Goal: Complete application form

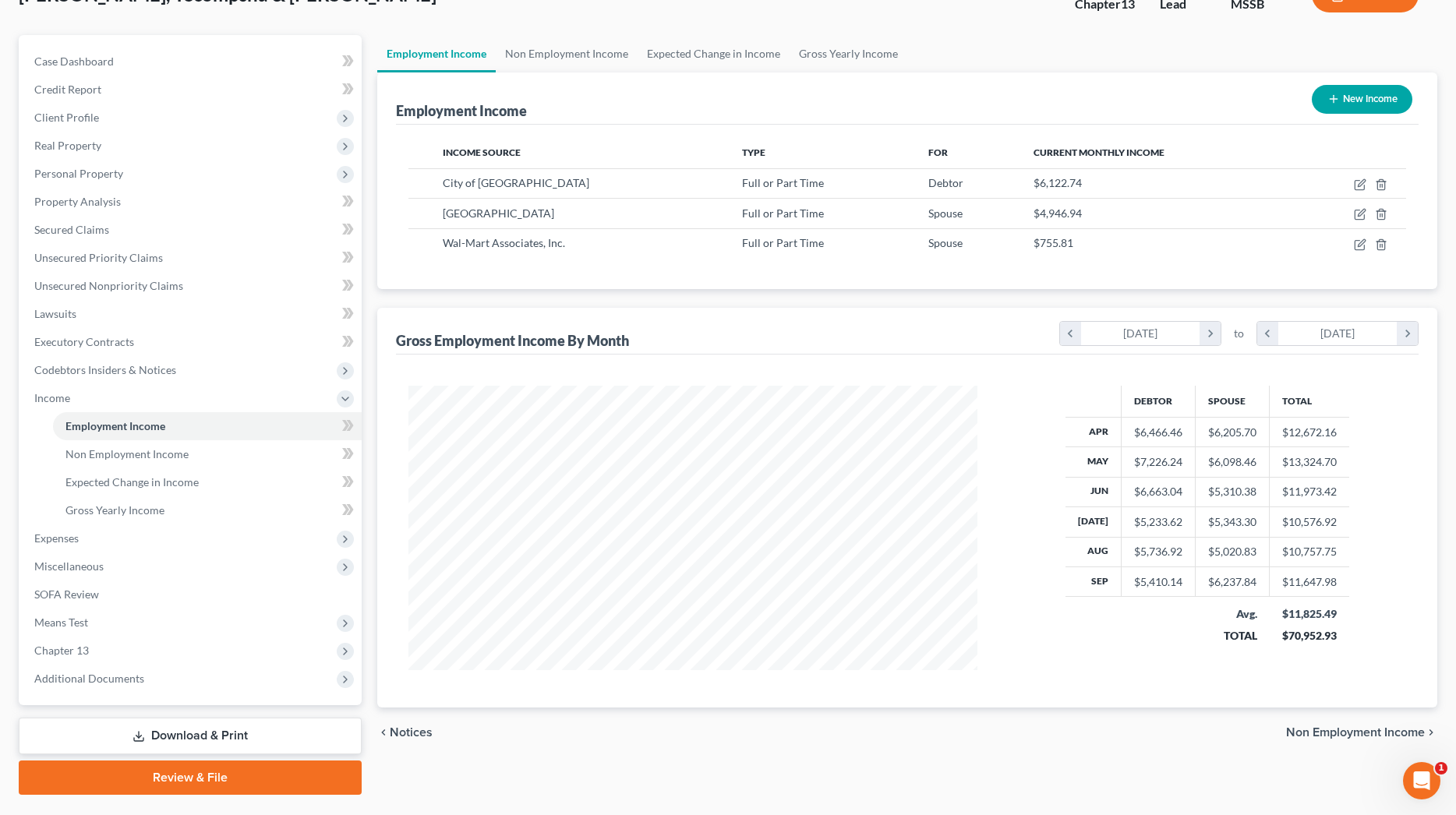
scroll to position [284, 600]
click at [853, 52] on link "Gross Yearly Income" at bounding box center [848, 54] width 118 height 37
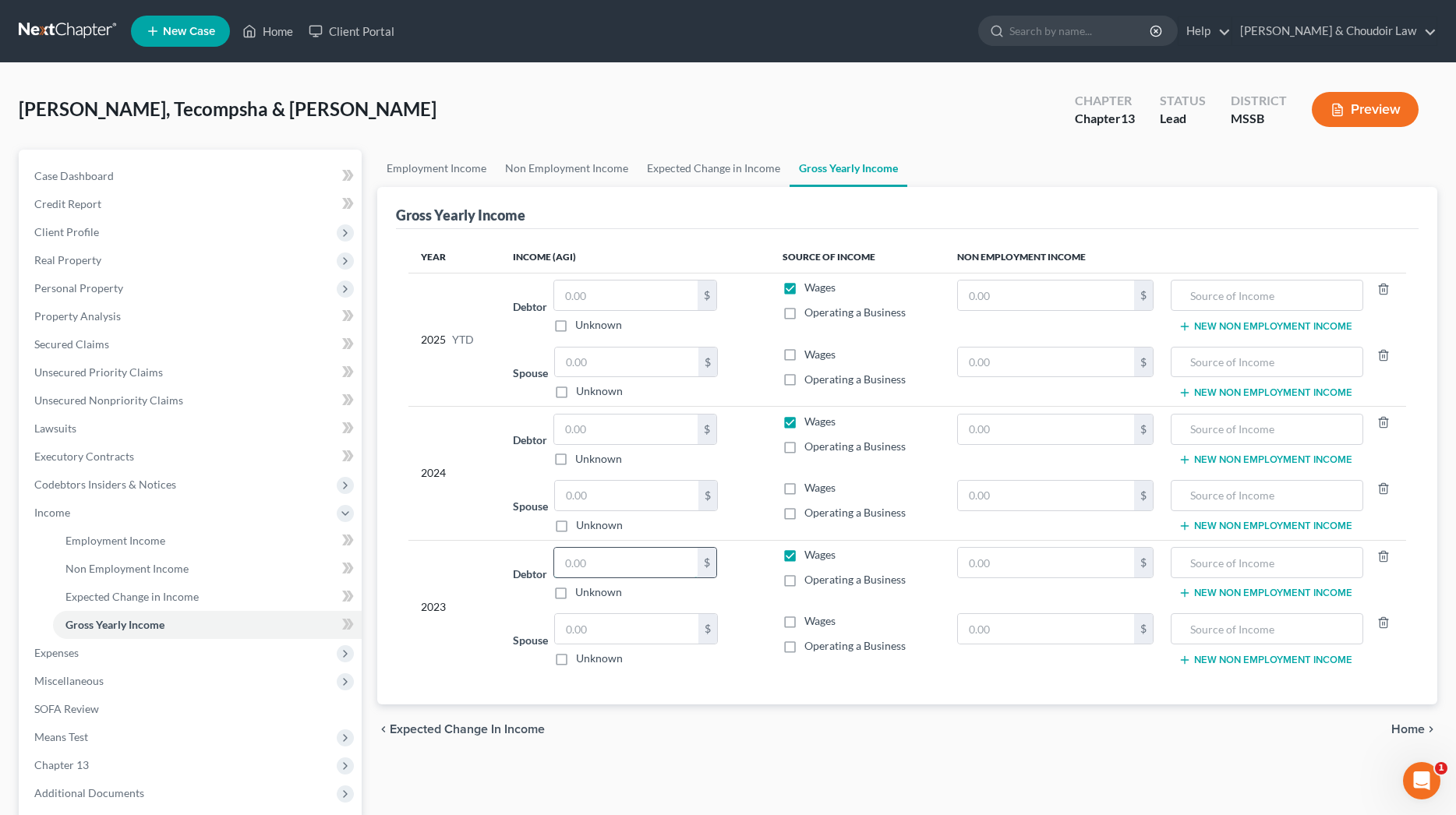
click at [643, 571] on input "text" at bounding box center [626, 562] width 144 height 30
type input "78,769"
click at [650, 628] on input "text" at bounding box center [627, 629] width 144 height 30
type input "71,585"
click at [656, 438] on input "text" at bounding box center [626, 429] width 144 height 30
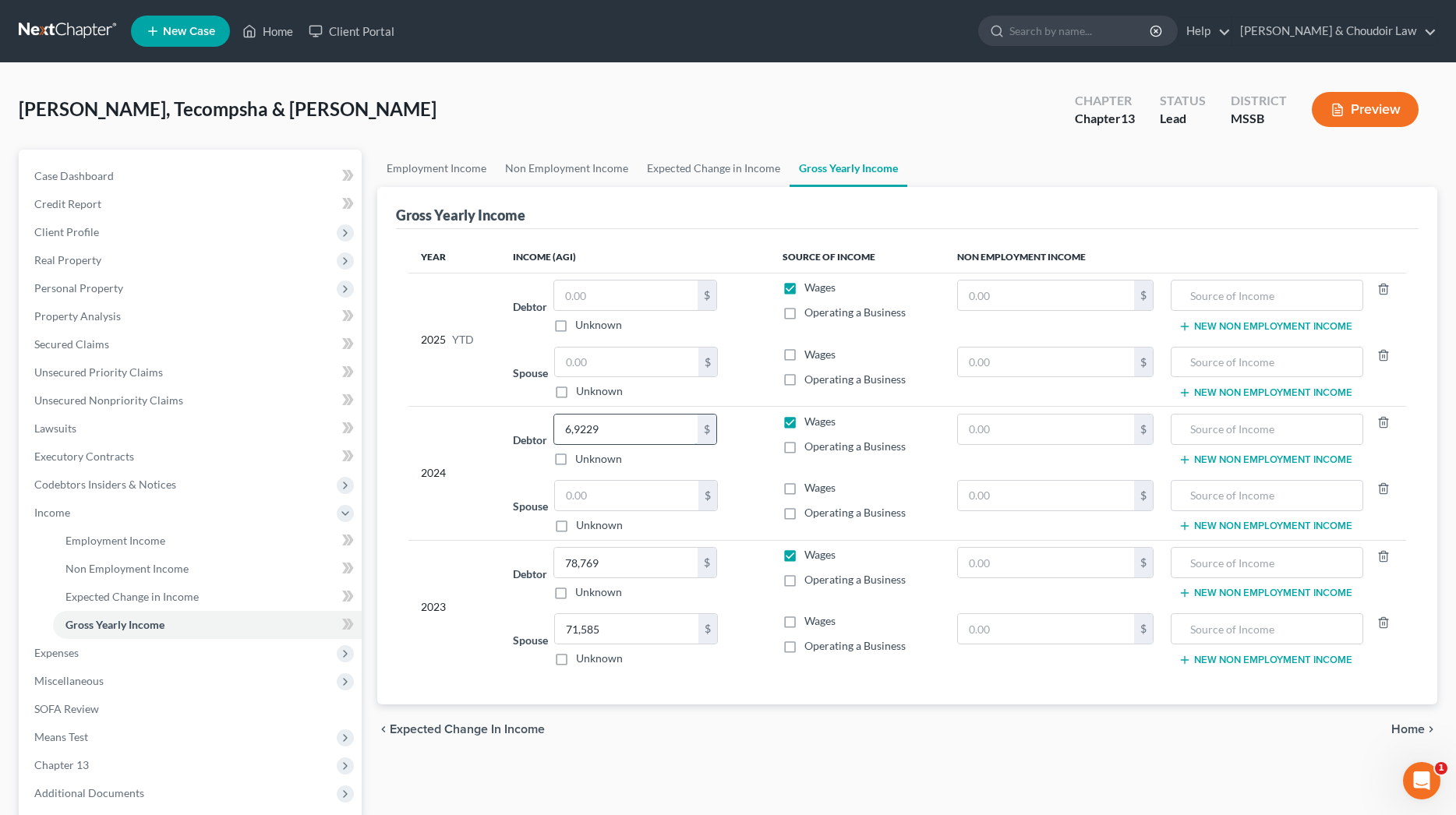
type input "69,229"
drag, startPoint x: 646, startPoint y: 311, endPoint x: 647, endPoint y: 304, distance: 7.1
click at [646, 310] on div "$ Unknown" at bounding box center [634, 306] width 163 height 53
click at [647, 303] on input "text" at bounding box center [626, 296] width 144 height 30
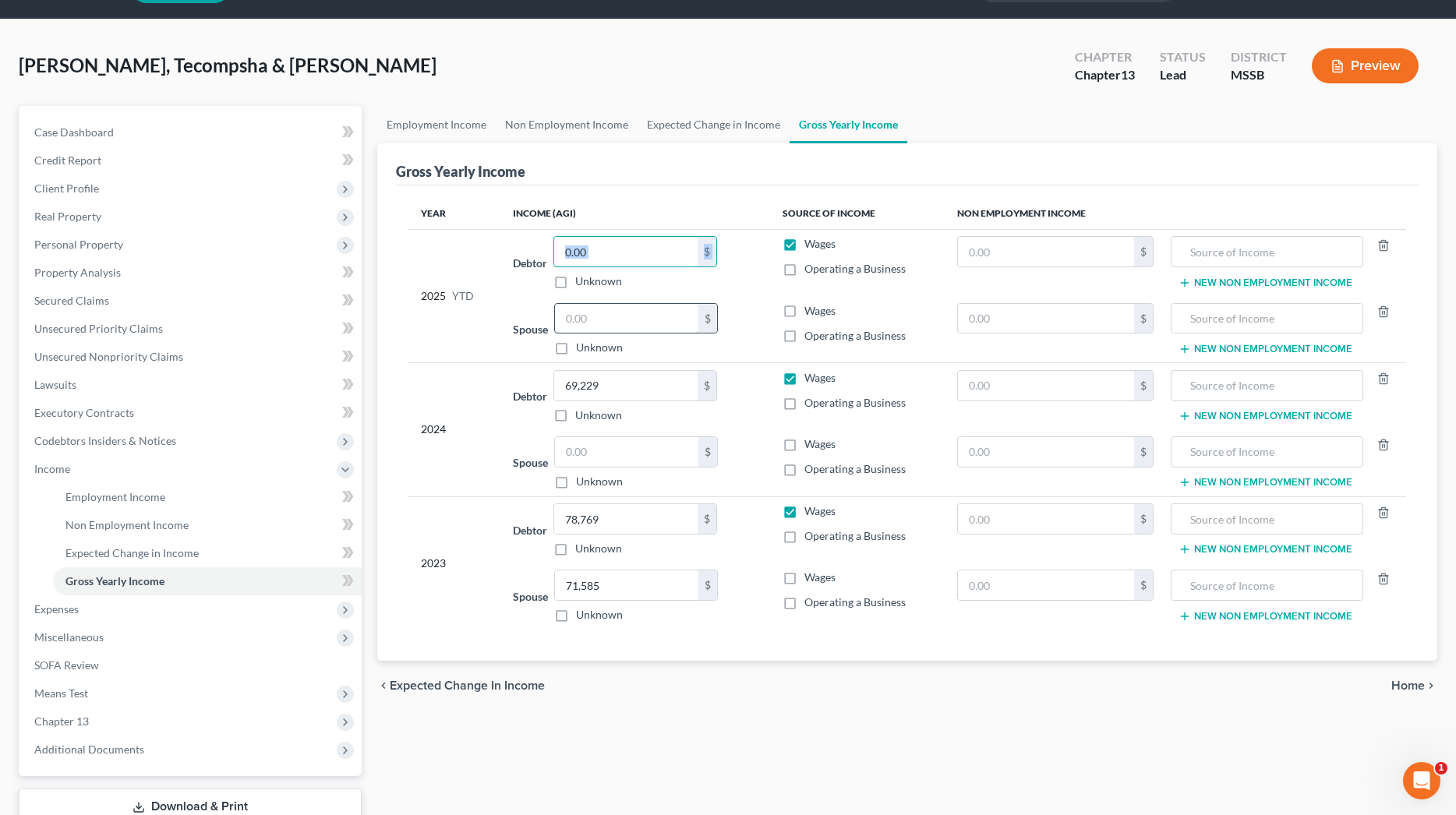
scroll to position [45, 0]
type input "55,343.15"
click at [665, 324] on input "text" at bounding box center [627, 318] width 144 height 30
drag, startPoint x: 646, startPoint y: 320, endPoint x: 548, endPoint y: 317, distance: 98.0
click at [549, 317] on div "Spouse 44,411.66 $ Unknown Balance Undetermined 44,411.66 $ Unknown" at bounding box center [635, 328] width 245 height 53
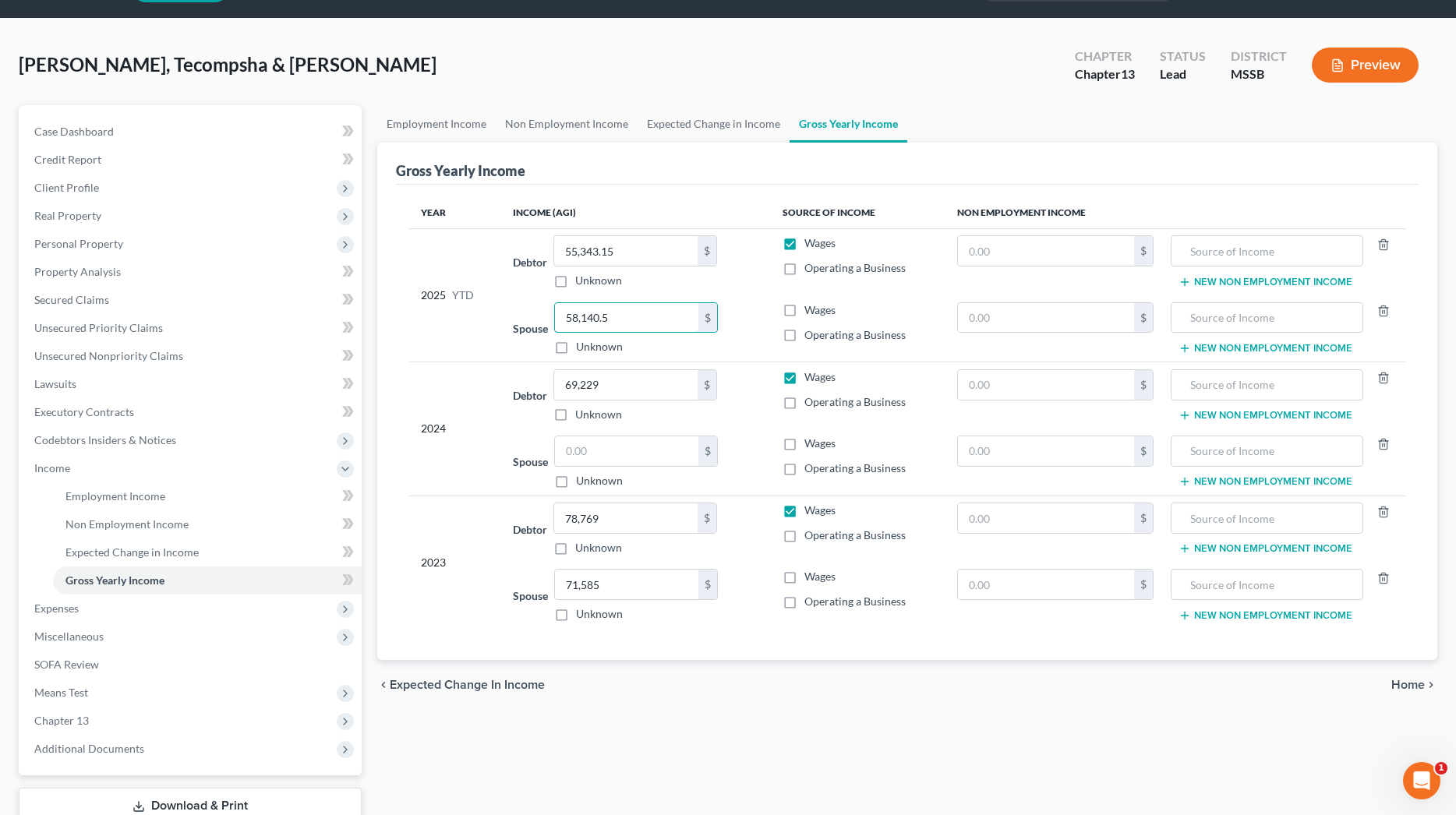
type input "58,140.5"
click at [740, 532] on div "Debtor 78,769.00 $ Unknown Balance Undetermined 78,769 $ Unknown" at bounding box center [635, 529] width 245 height 53
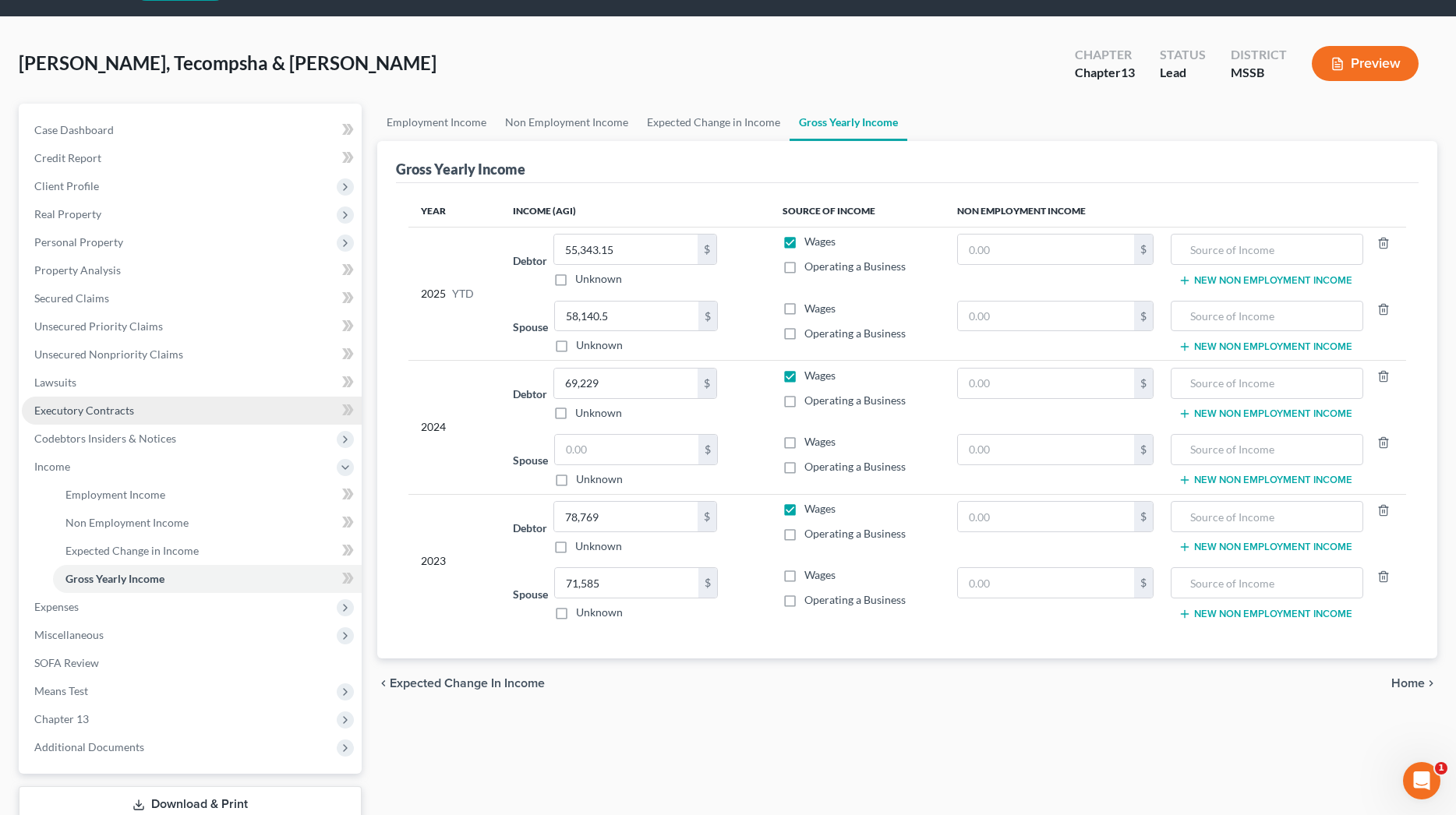
scroll to position [46, 0]
click at [61, 388] on span "Lawsuits" at bounding box center [55, 382] width 42 height 13
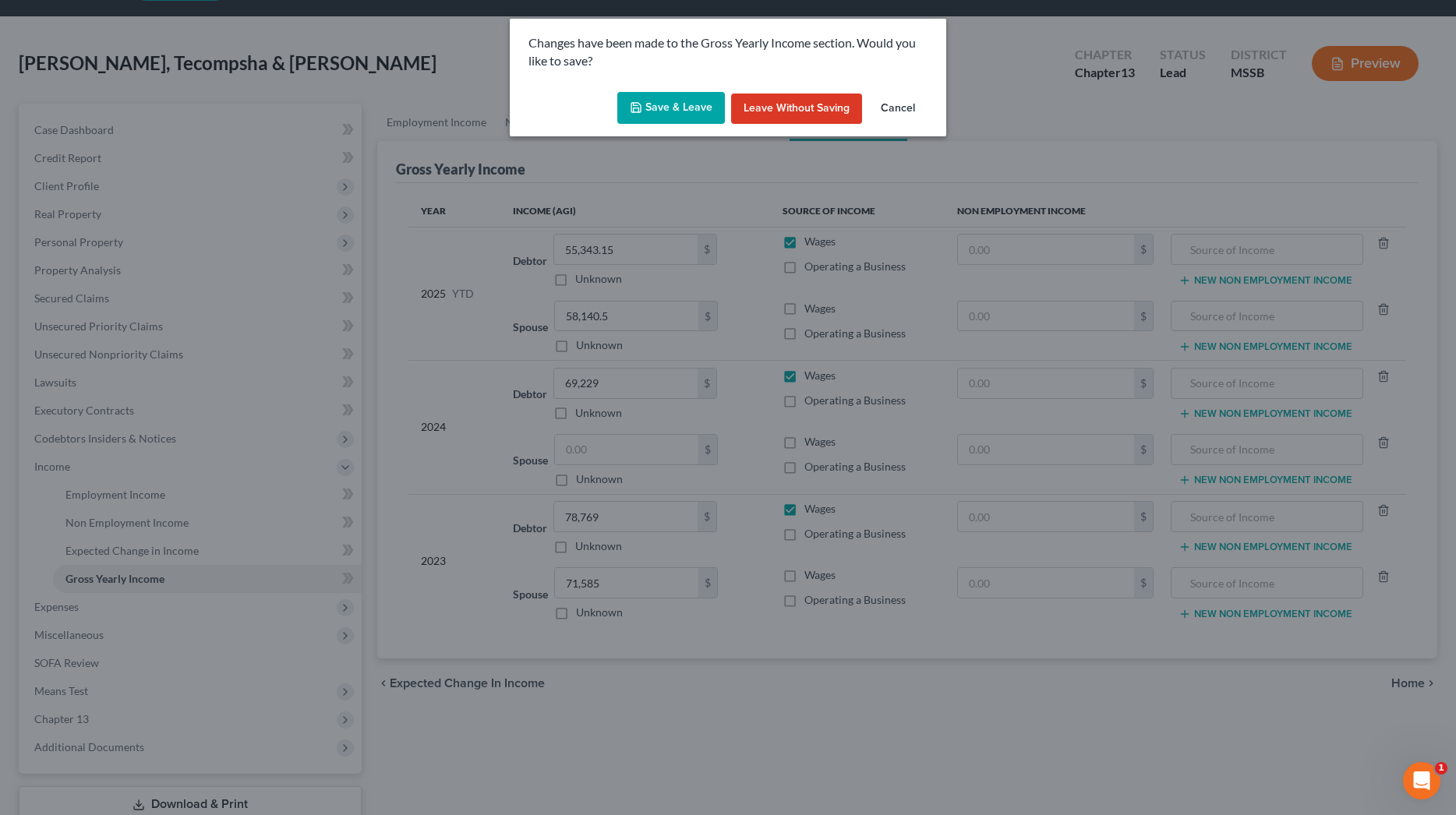
click at [677, 102] on button "Save & Leave" at bounding box center [671, 108] width 107 height 33
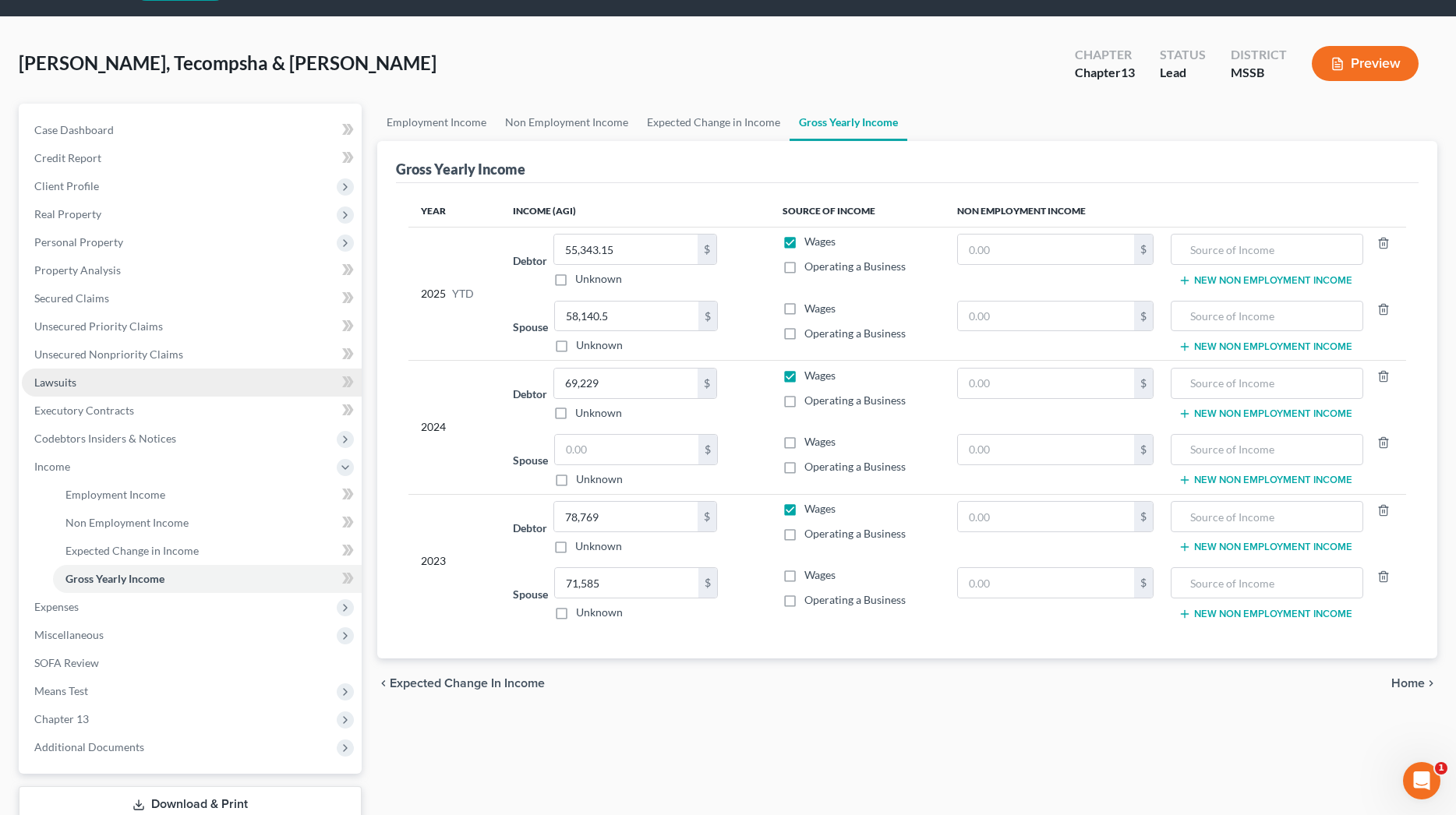
scroll to position [46, 1]
click at [88, 386] on link "Lawsuits" at bounding box center [191, 382] width 340 height 28
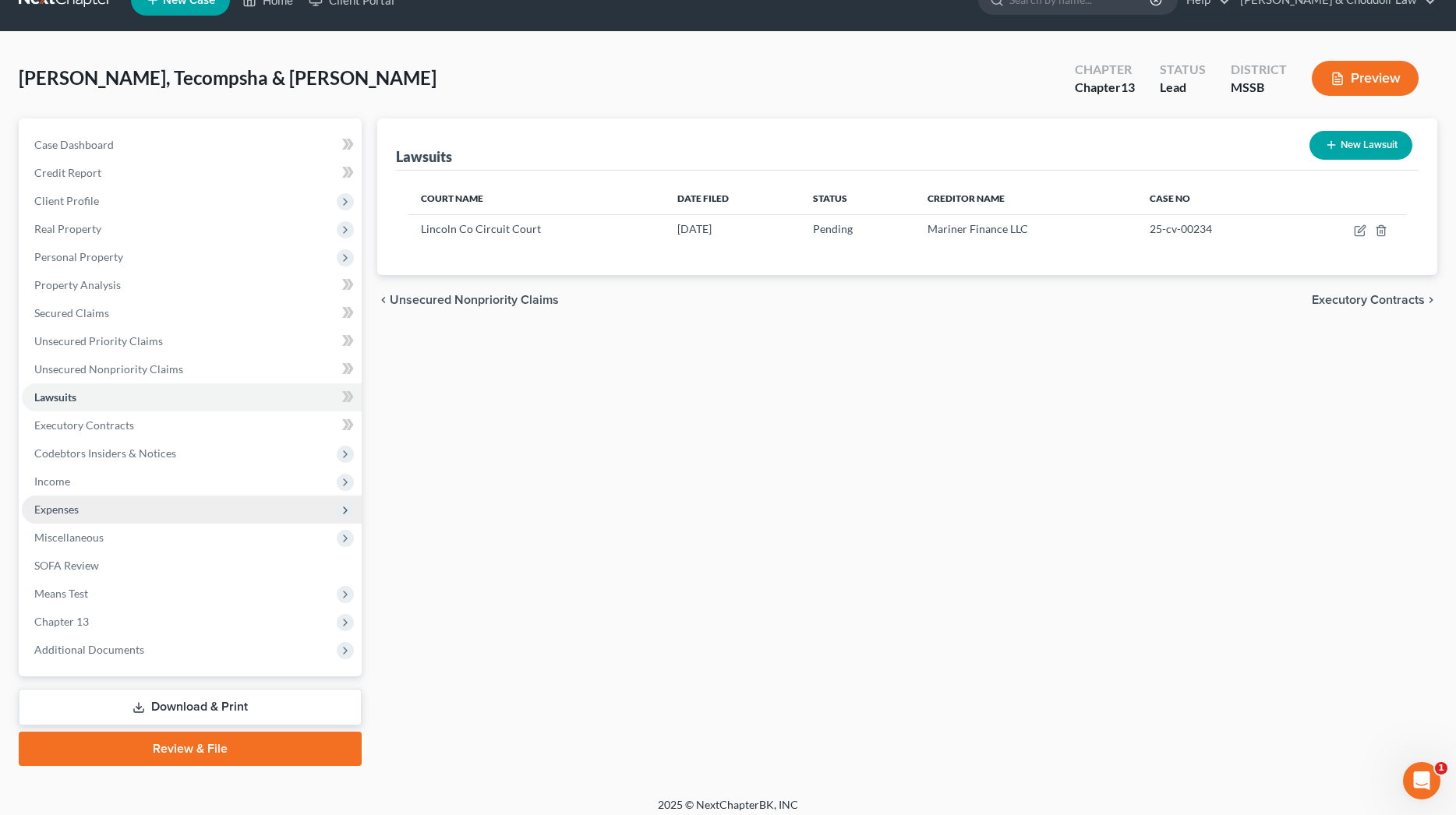
scroll to position [36, 0]
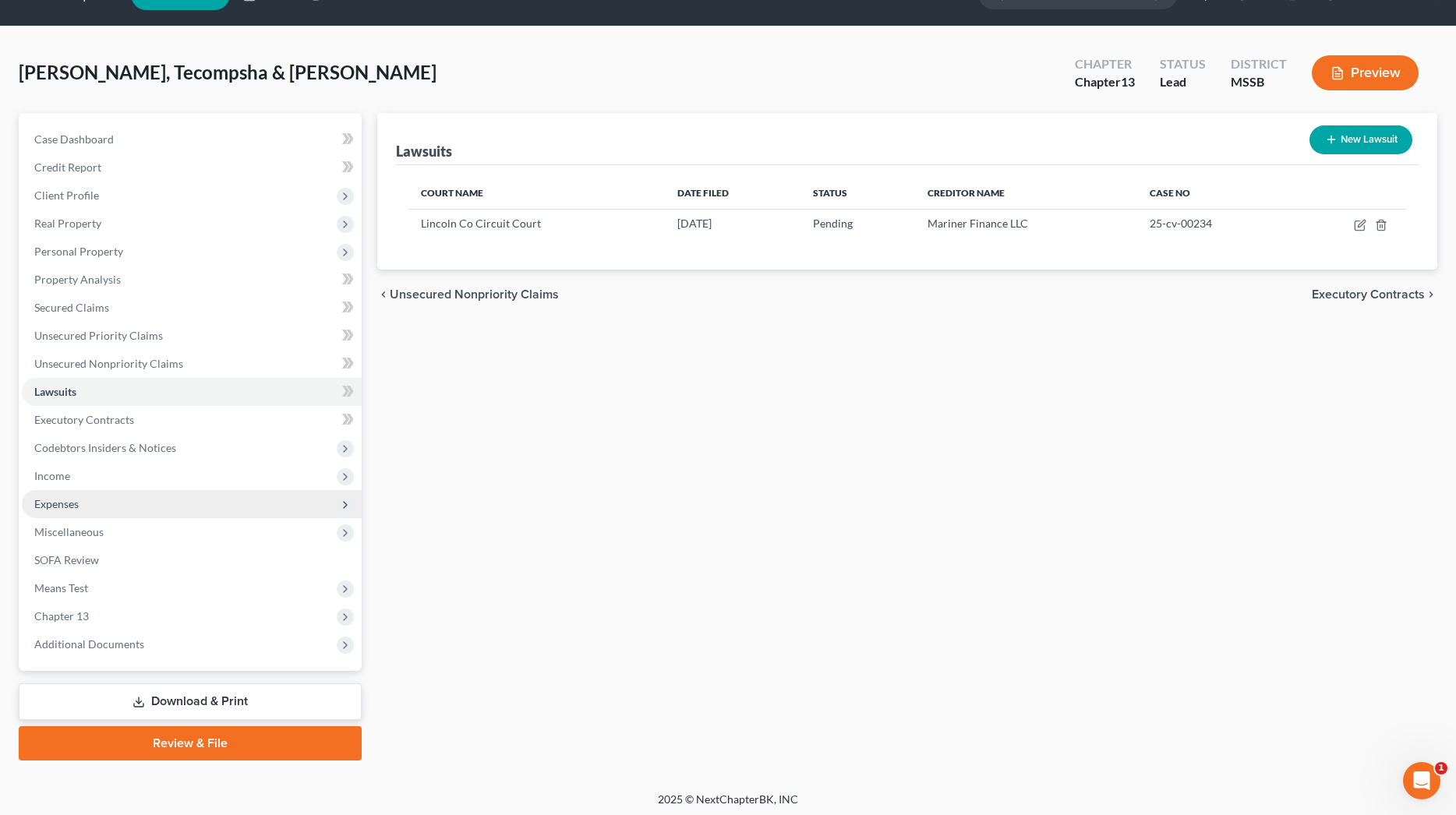
click at [75, 507] on span "Expenses" at bounding box center [57, 504] width 45 height 13
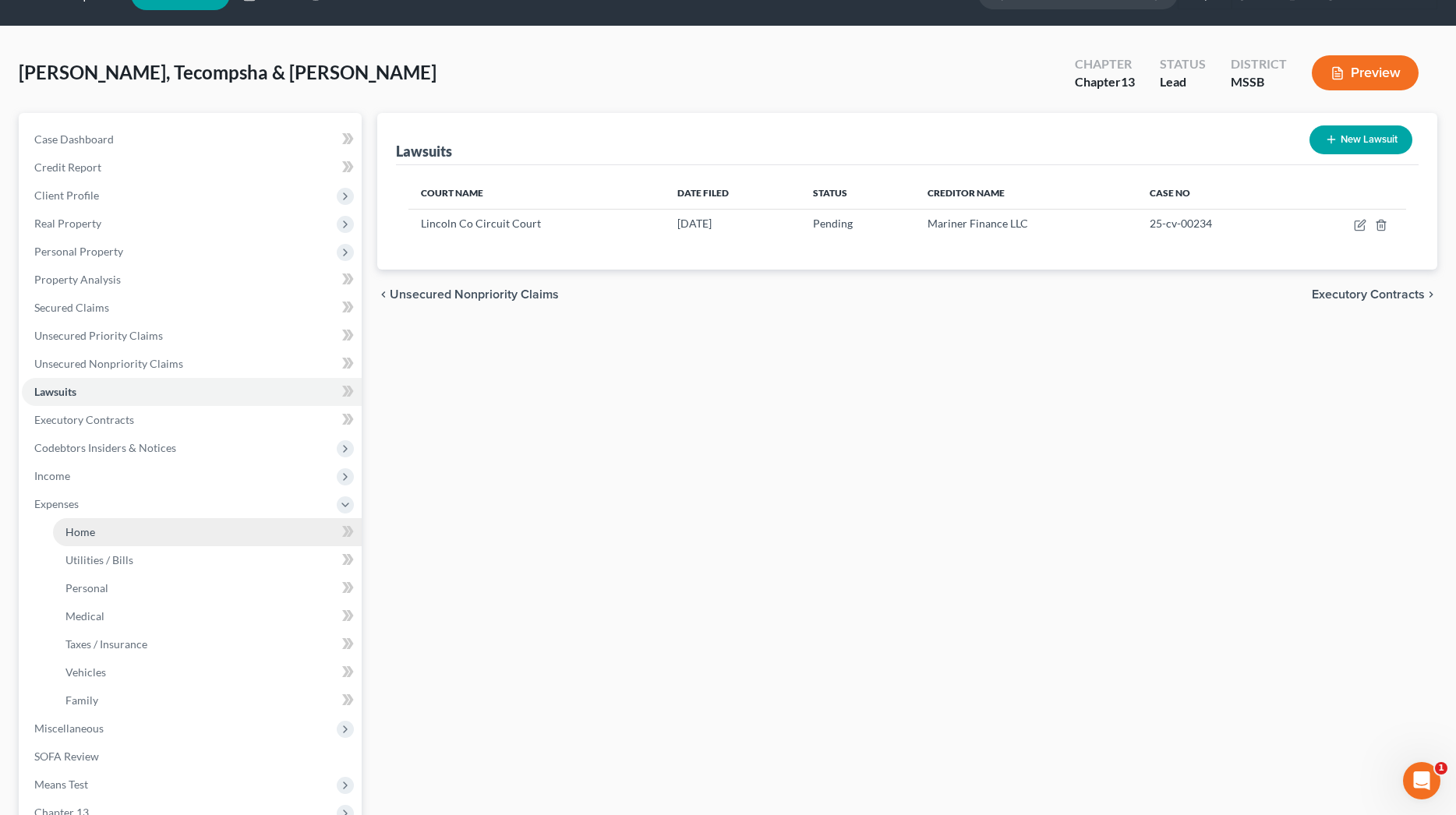
click at [83, 531] on span "Home" at bounding box center [80, 532] width 30 height 13
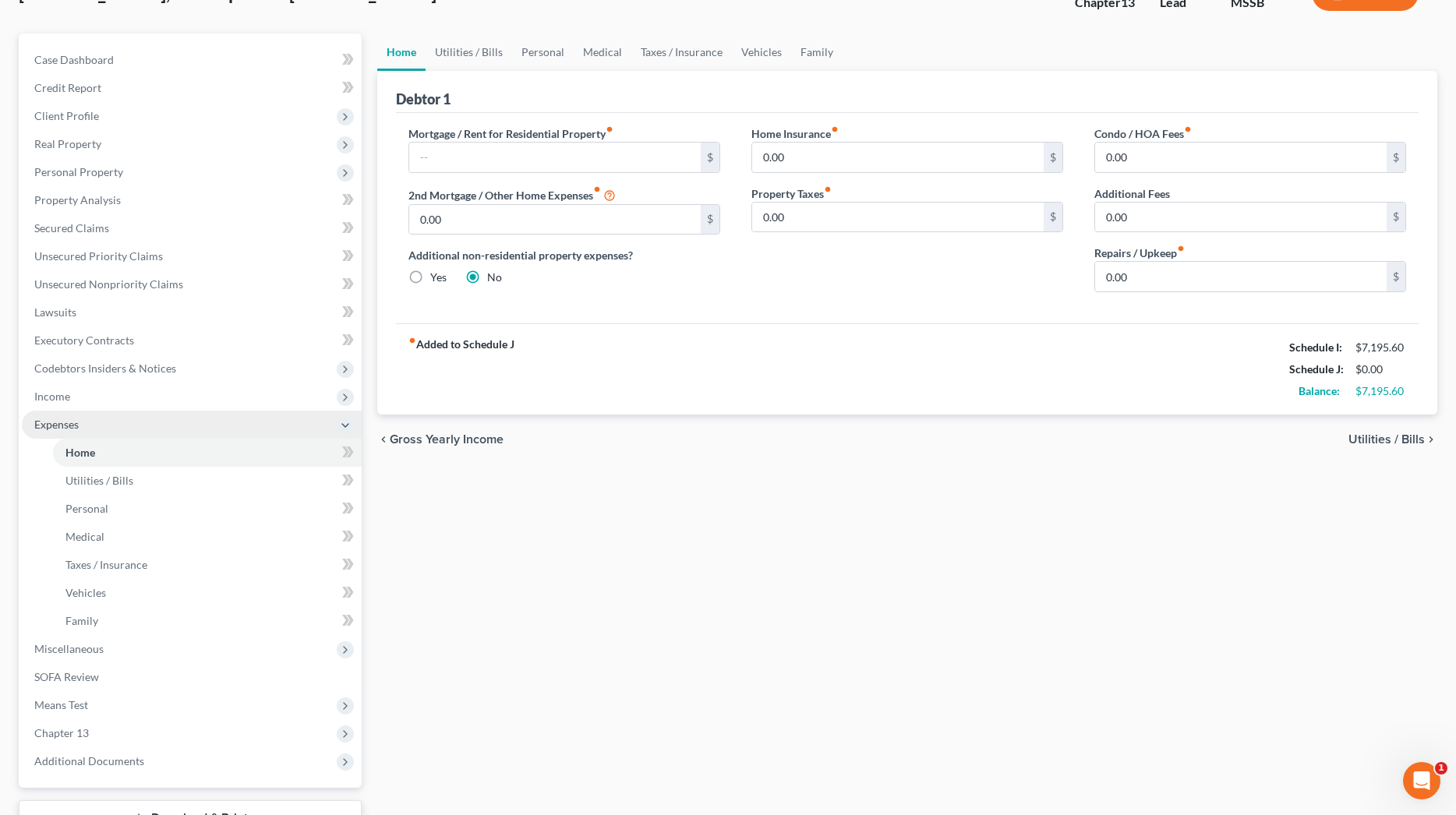
scroll to position [157, 0]
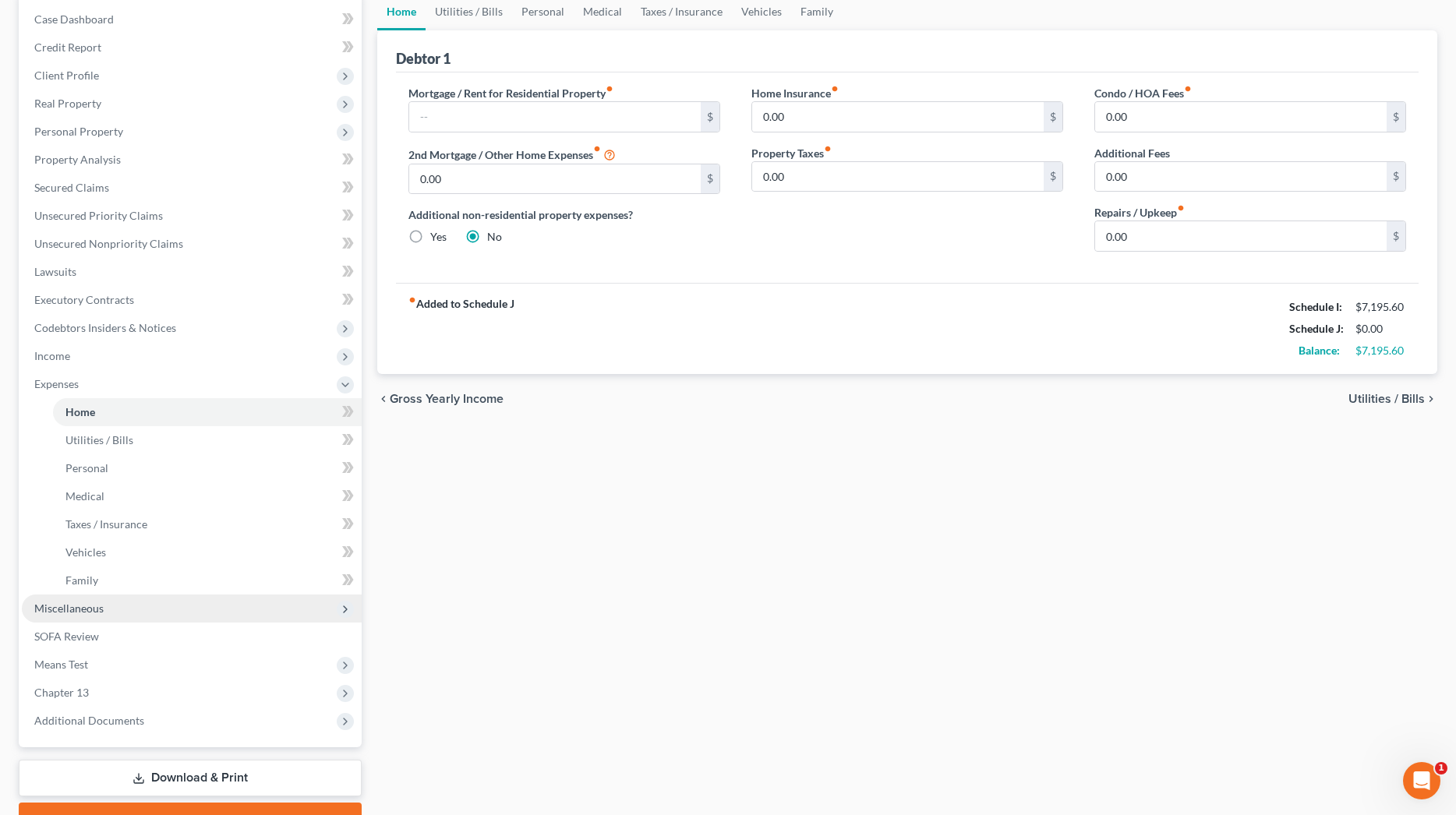
click at [109, 604] on span "Miscellaneous" at bounding box center [191, 608] width 340 height 28
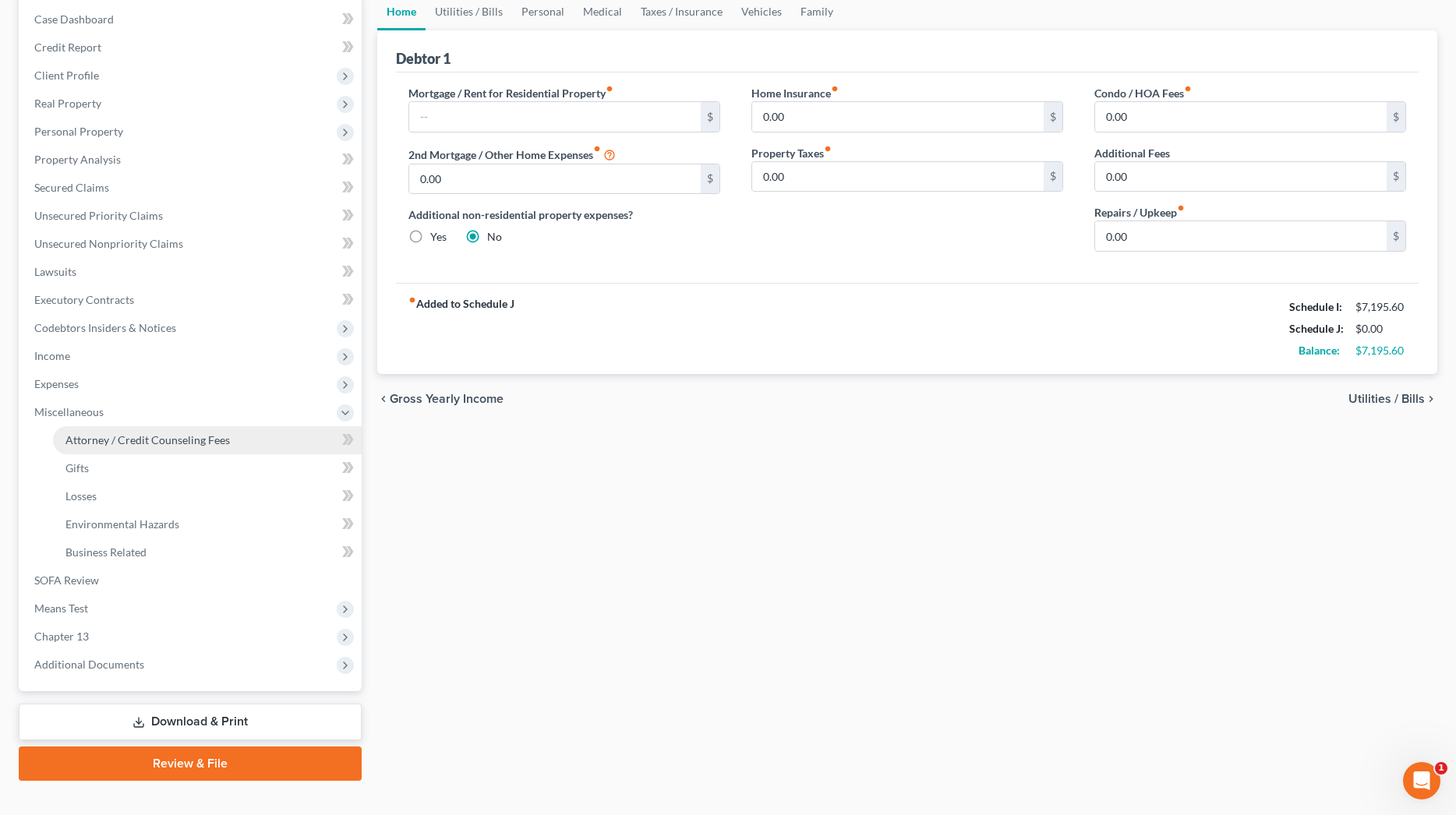
click at [152, 444] on span "Attorney / Credit Counseling Fees" at bounding box center [147, 439] width 164 height 13
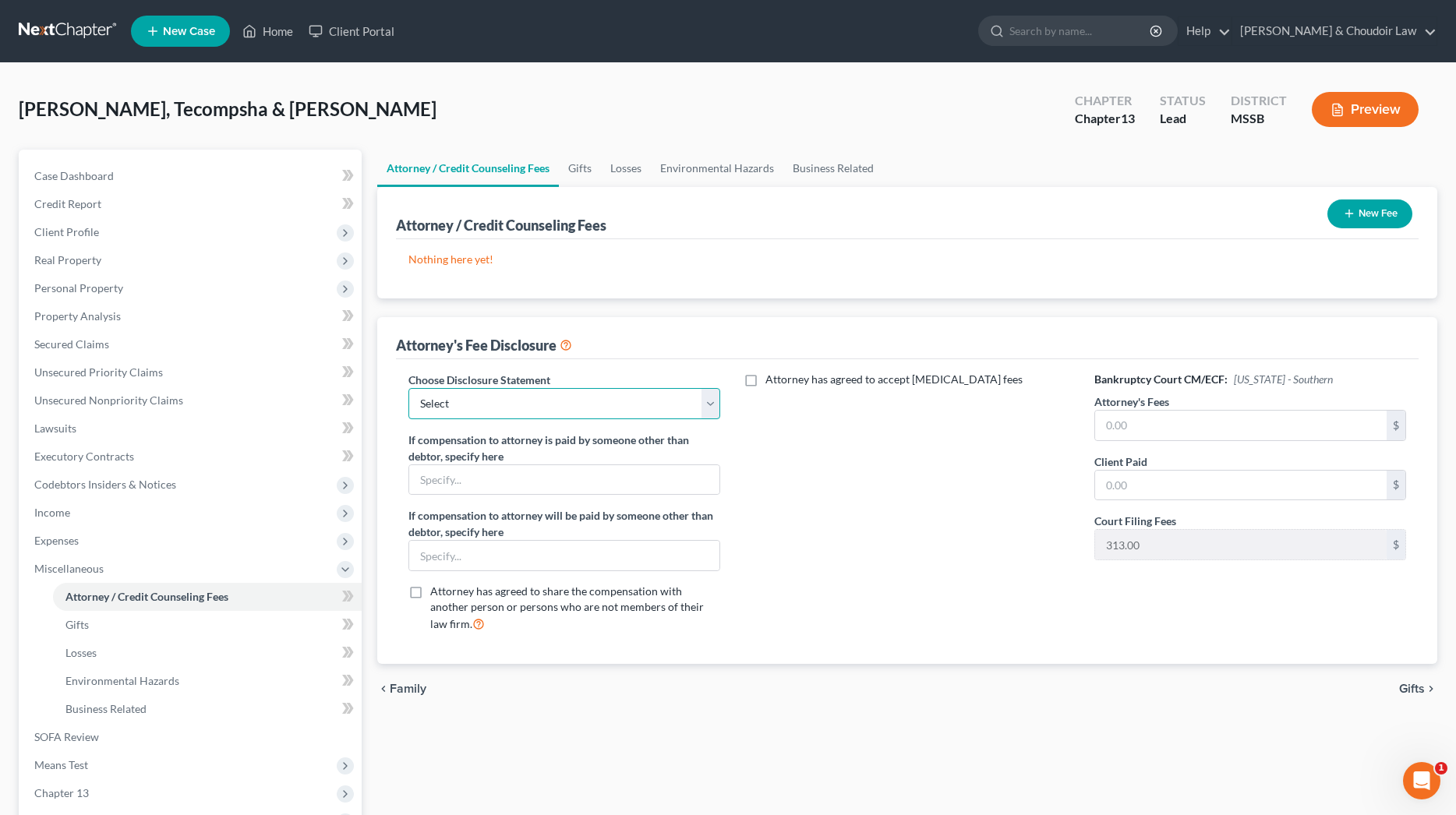
select select "0"
click at [1187, 420] on input "text" at bounding box center [1241, 425] width 291 height 30
type input "4,600"
click at [1220, 476] on input "text" at bounding box center [1241, 486] width 291 height 30
type input "0"
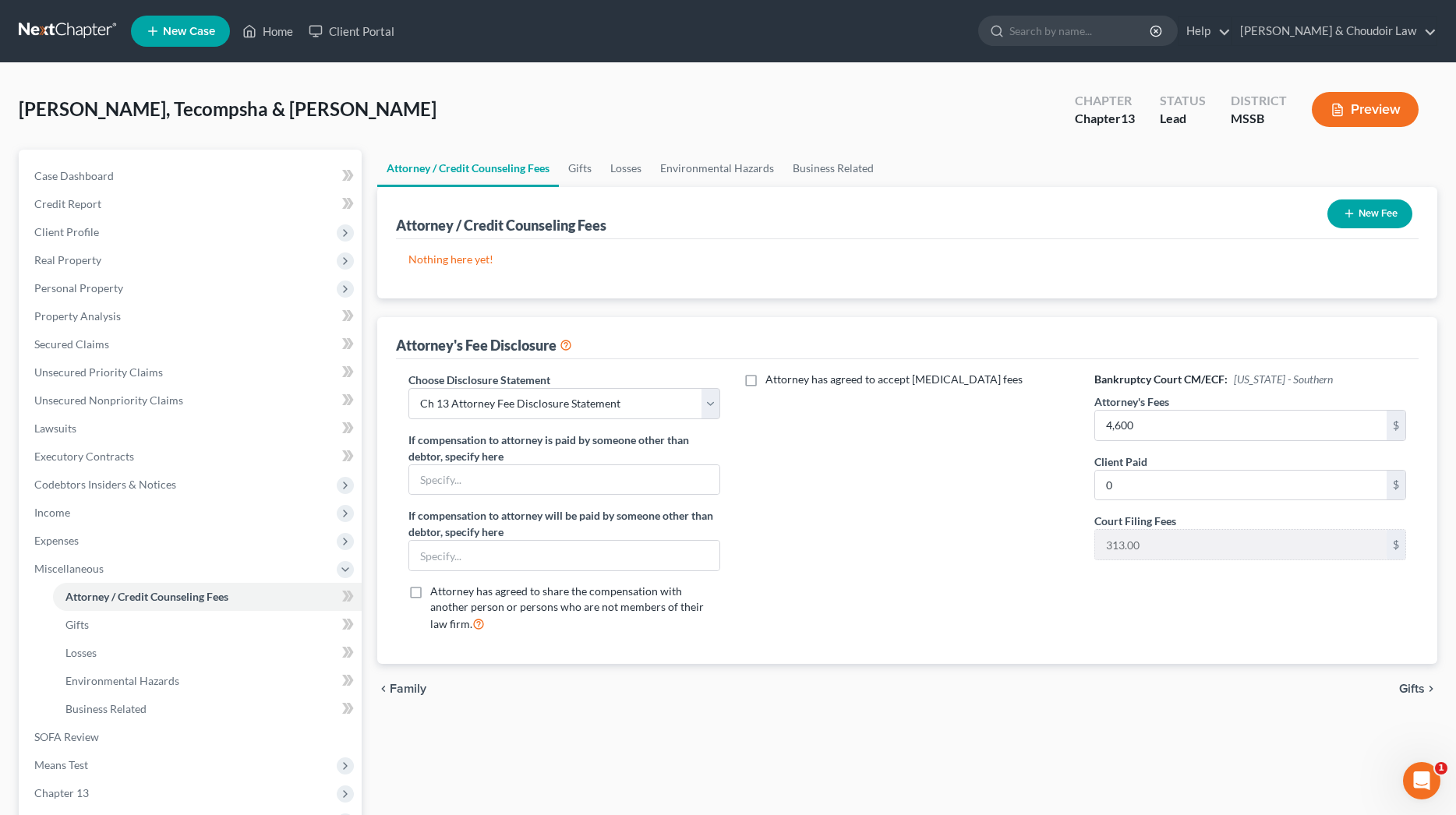
click at [997, 506] on div "Attorney has agreed to accept retainer fees" at bounding box center [908, 507] width 343 height 273
click at [62, 741] on span "SOFA Review" at bounding box center [66, 737] width 64 height 13
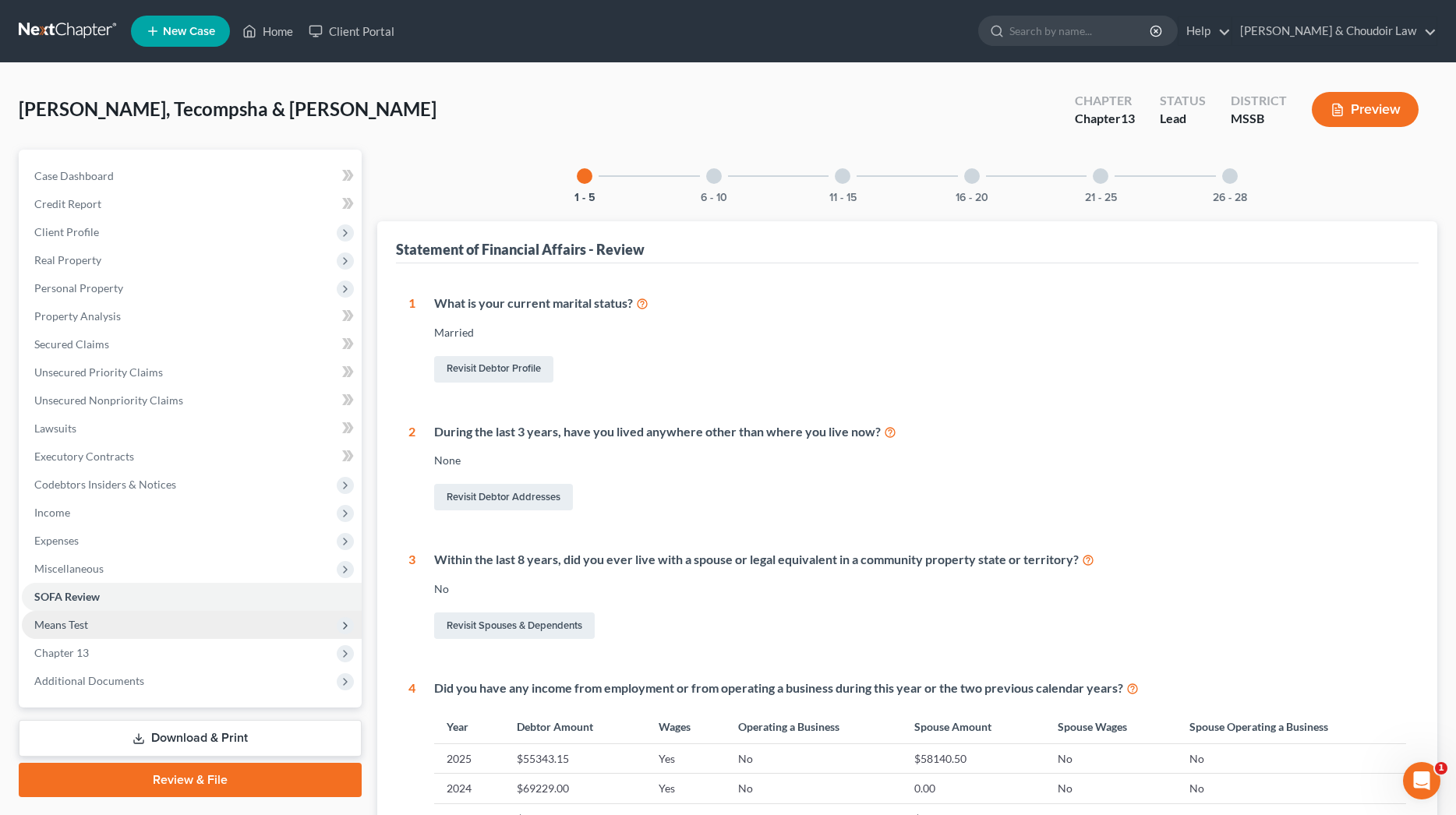
click at [68, 624] on span "Means Test" at bounding box center [62, 624] width 54 height 13
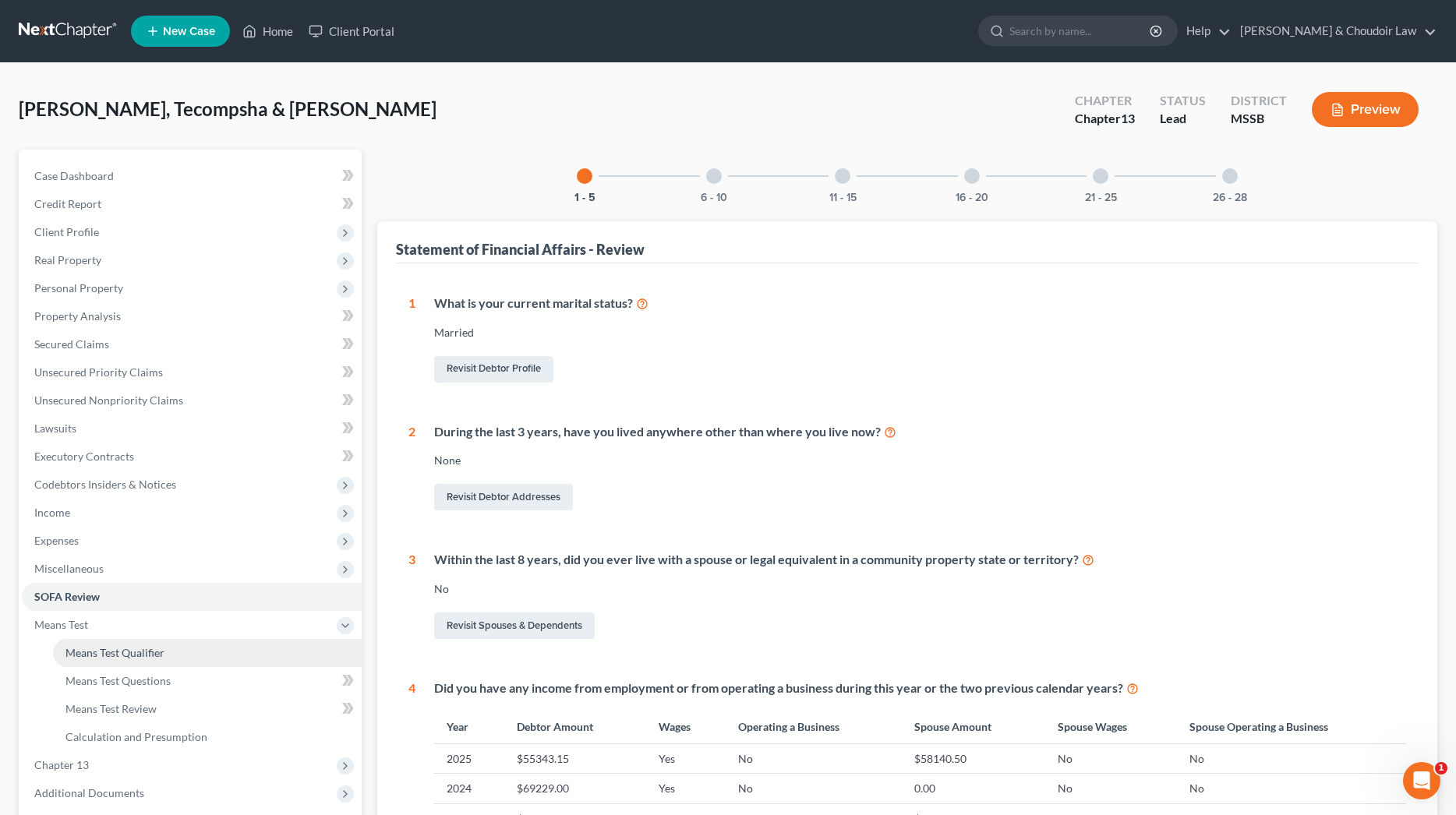
click at [102, 641] on link "Means Test Qualifier" at bounding box center [207, 653] width 309 height 28
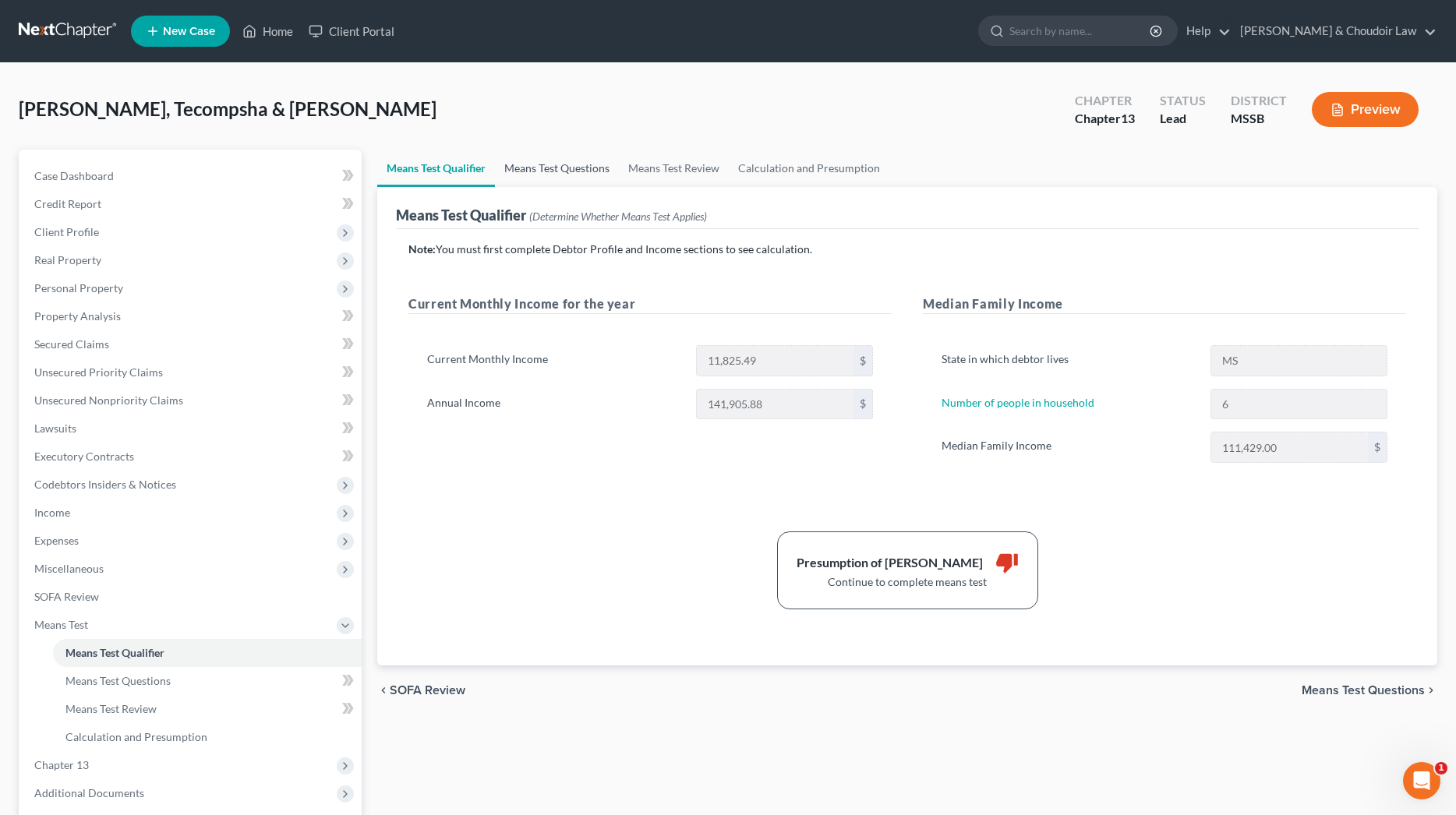
click at [567, 165] on link "Means Test Questions" at bounding box center [556, 168] width 124 height 37
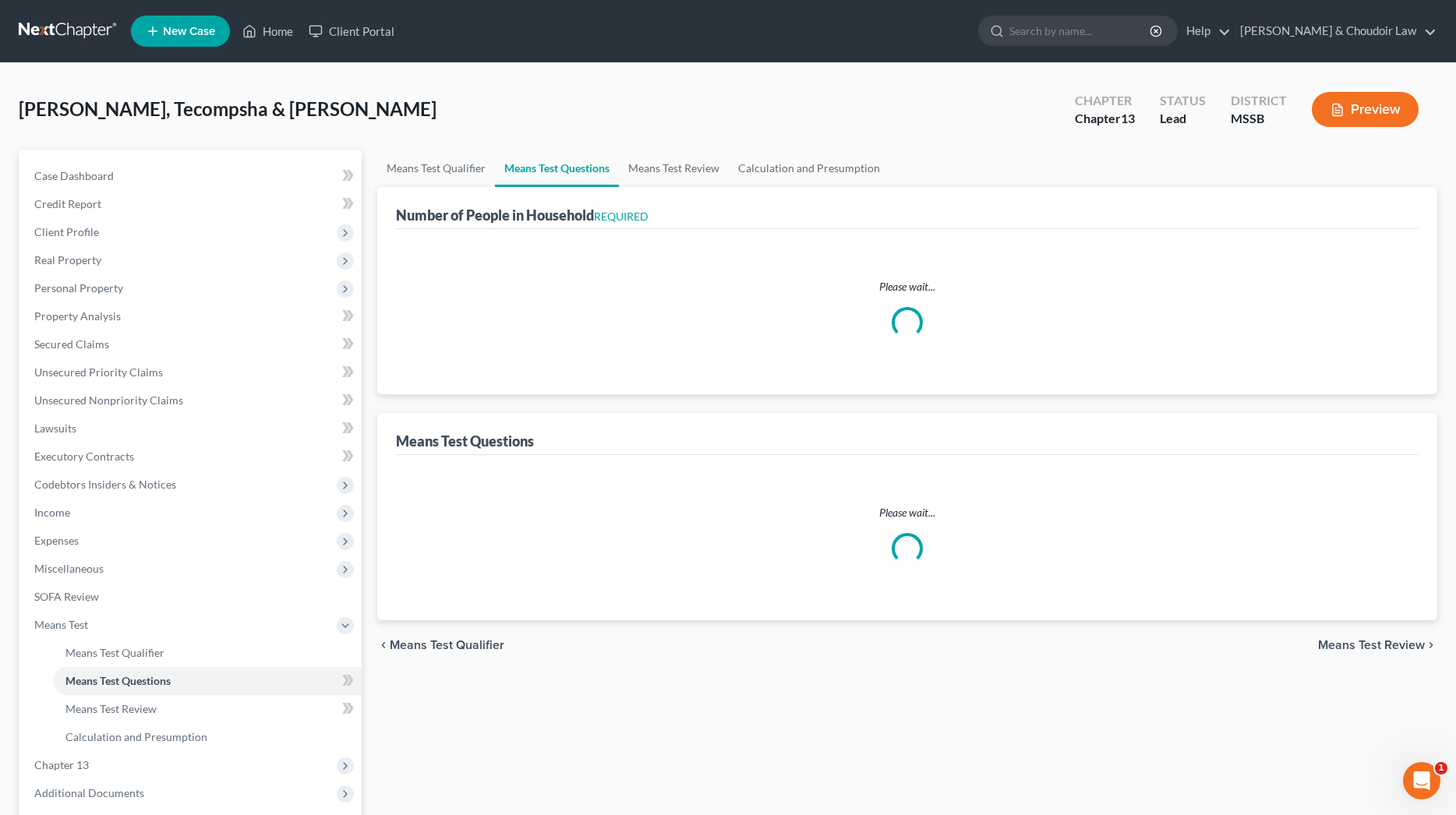
select select "0"
select select "60"
select select "1"
select select "60"
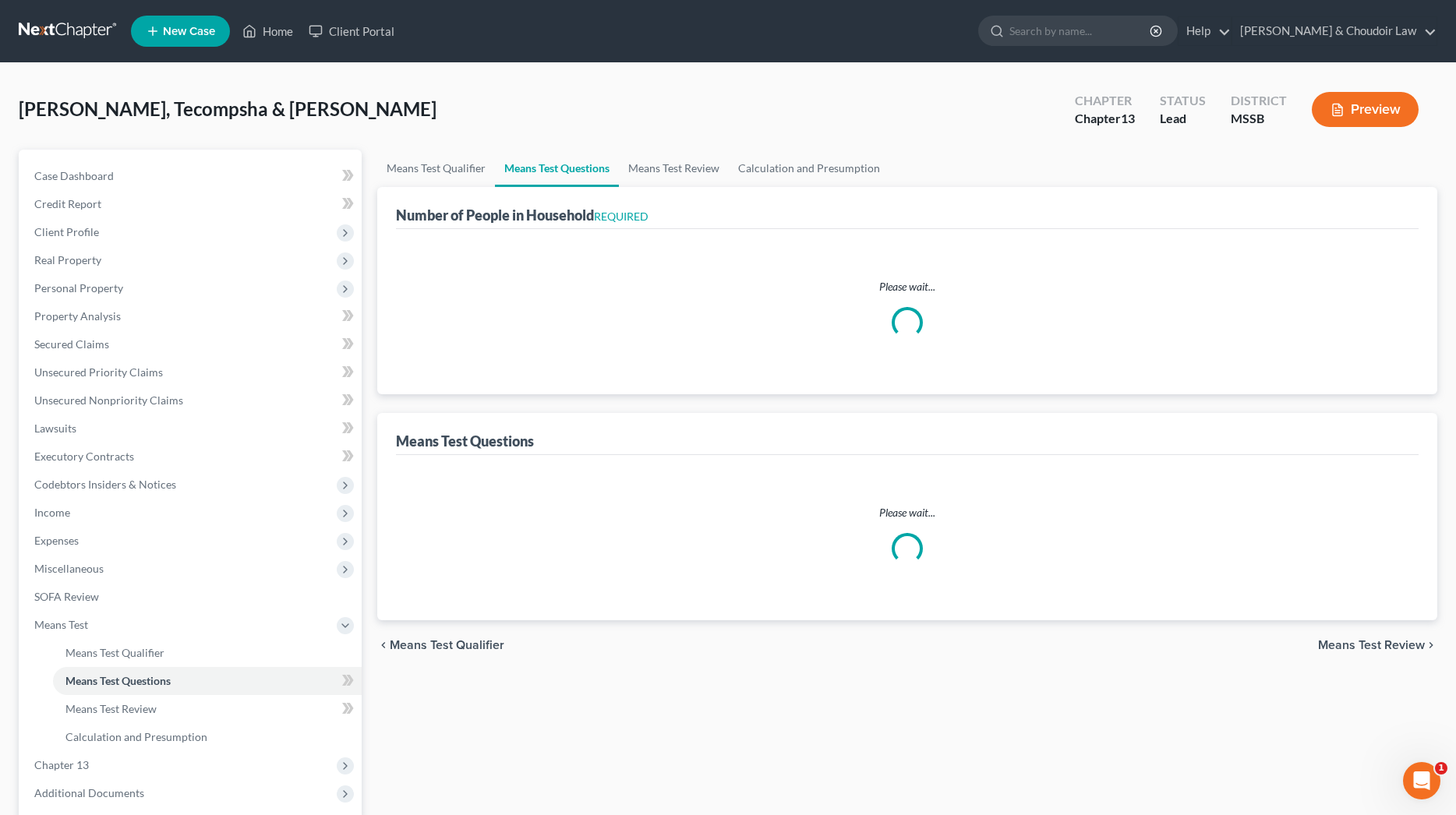
select select "1"
select select "60"
select select "5"
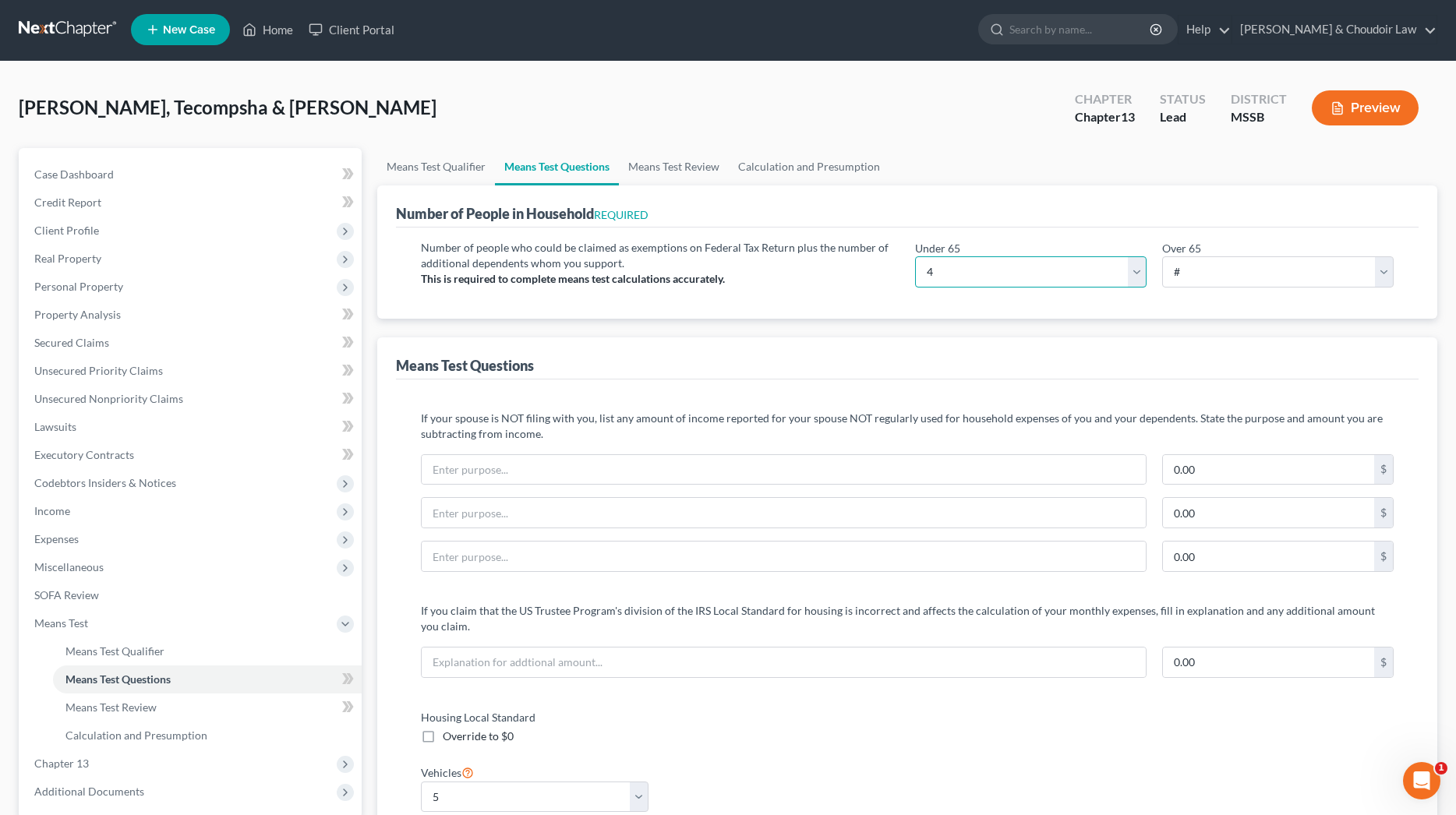
scroll to position [2, 0]
select select "6"
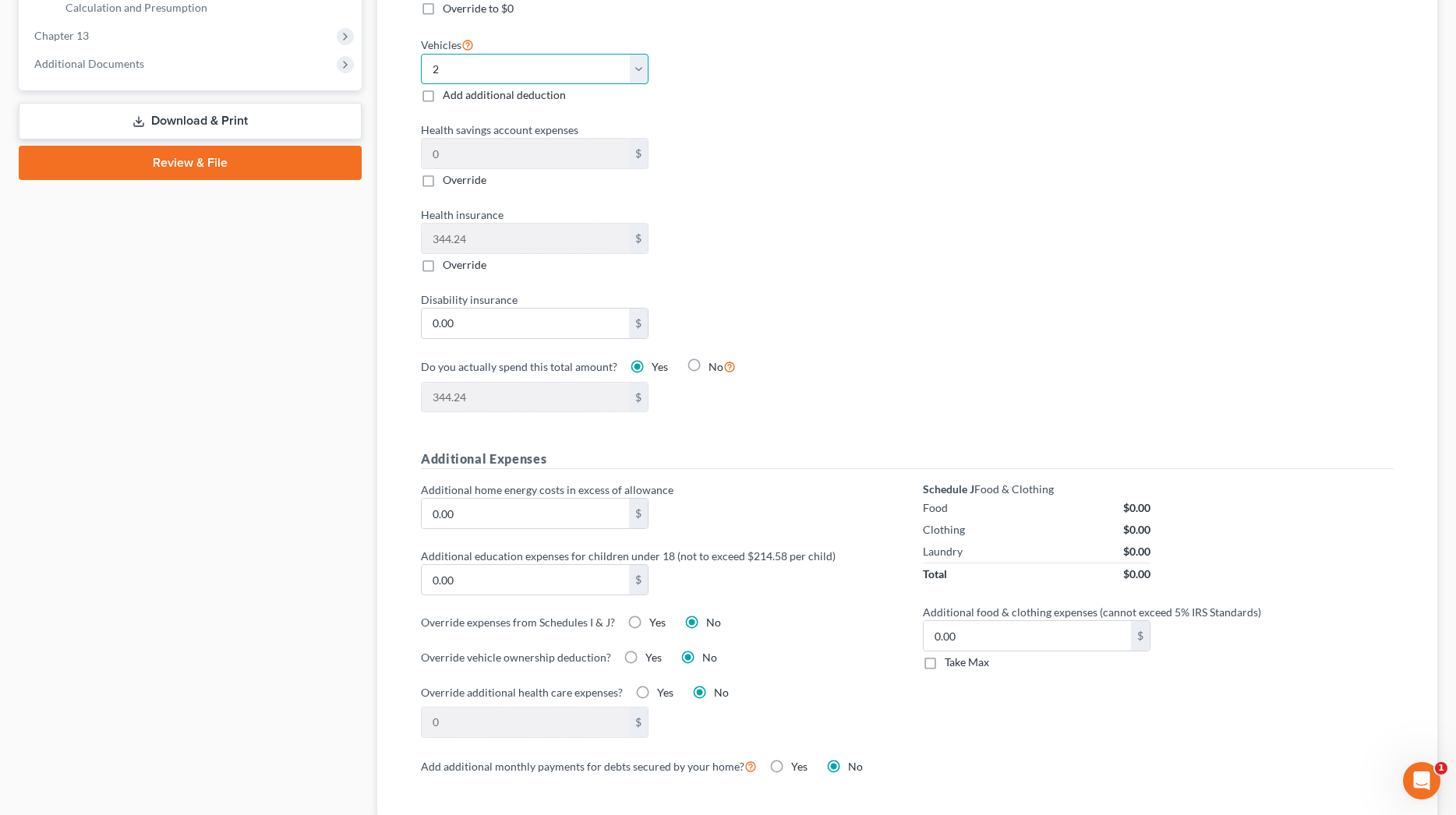
scroll to position [670, 0]
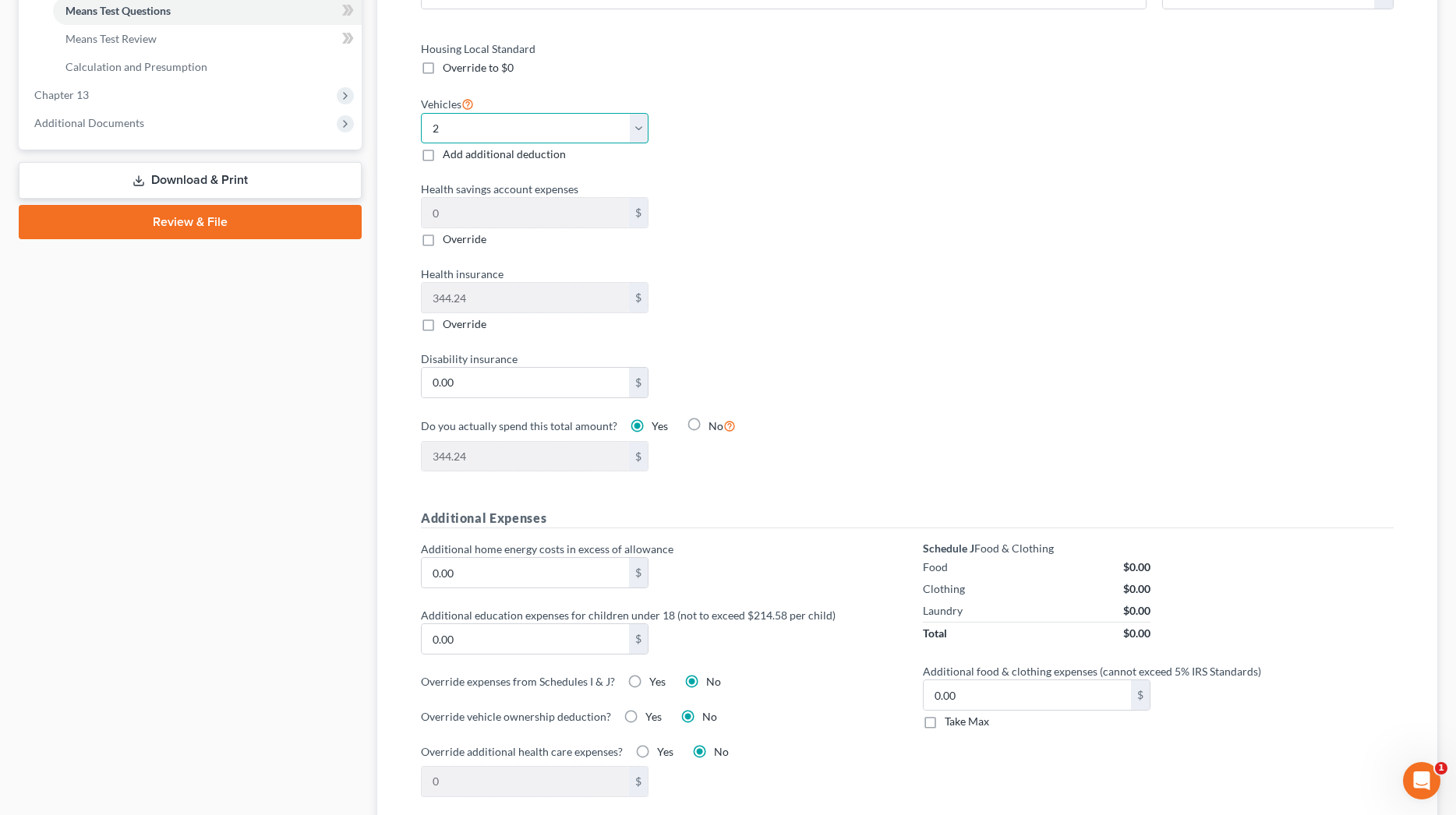
select select "3"
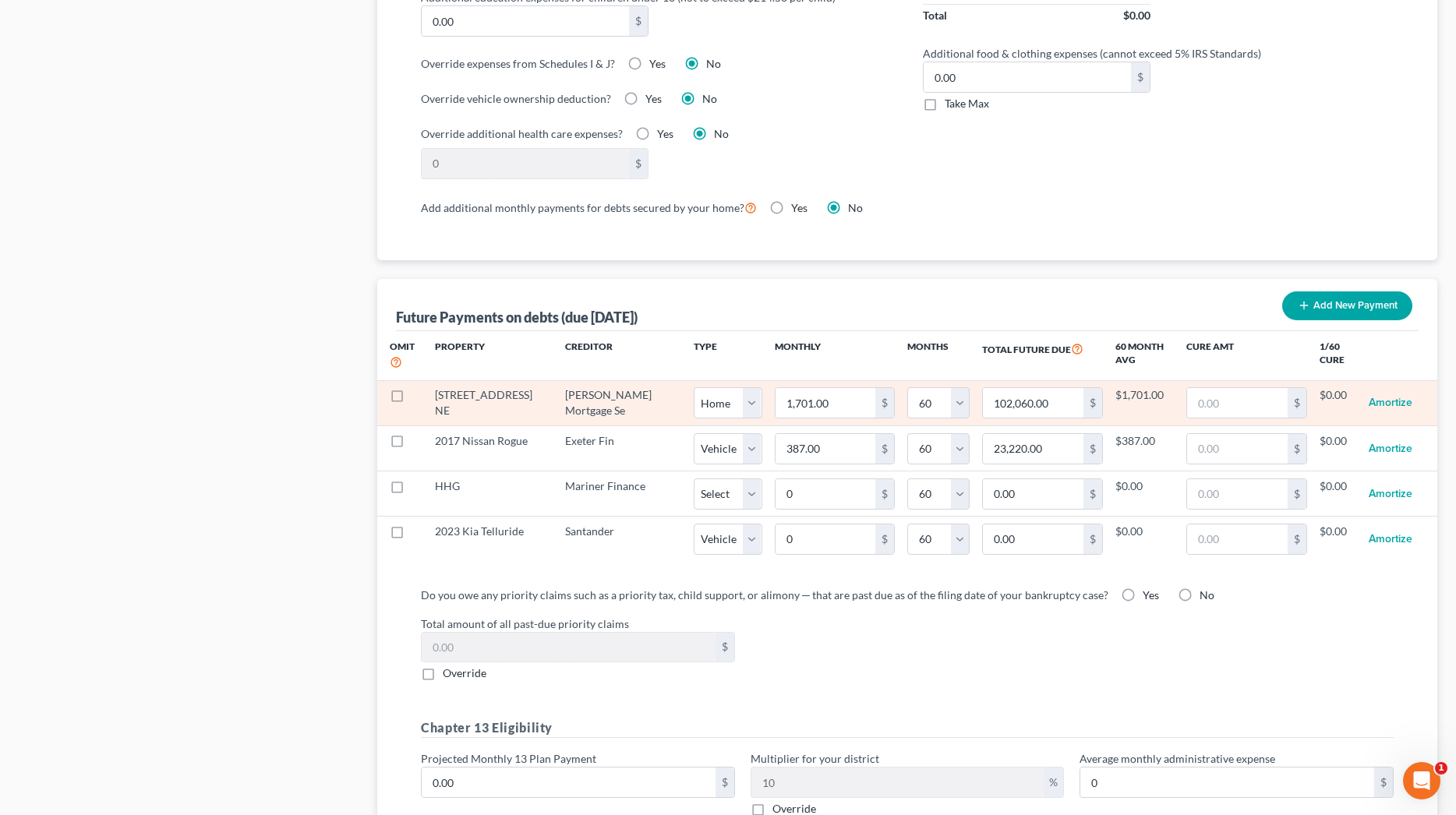
scroll to position [1288, 0]
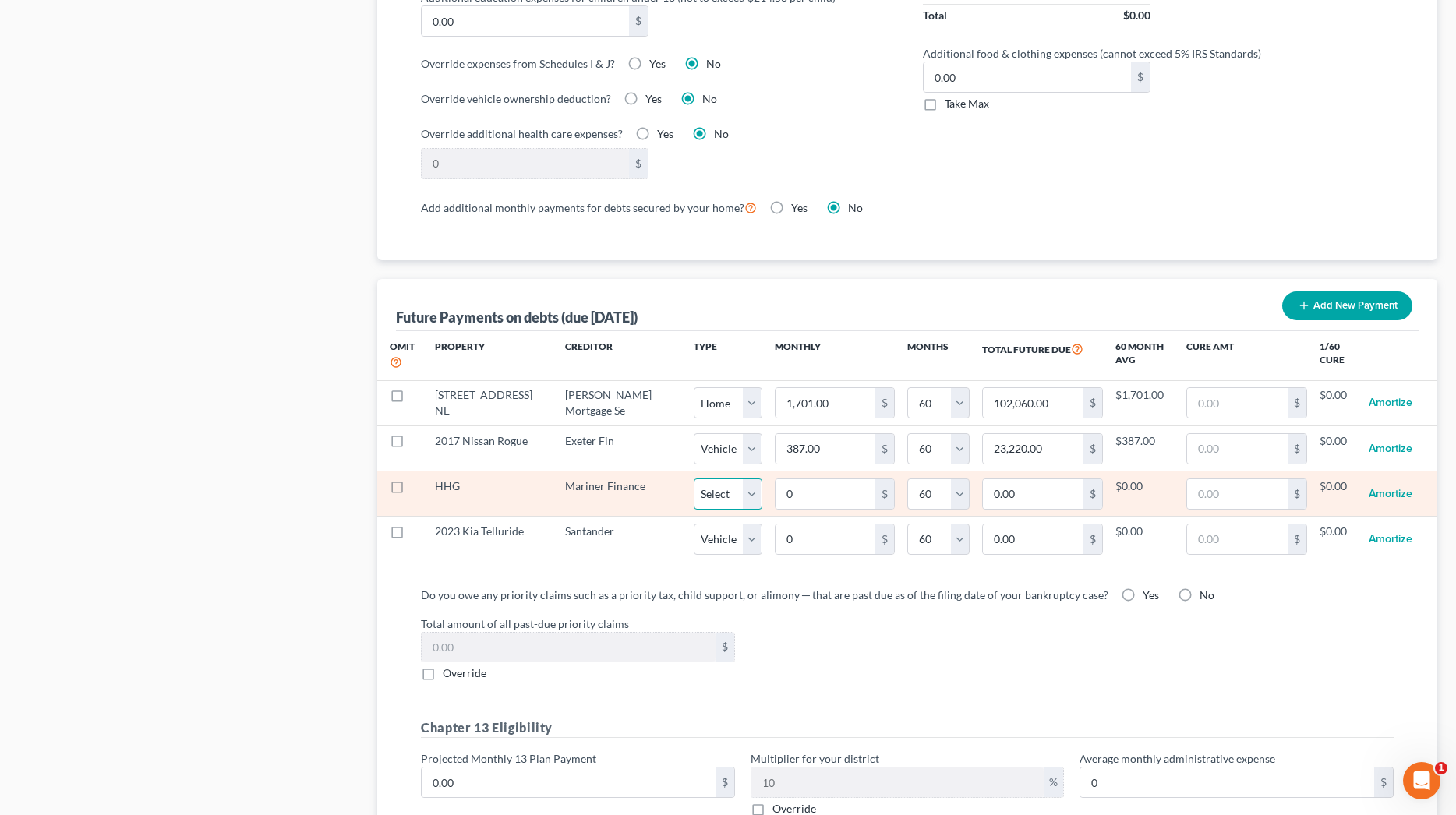
select select "2"
select select "60"
click at [411, 490] on label at bounding box center [411, 490] width 0 height 0
click at [418, 487] on input "checkbox" at bounding box center [423, 483] width 10 height 10
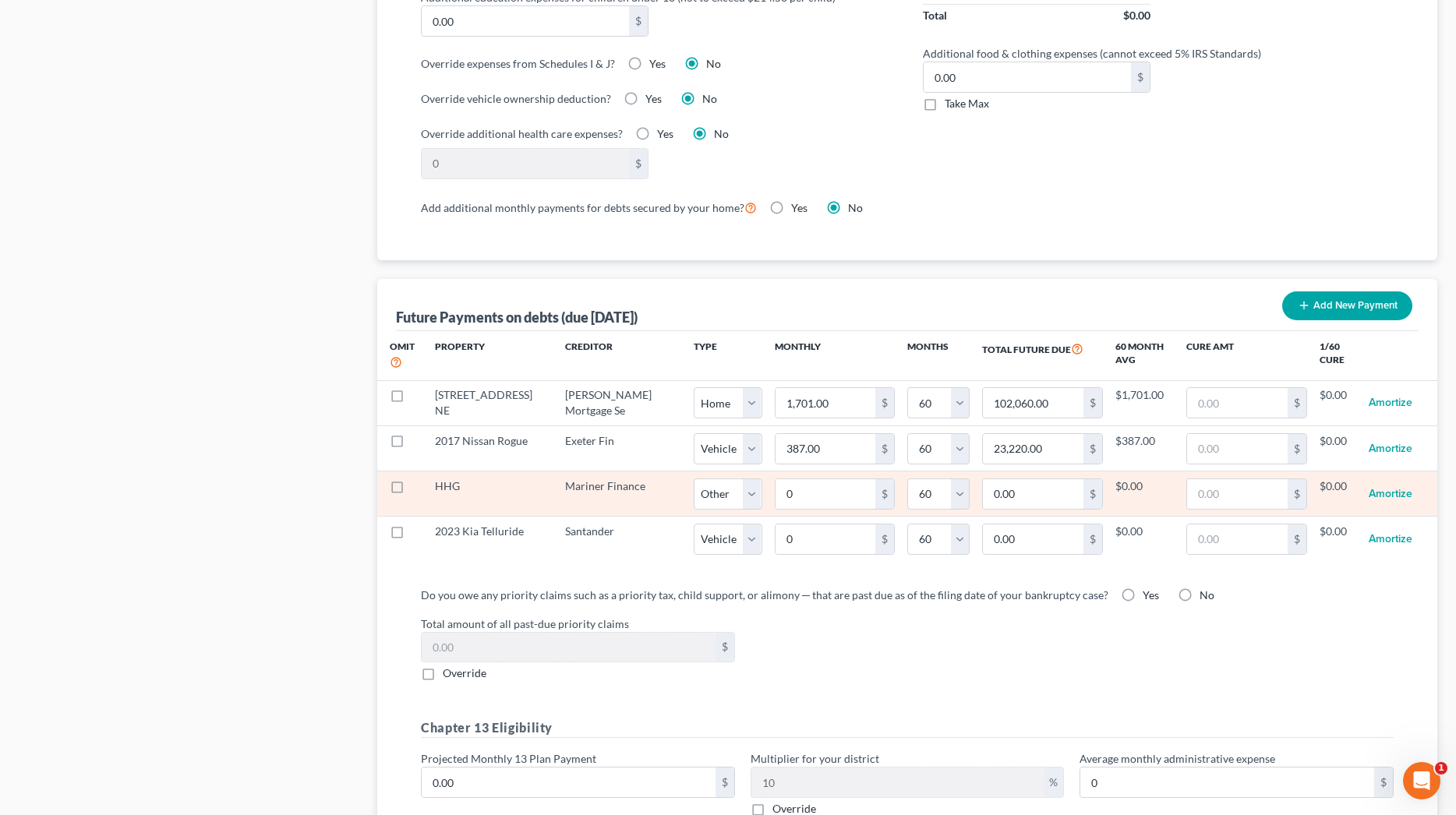
checkbox input "true"
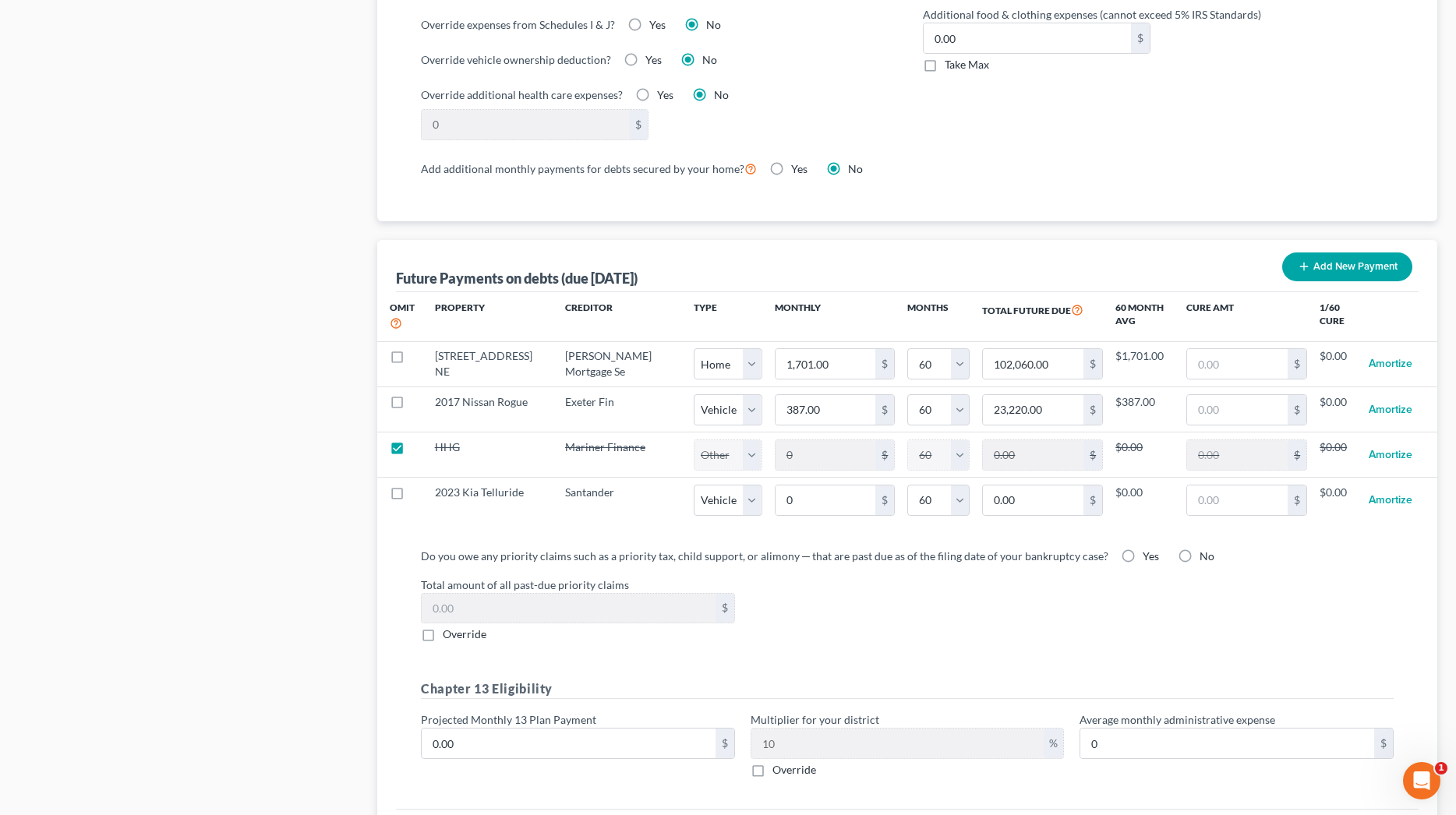
select select "2"
select select "60"
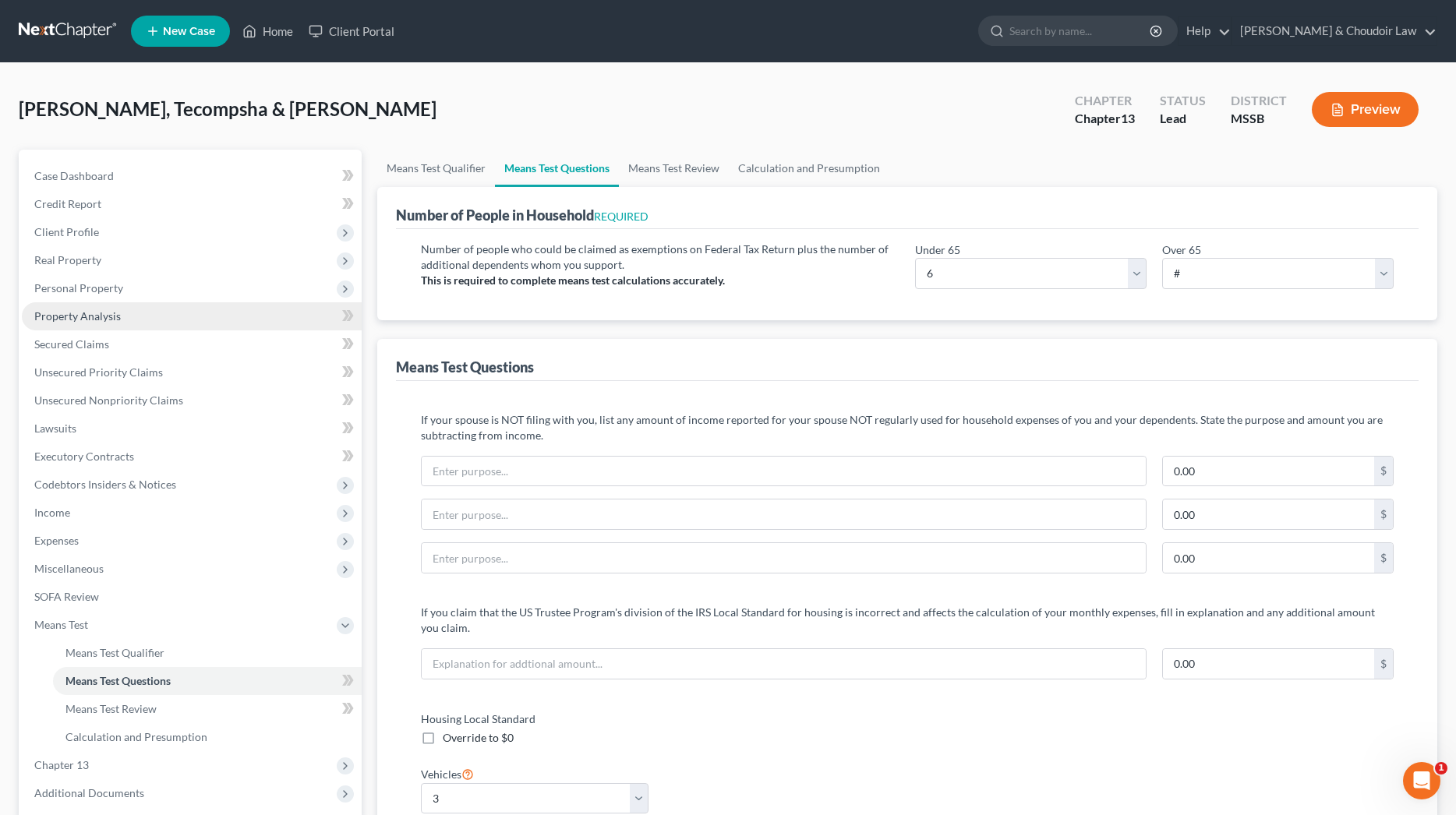
scroll to position [0, 0]
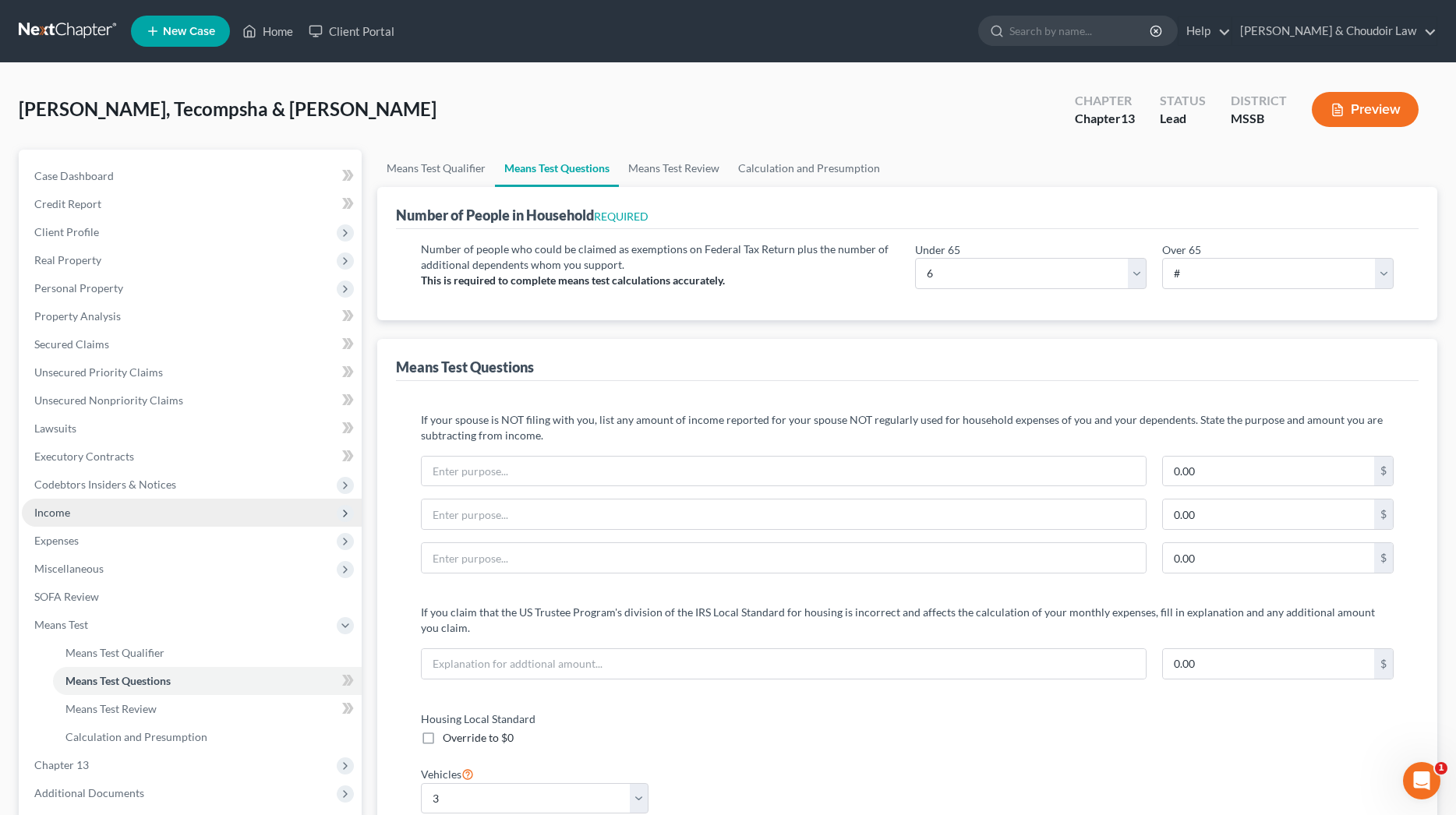
click at [78, 510] on span "Income" at bounding box center [191, 513] width 340 height 28
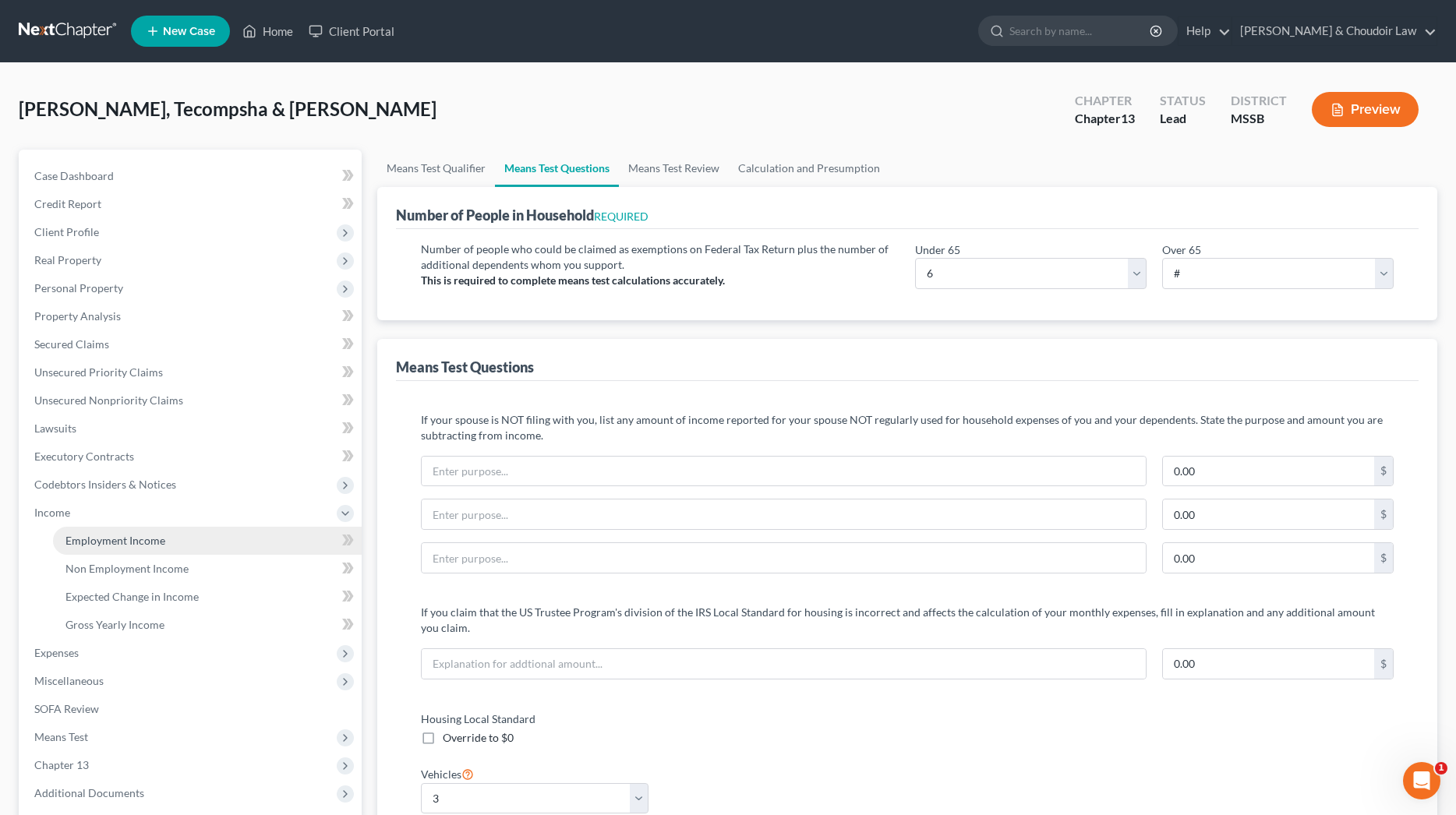
click at [134, 546] on span "Employment Income" at bounding box center [115, 540] width 100 height 13
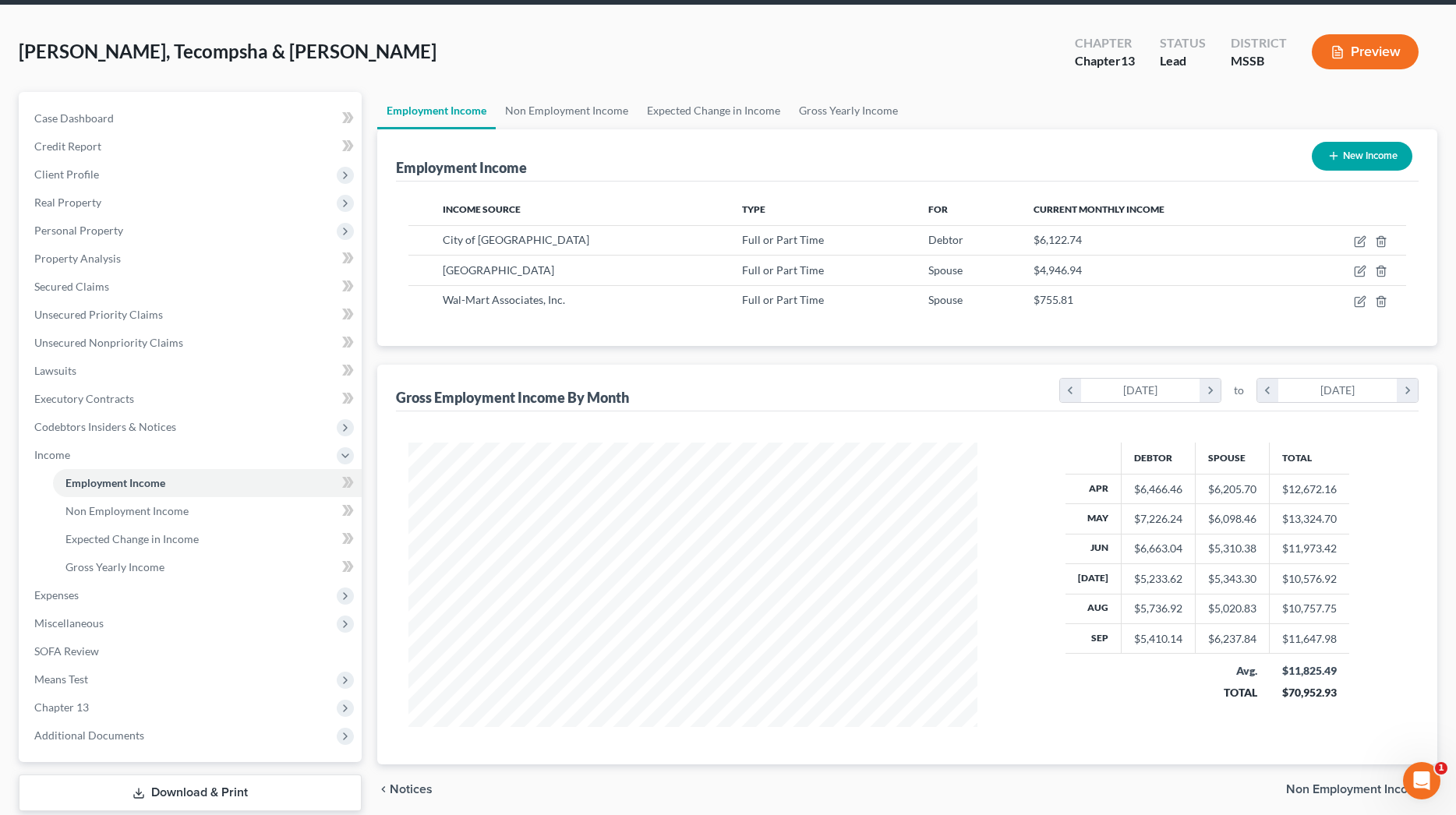
scroll to position [74, 0]
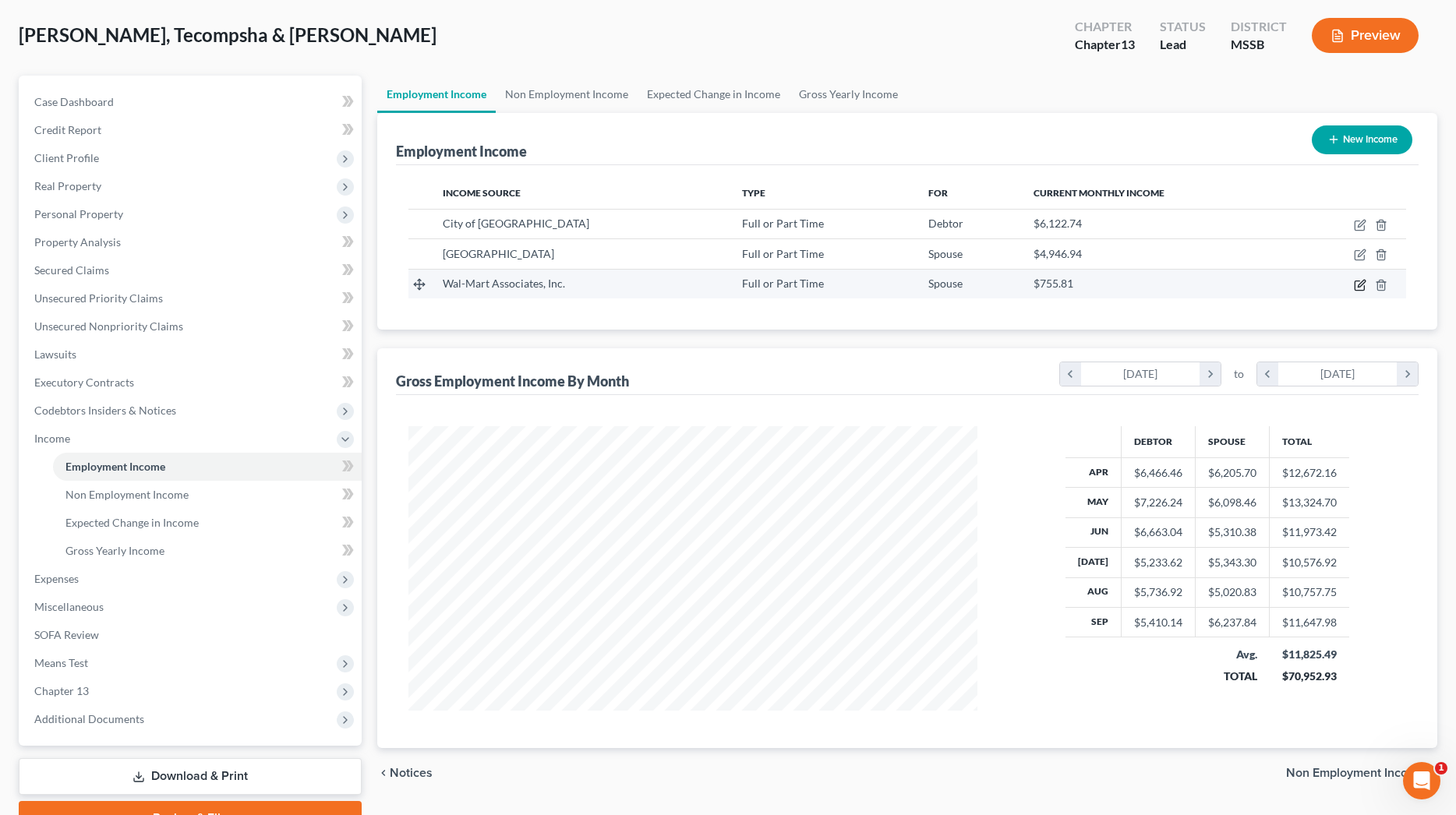
click at [1360, 284] on icon "button" at bounding box center [1359, 284] width 12 height 12
select select "0"
select select "2"
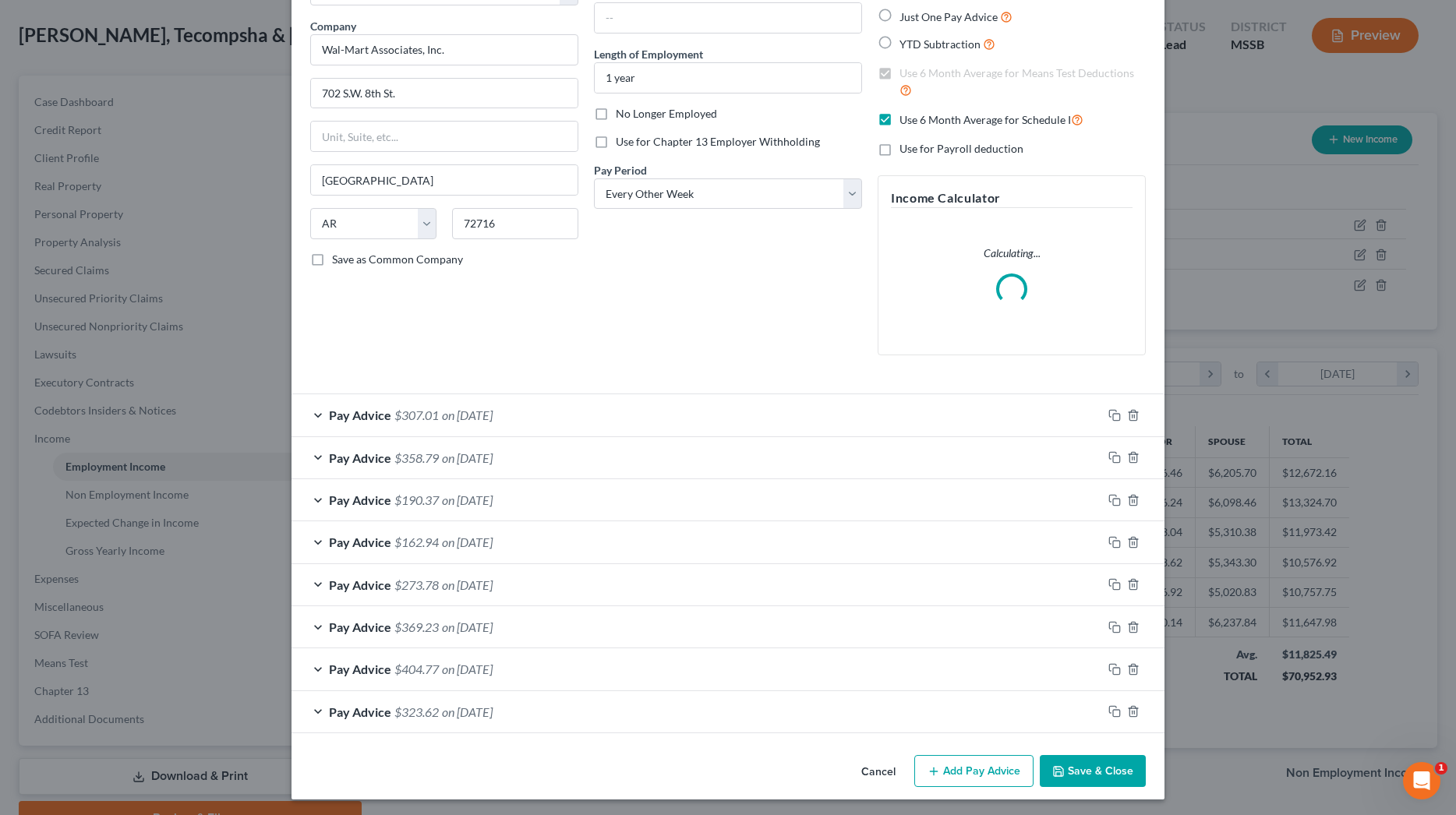
scroll to position [112, 0]
click at [1113, 711] on rect "button" at bounding box center [1116, 715] width 7 height 7
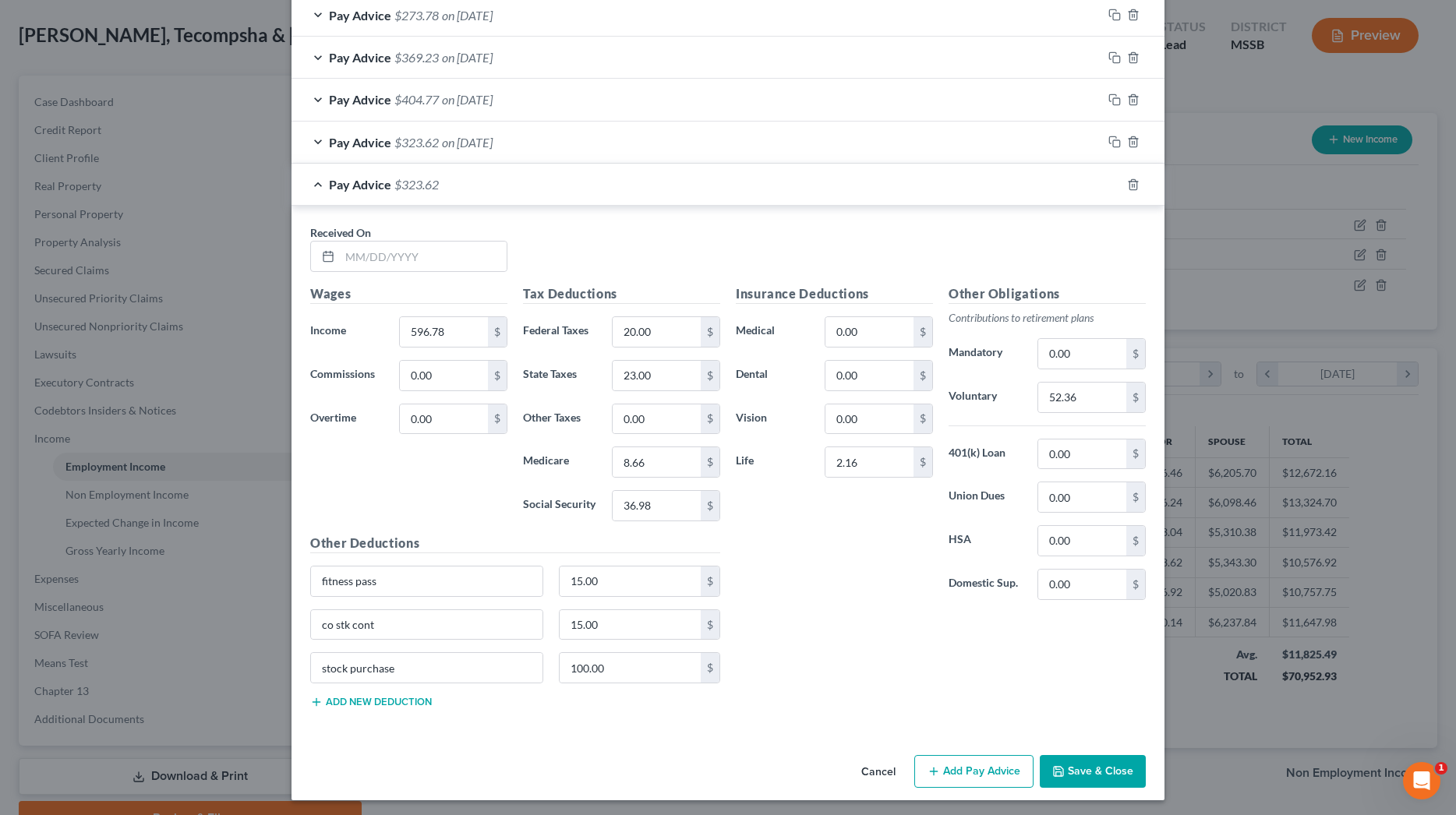
scroll to position [682, 0]
click at [436, 243] on input "text" at bounding box center [423, 258] width 167 height 30
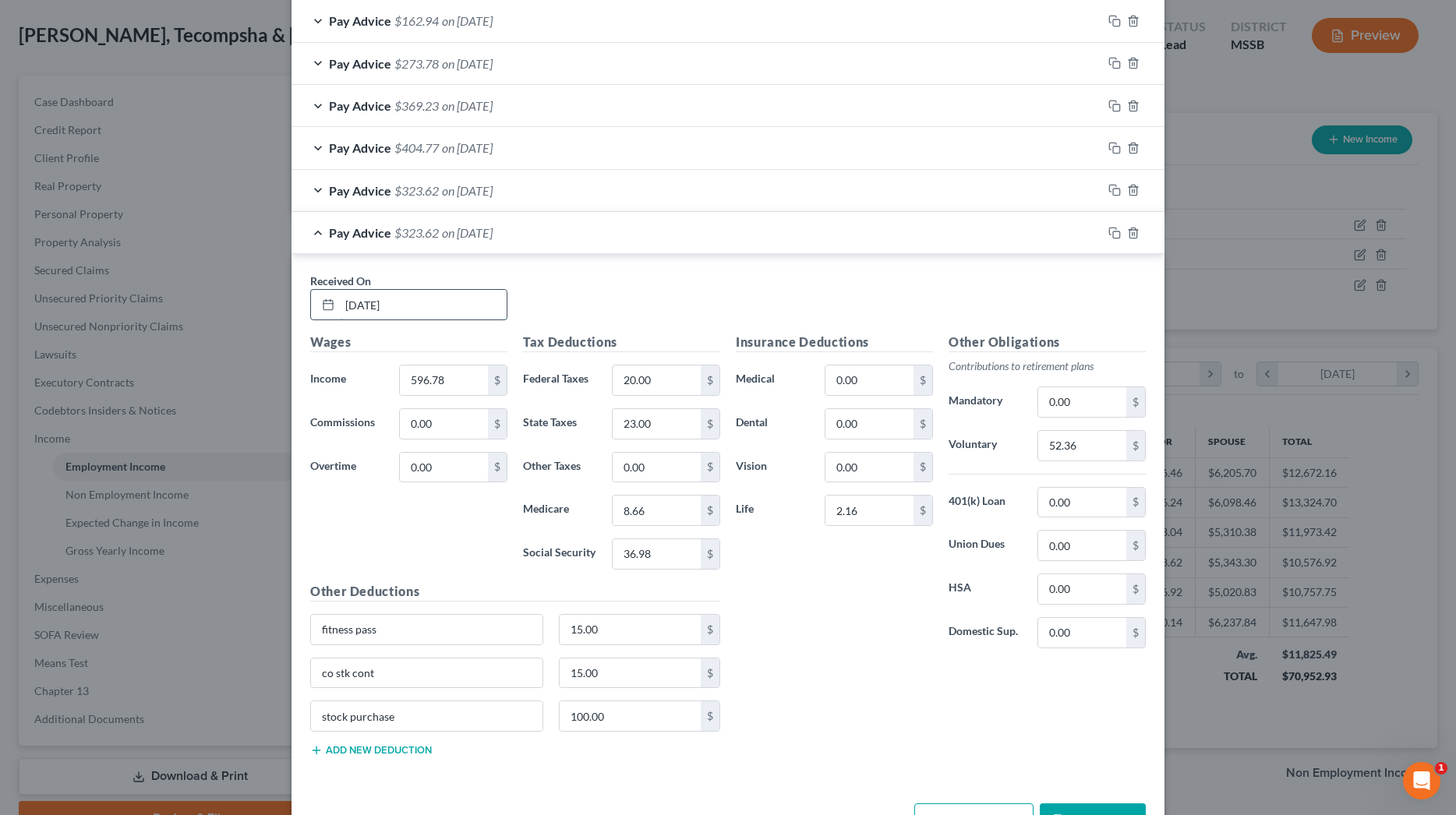
type input "07/03/2025"
type input "424.71"
drag, startPoint x: 599, startPoint y: 419, endPoint x: 582, endPoint y: 418, distance: 17.0
click at [582, 418] on div "State Taxes 23.00 $" at bounding box center [621, 423] width 213 height 31
type input "20"
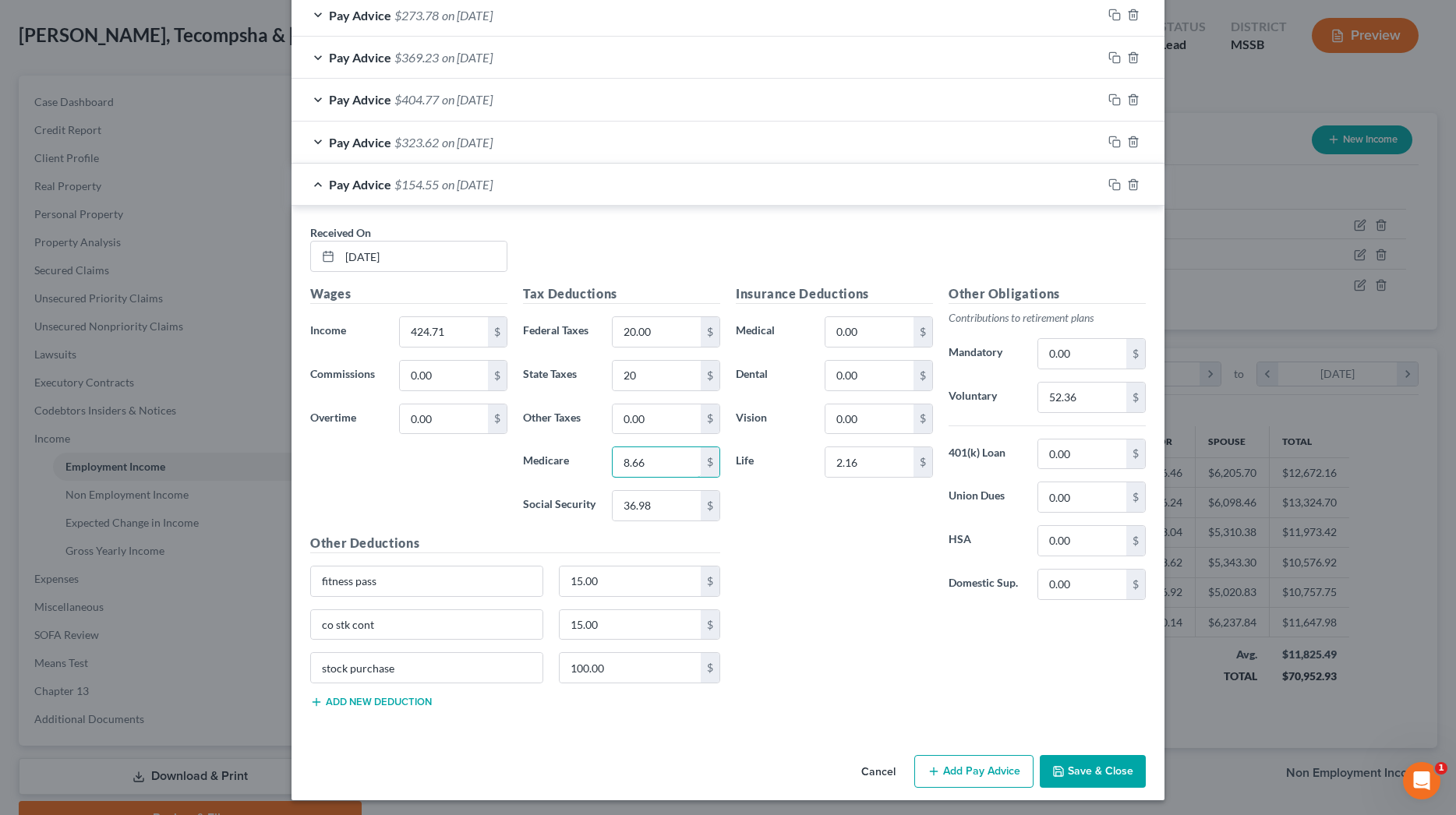
scroll to position [728, 0]
type input "6"
type input "6.15"
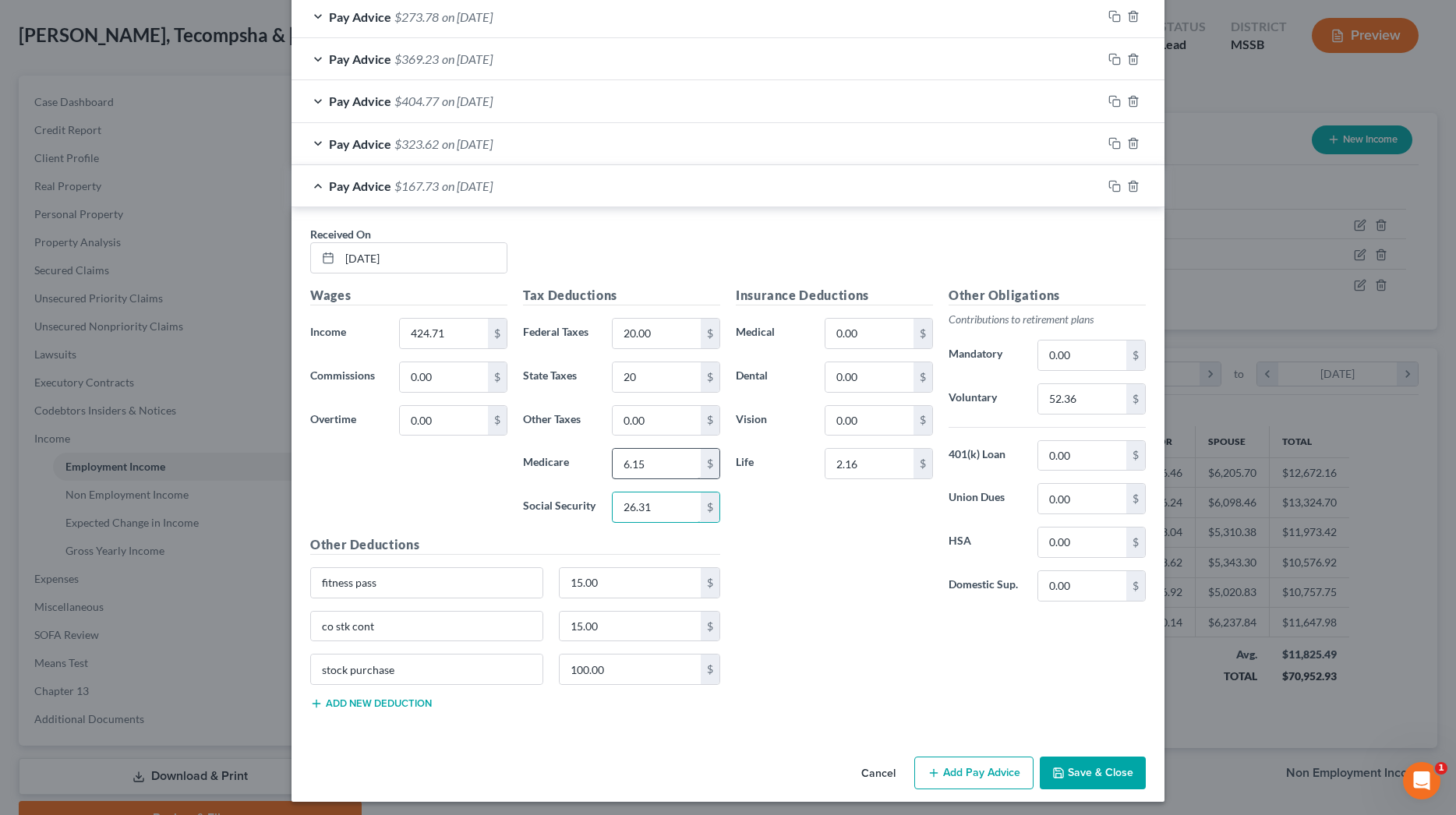
type input "26.31"
type input "36.87"
click at [1118, 185] on rect "button" at bounding box center [1116, 188] width 7 height 7
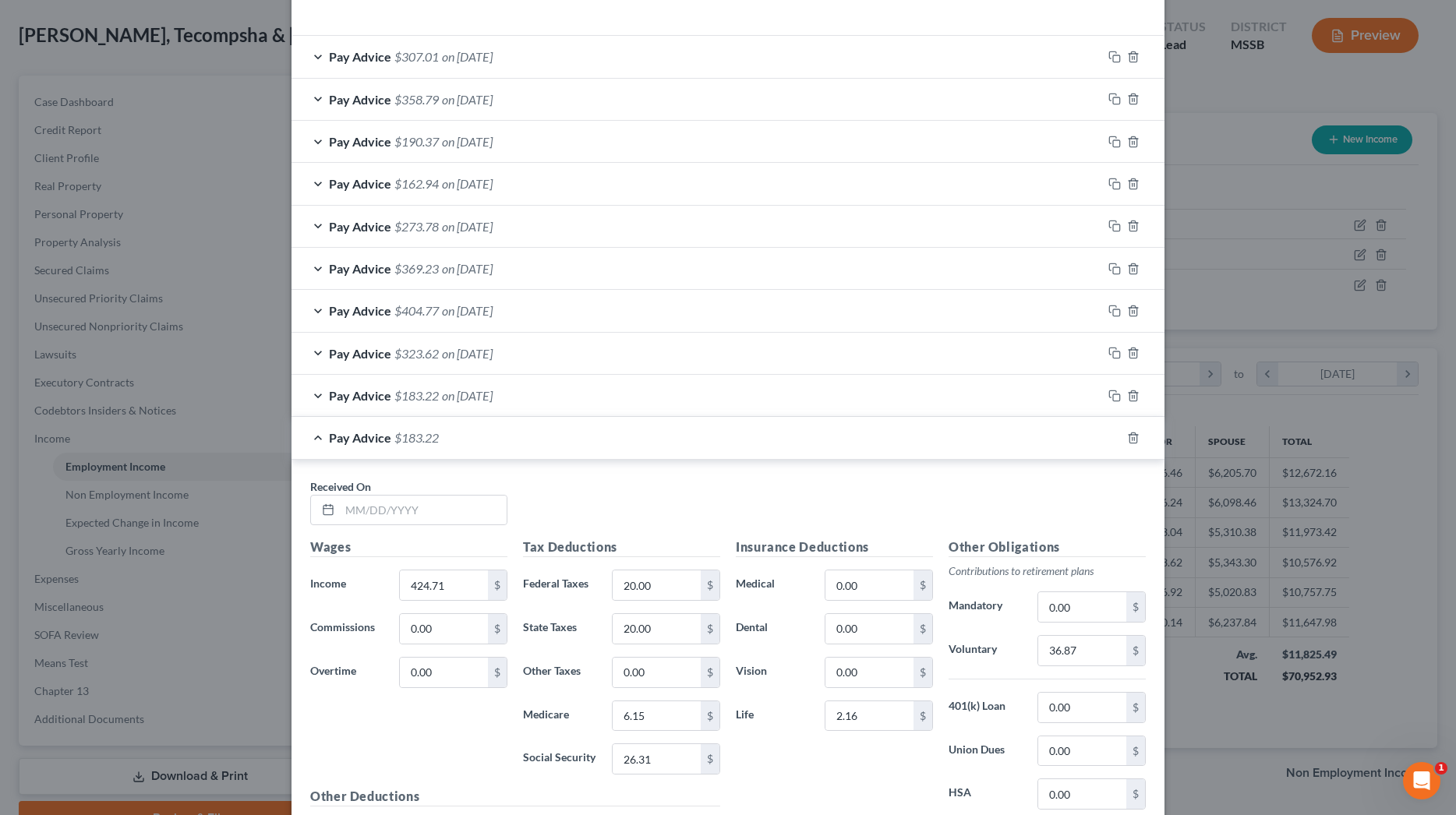
scroll to position [522, 0]
click at [475, 498] on input "text" at bounding box center [423, 507] width 167 height 30
type input "07/17/2025"
type input "1,022.66"
type input "40.00"
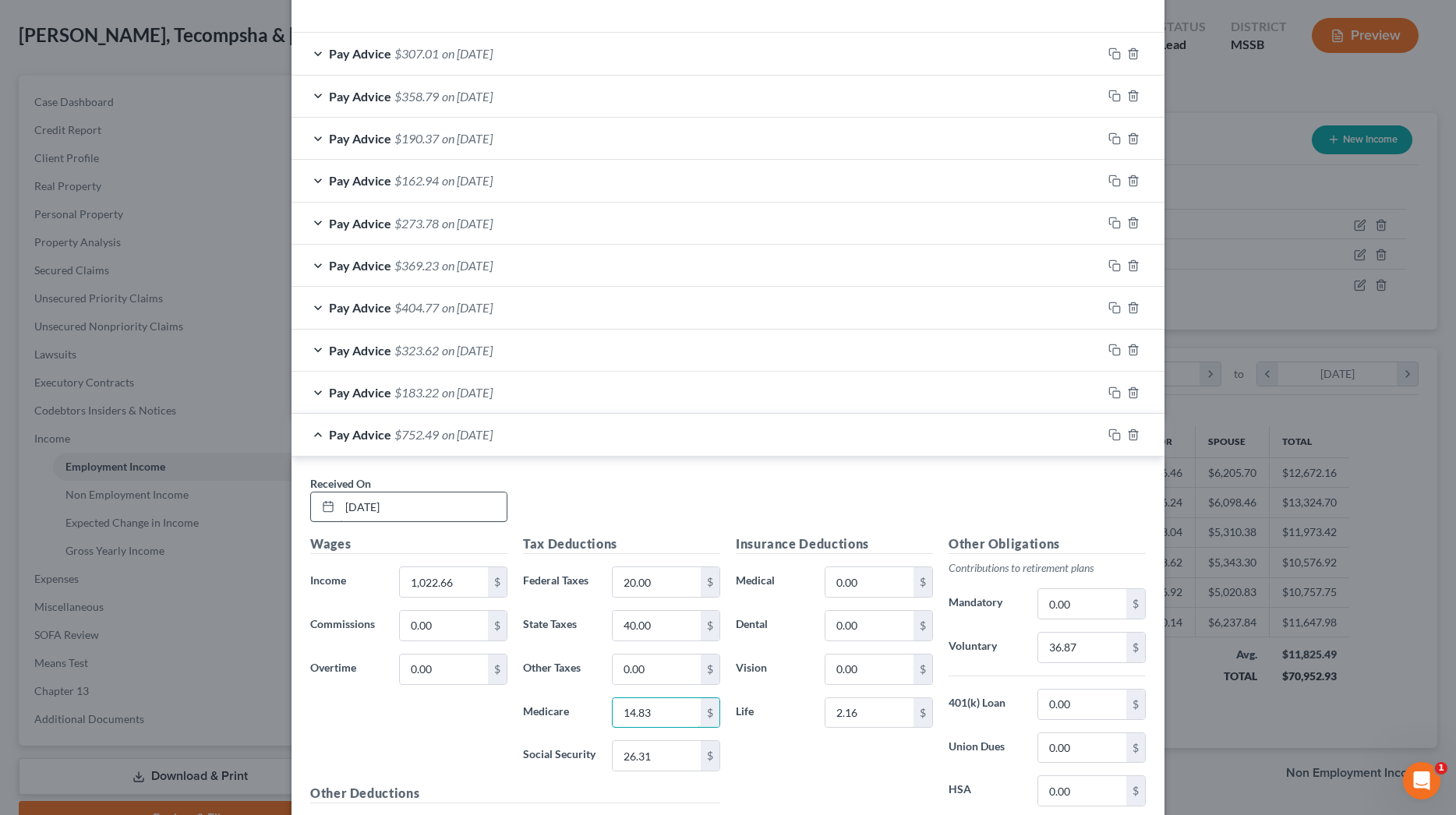
type input "14.83"
type input "63.38"
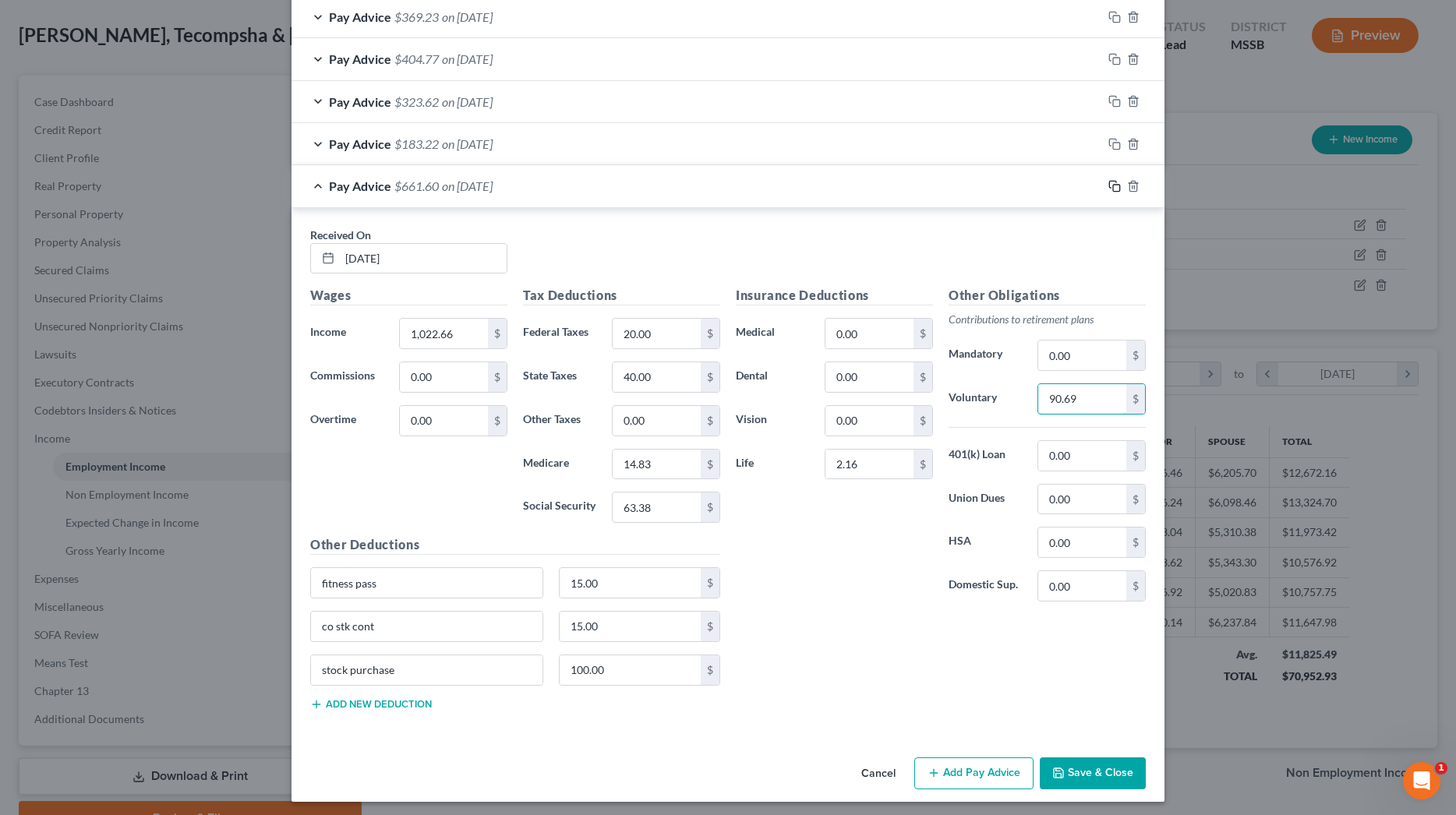
type input "90.69"
click at [1112, 180] on icon "button" at bounding box center [1114, 186] width 12 height 12
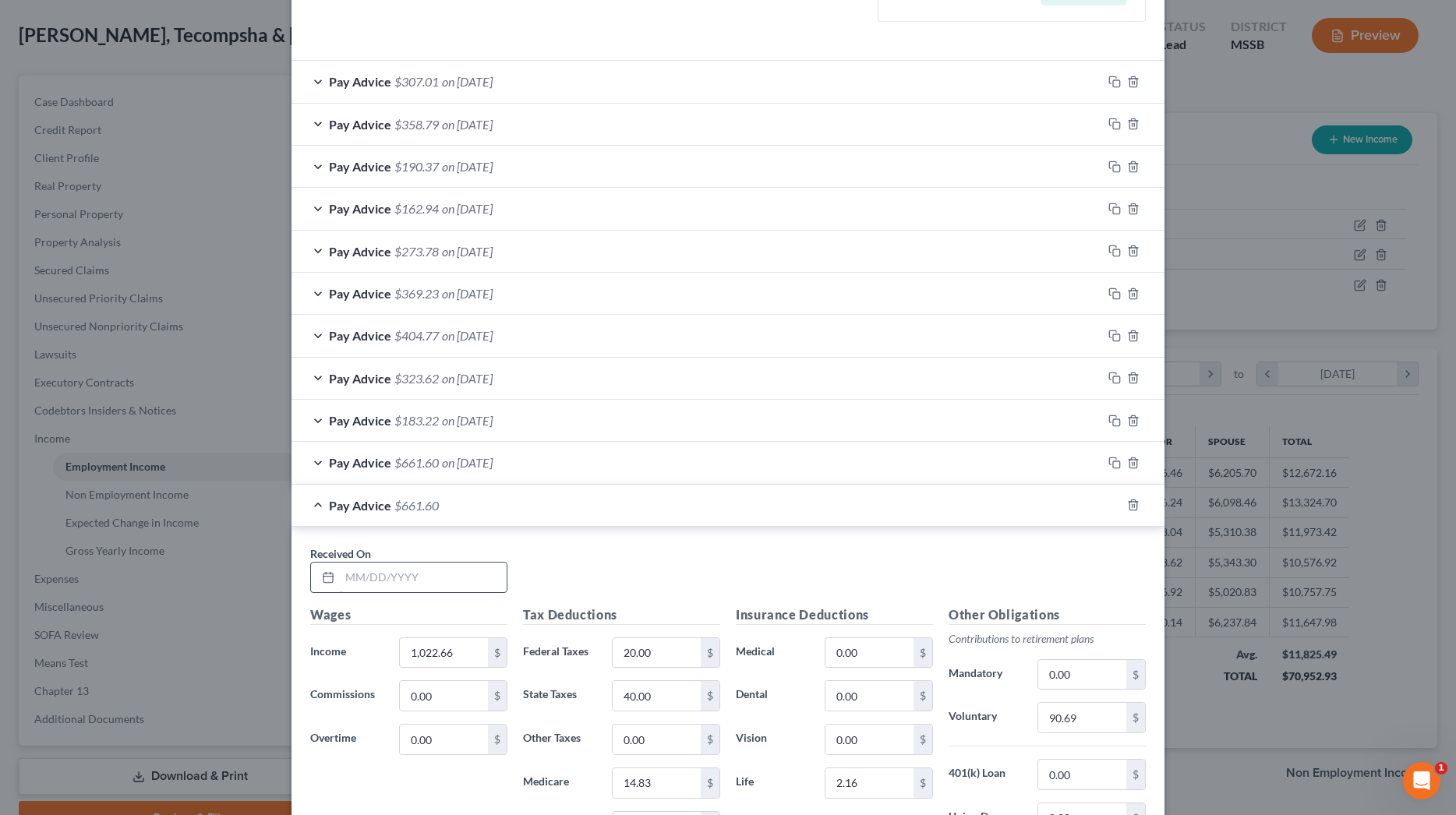
scroll to position [497, 0]
click at [472, 566] on input "text" at bounding box center [423, 574] width 167 height 30
type input "9"
type input "08/14/2025"
type input "760.69"
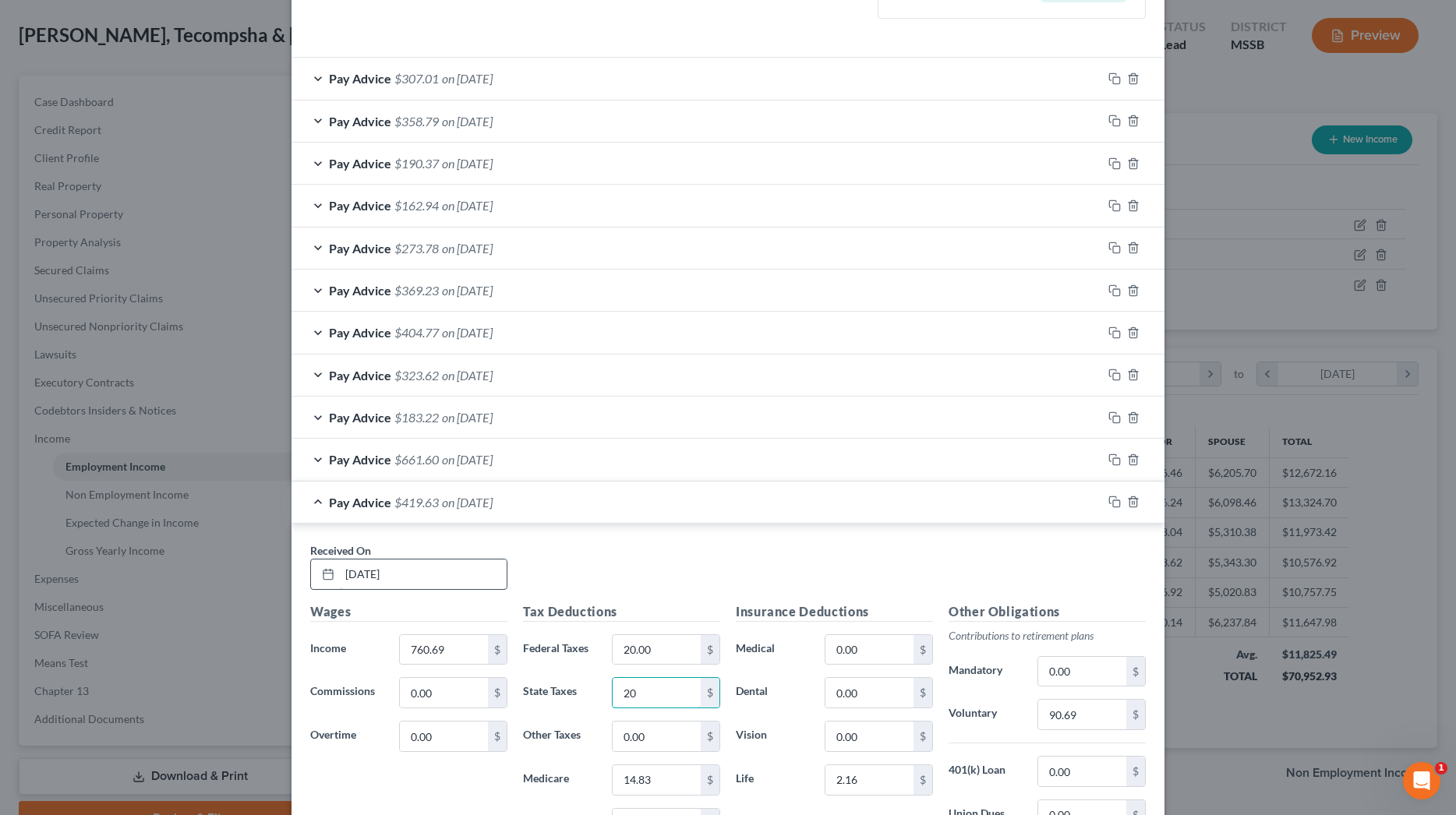
type input "2"
type input "30.00"
type input "11.03"
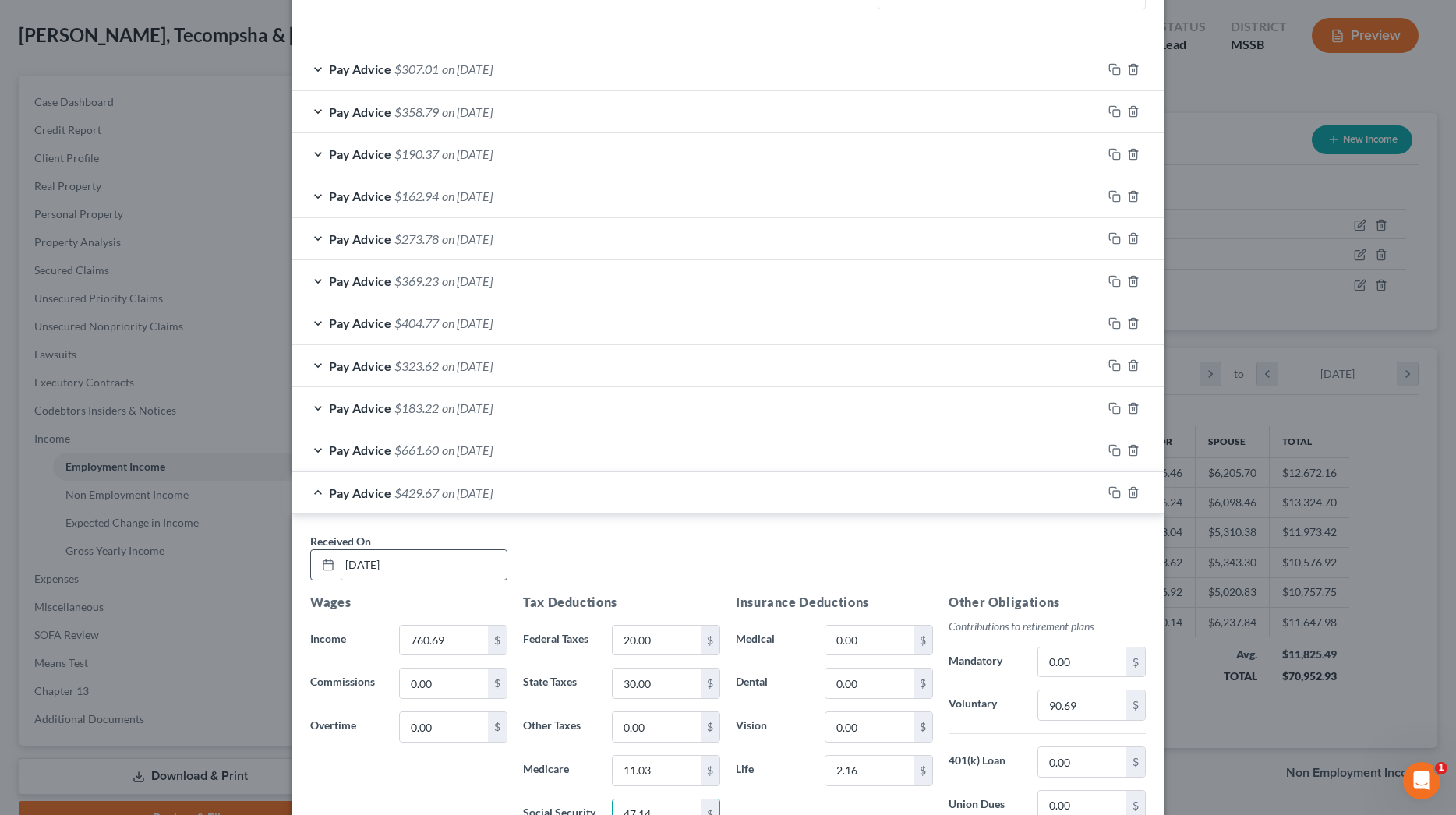
type input "47.14"
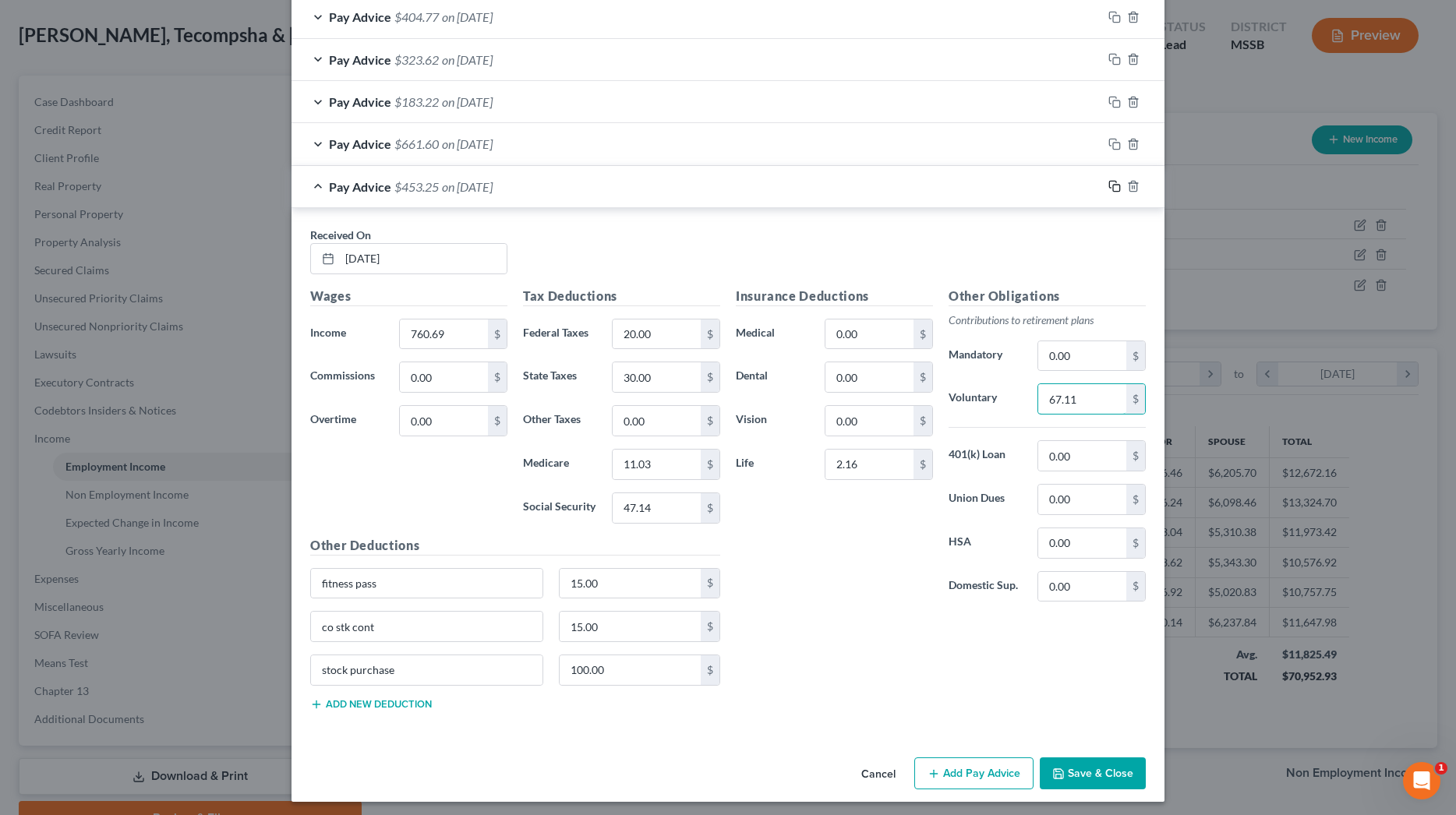
type input "67.11"
click at [1112, 182] on icon "button" at bounding box center [1114, 186] width 12 height 12
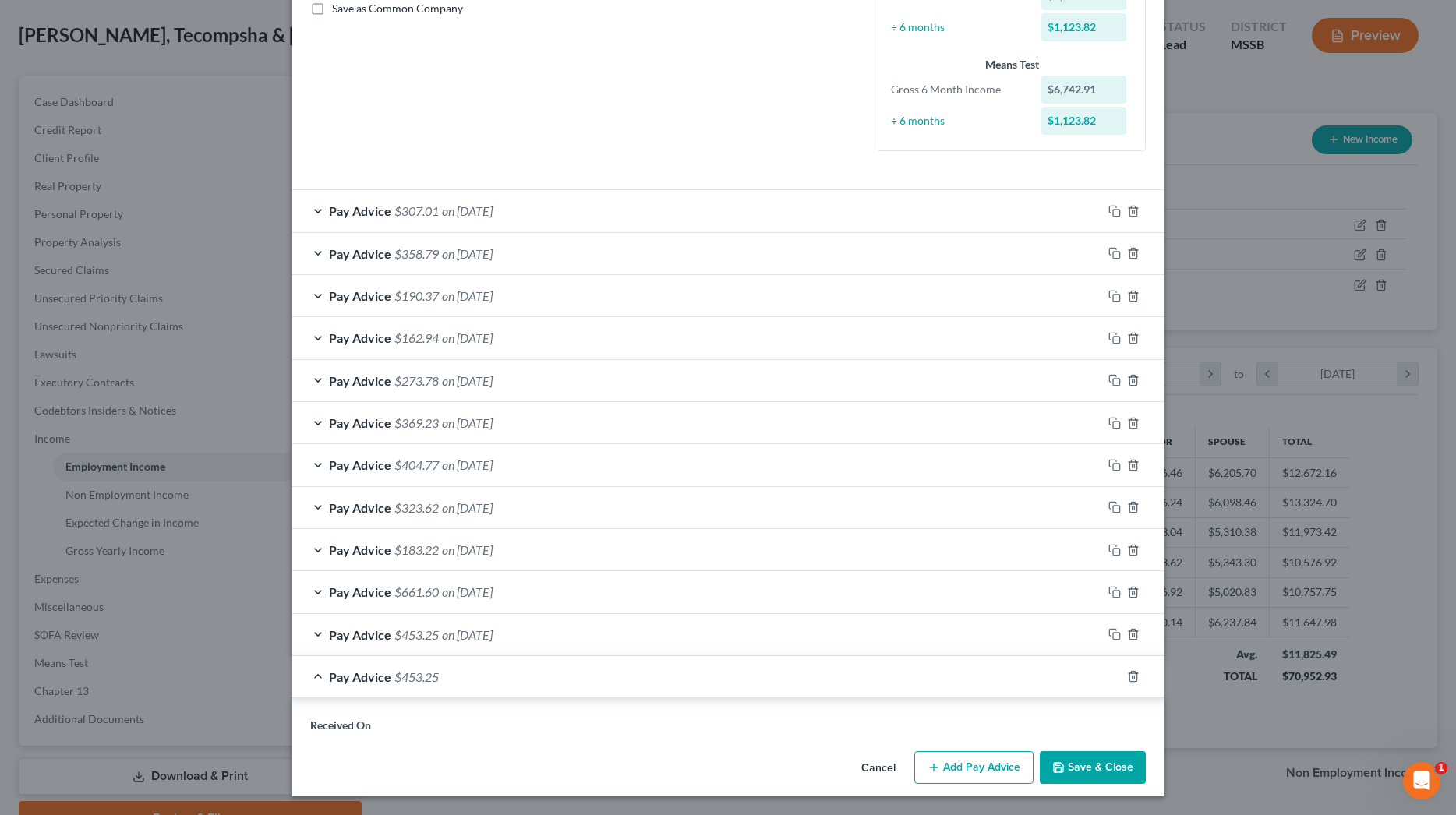
scroll to position [353, 0]
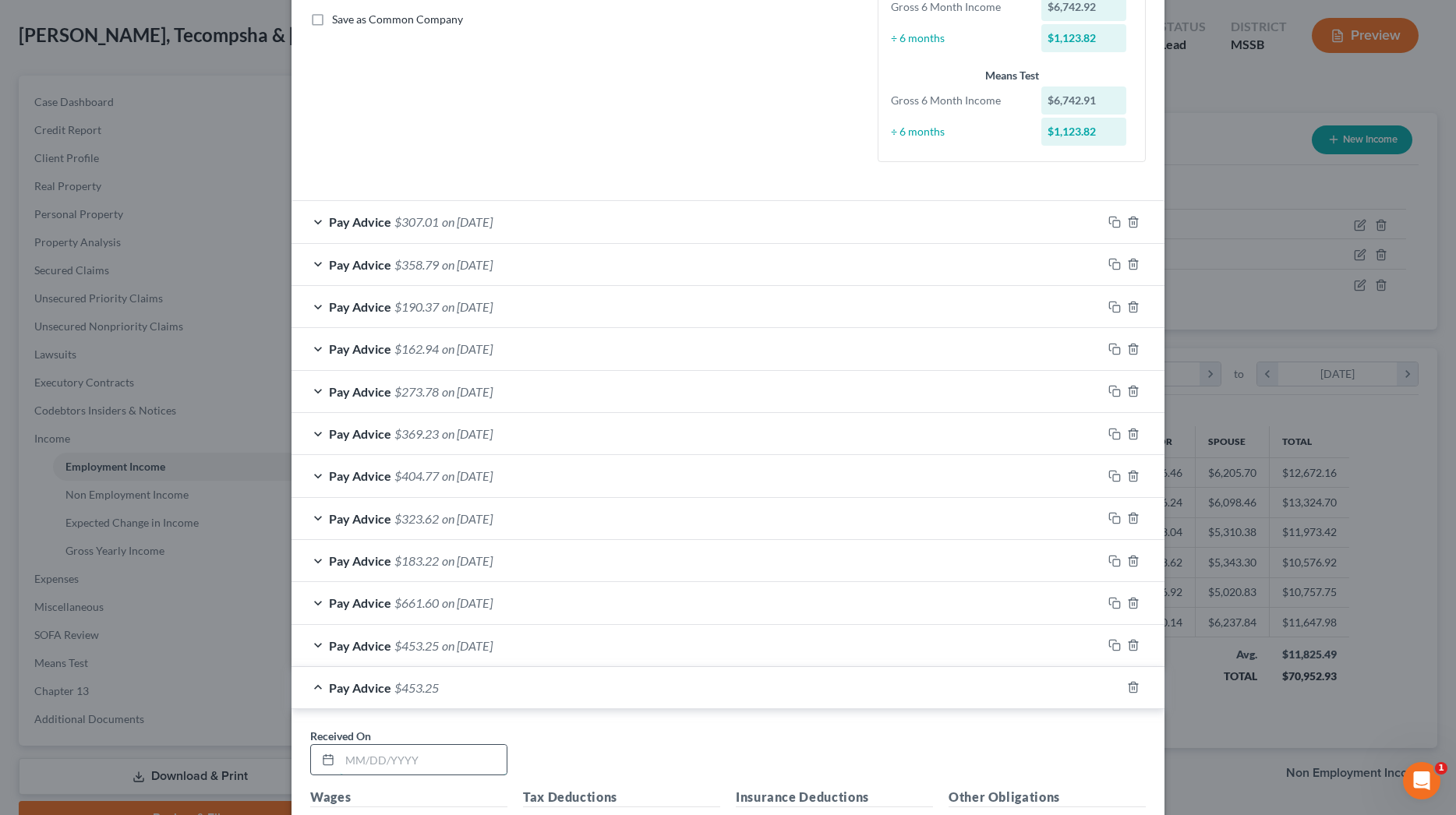
click at [499, 754] on input "text" at bounding box center [423, 760] width 167 height 30
type input "08/28/2025"
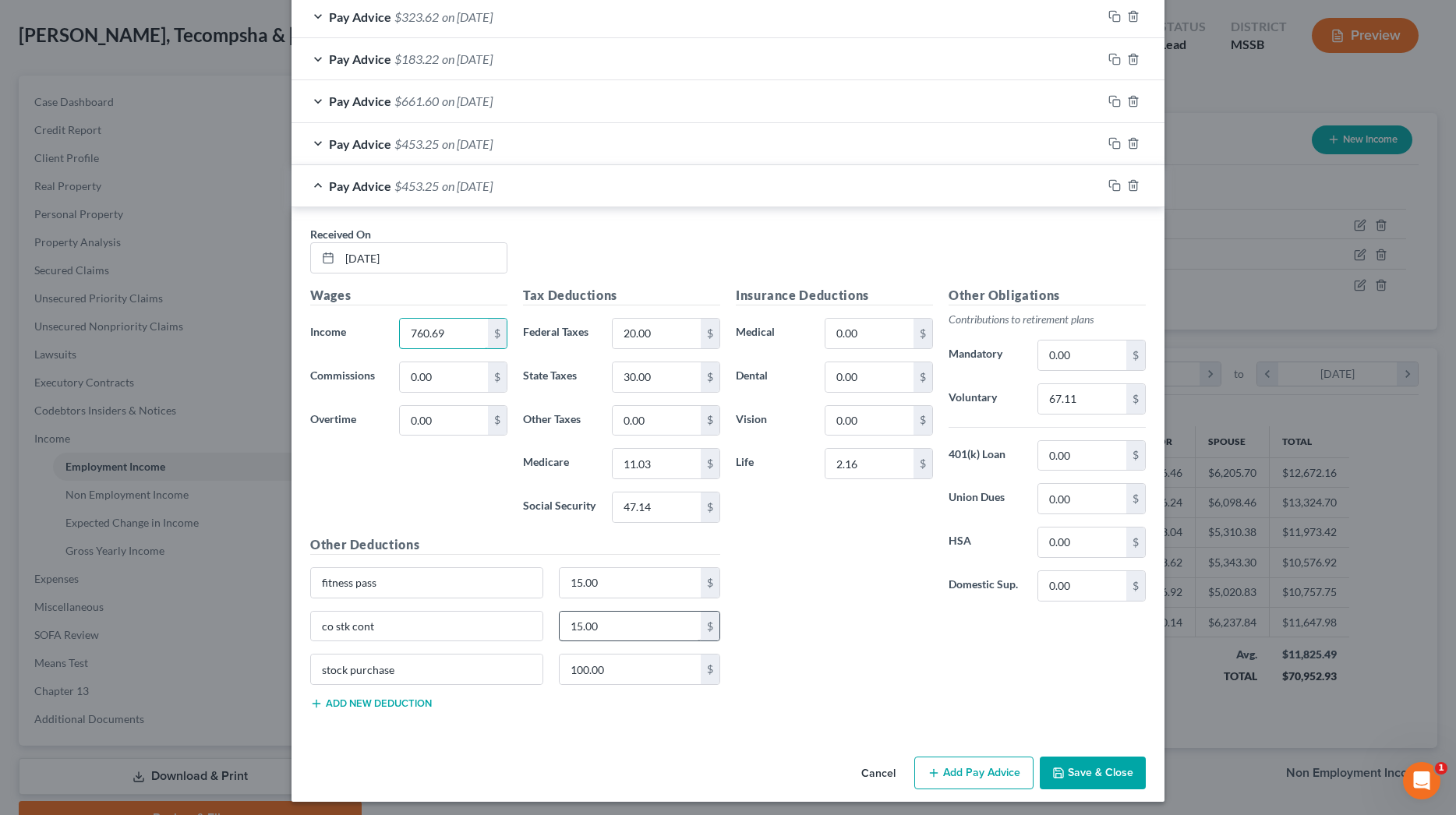
scroll to position [854, 0]
type input "608.44"
type input "24.00"
type input "8.82"
type input "37.71"
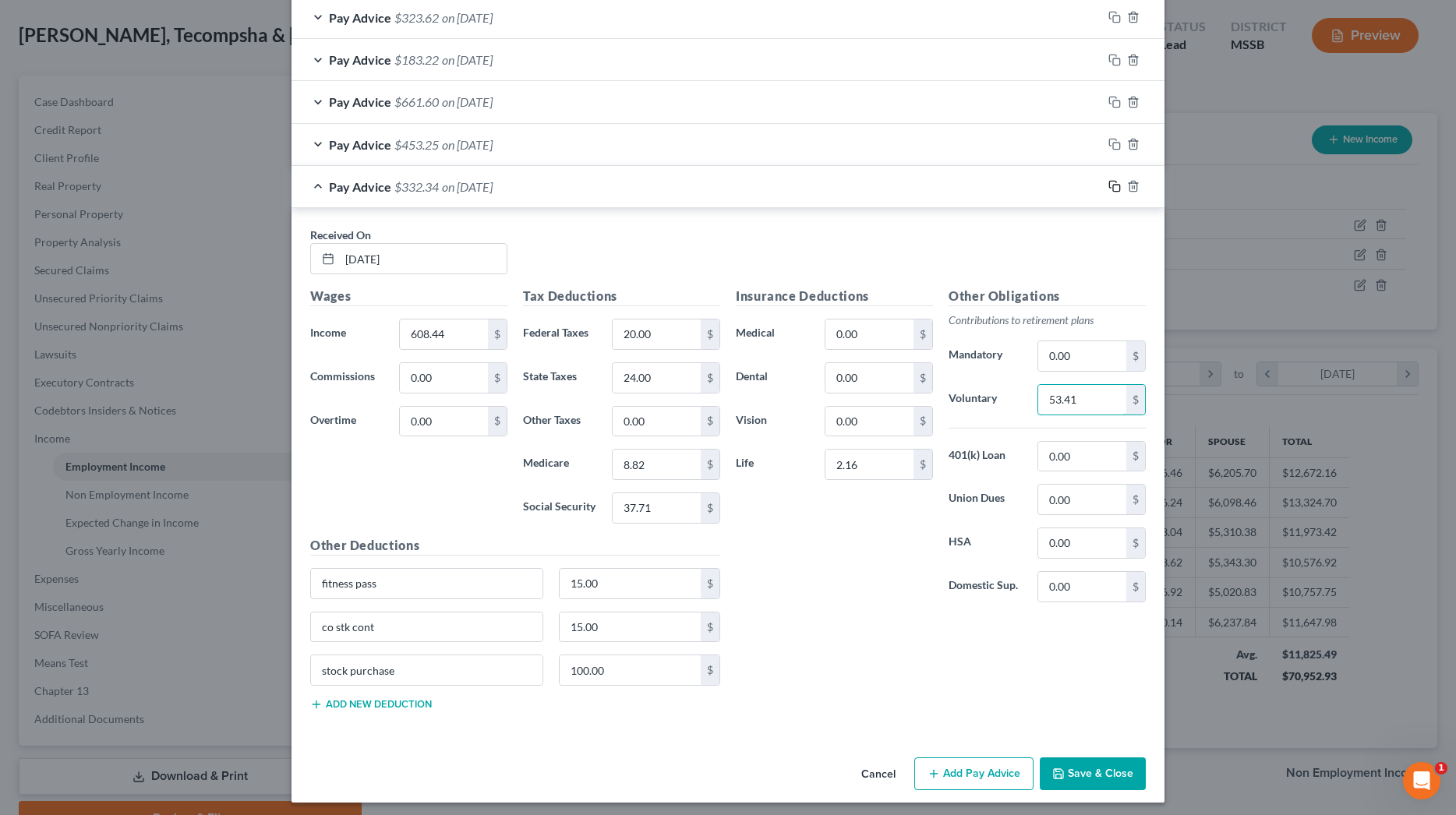
type input "53.41"
click at [1116, 180] on icon "button" at bounding box center [1114, 186] width 12 height 12
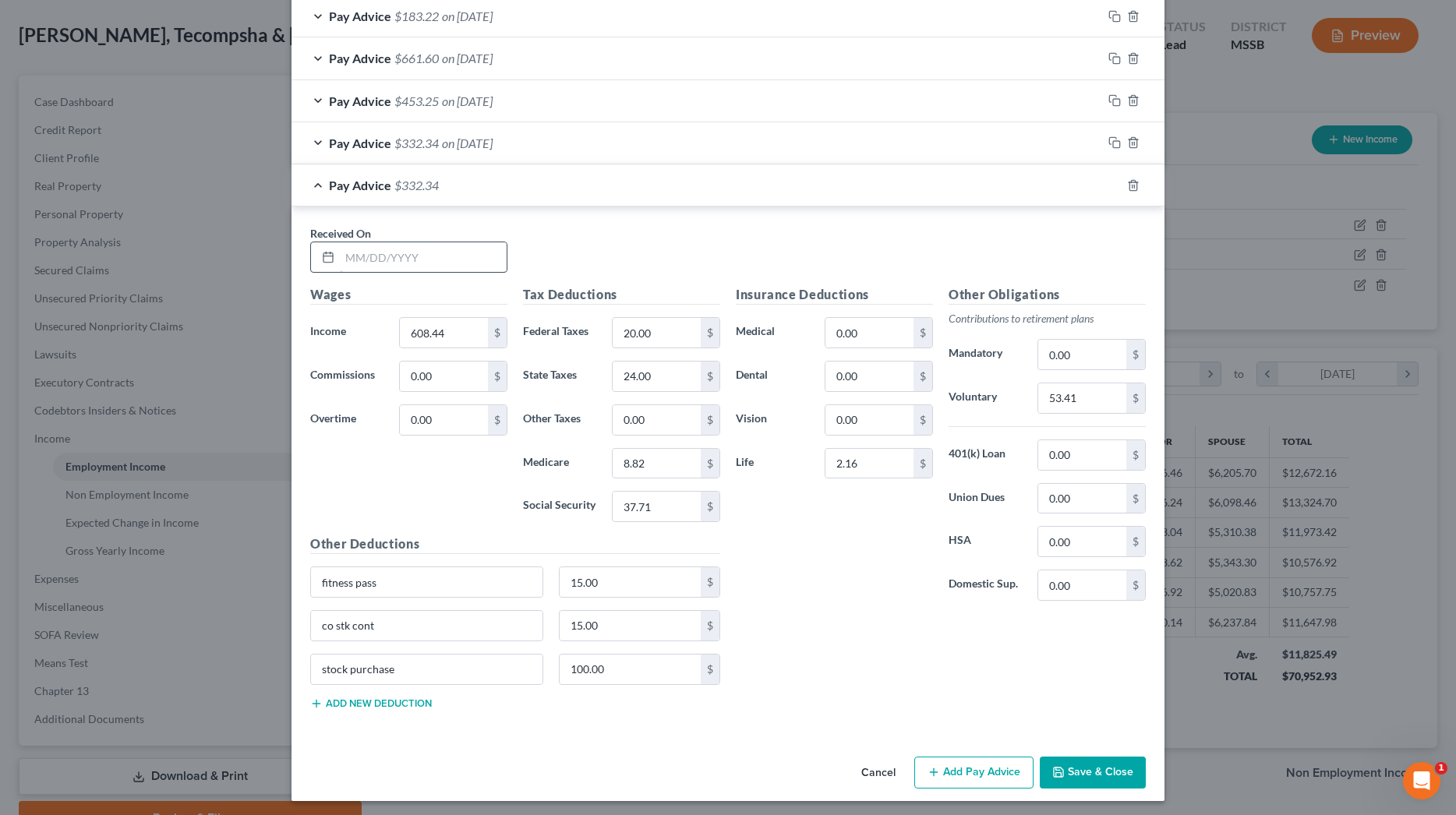
scroll to position [897, 0]
click at [483, 255] on input "text" at bounding box center [423, 258] width 167 height 30
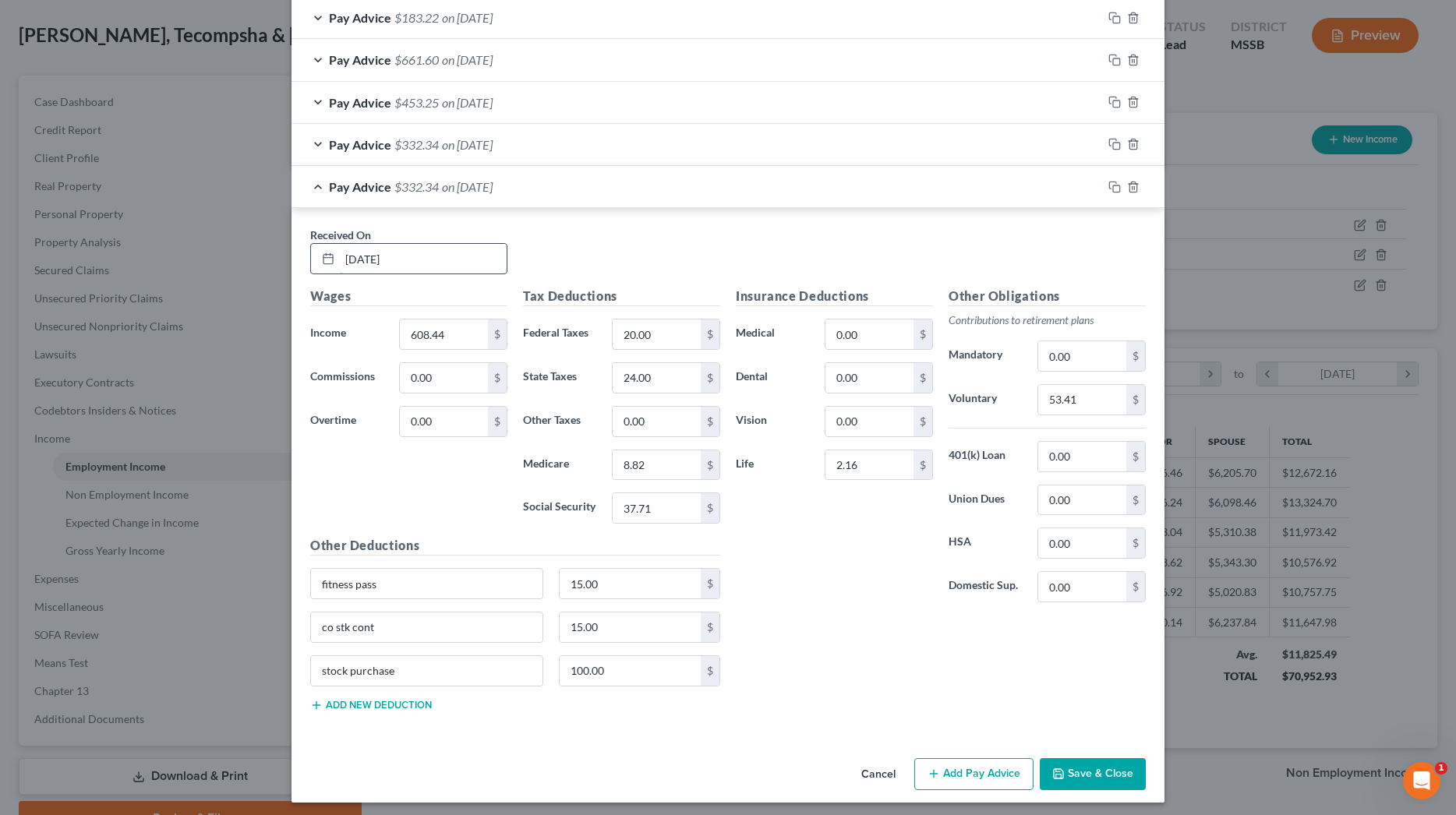
type input "06/18/2025"
type input "734.61"
type input "29.00"
type input "10.66"
type input "45.53"
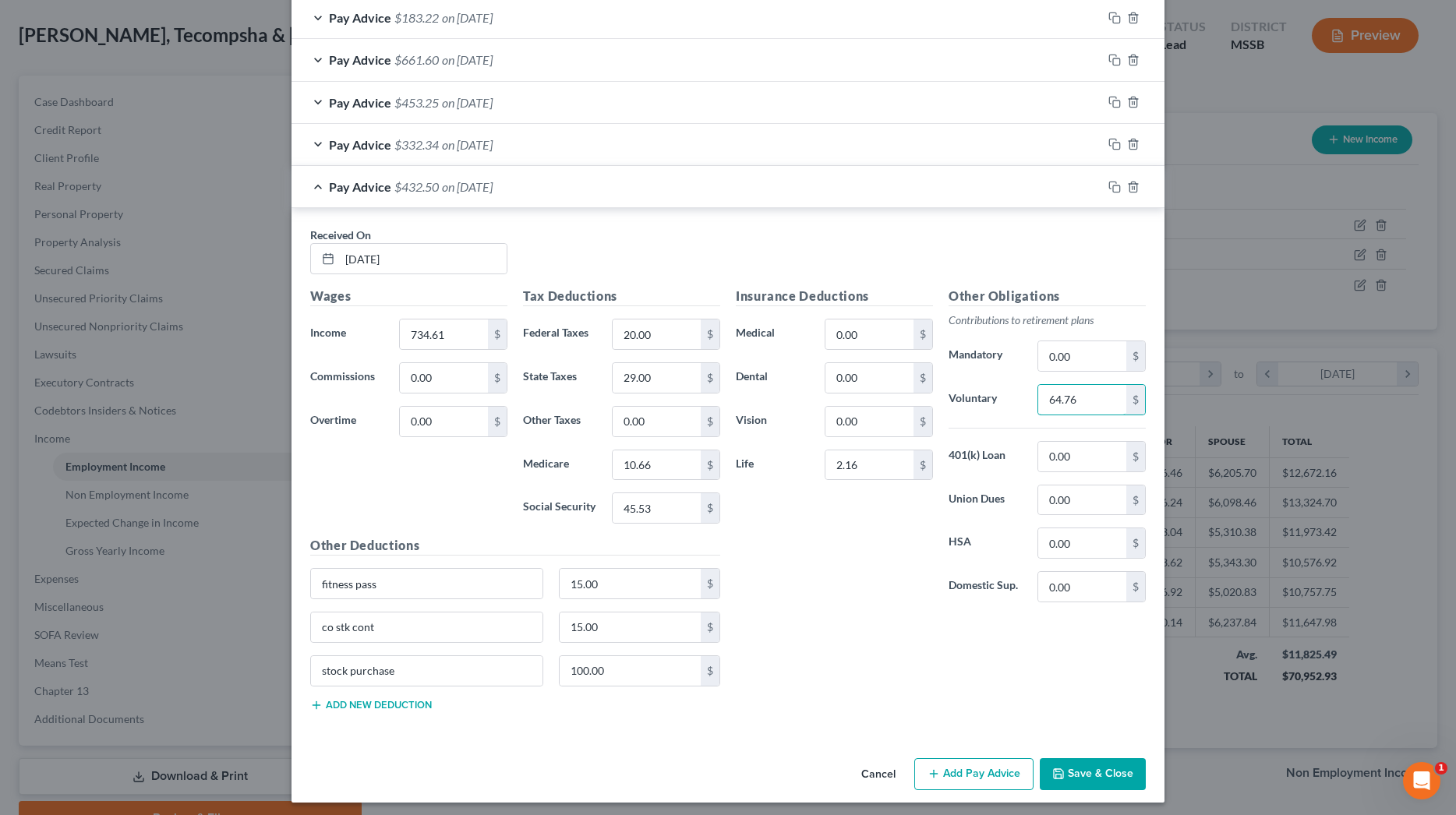
type input "64.76"
click at [1116, 766] on button "Save & Close" at bounding box center [1092, 774] width 106 height 33
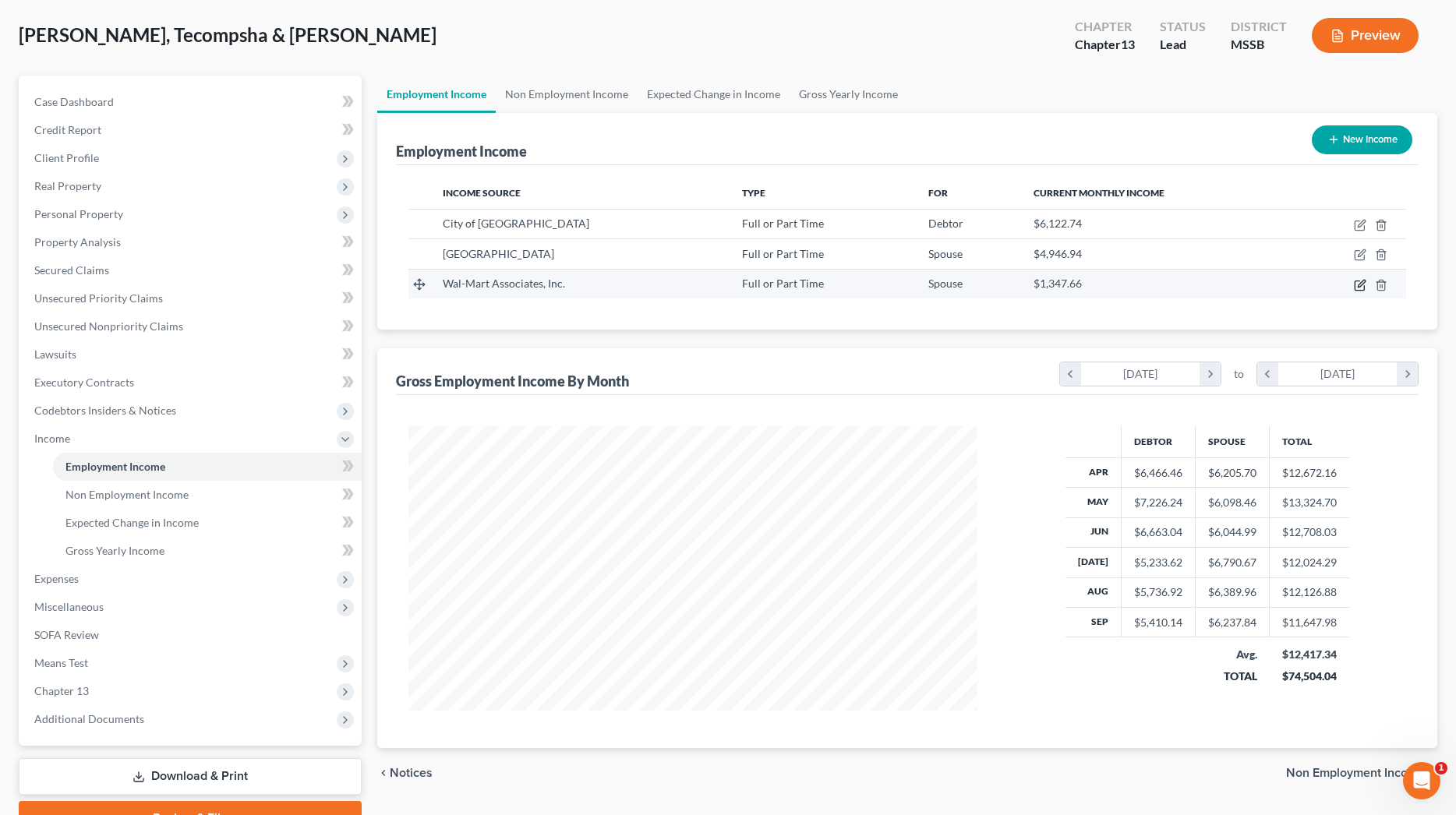
click at [1362, 282] on icon "button" at bounding box center [1359, 284] width 12 height 12
select select "0"
select select "2"
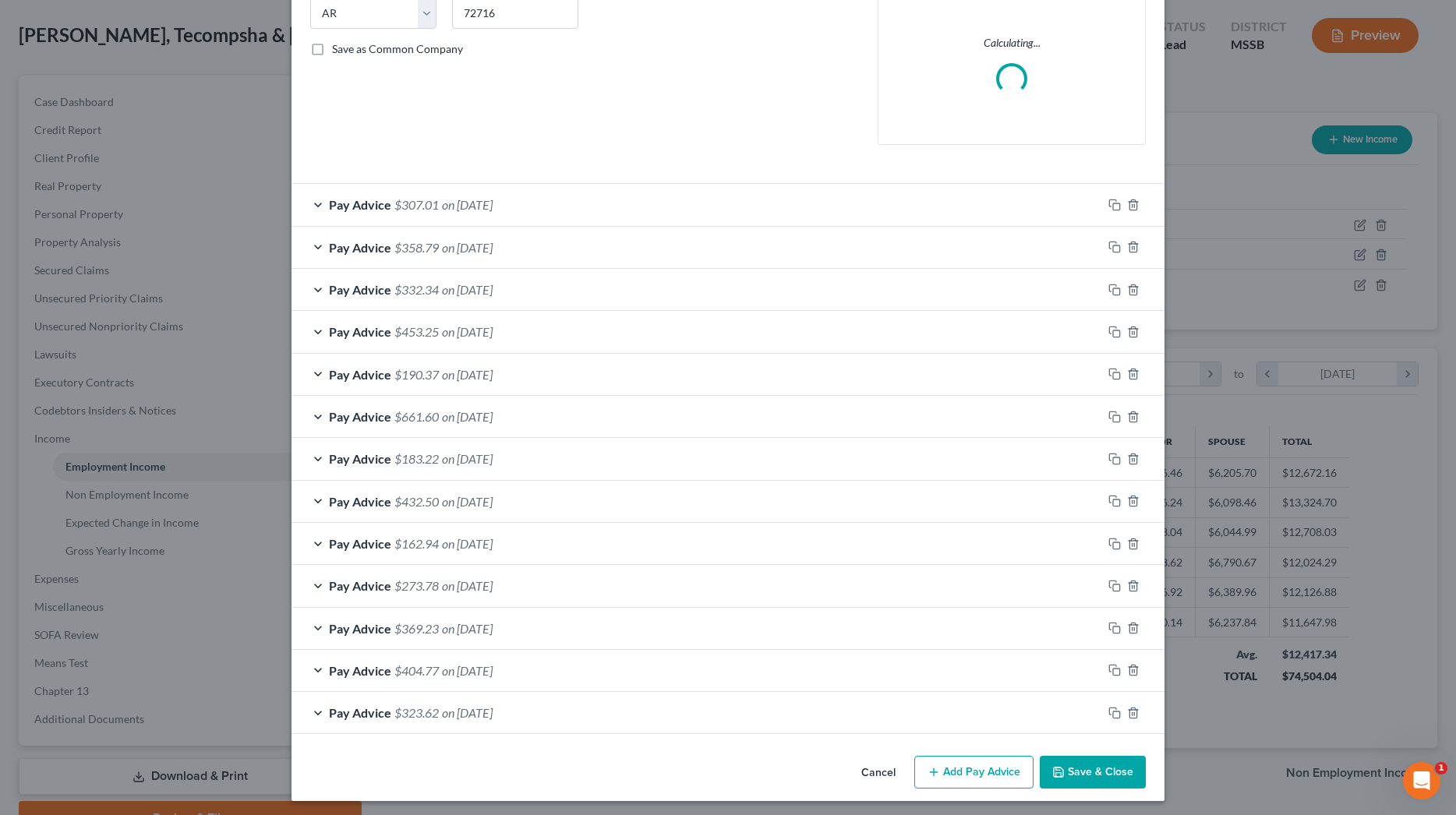
scroll to position [323, 0]
click at [1108, 773] on button "Save & Close" at bounding box center [1092, 773] width 106 height 33
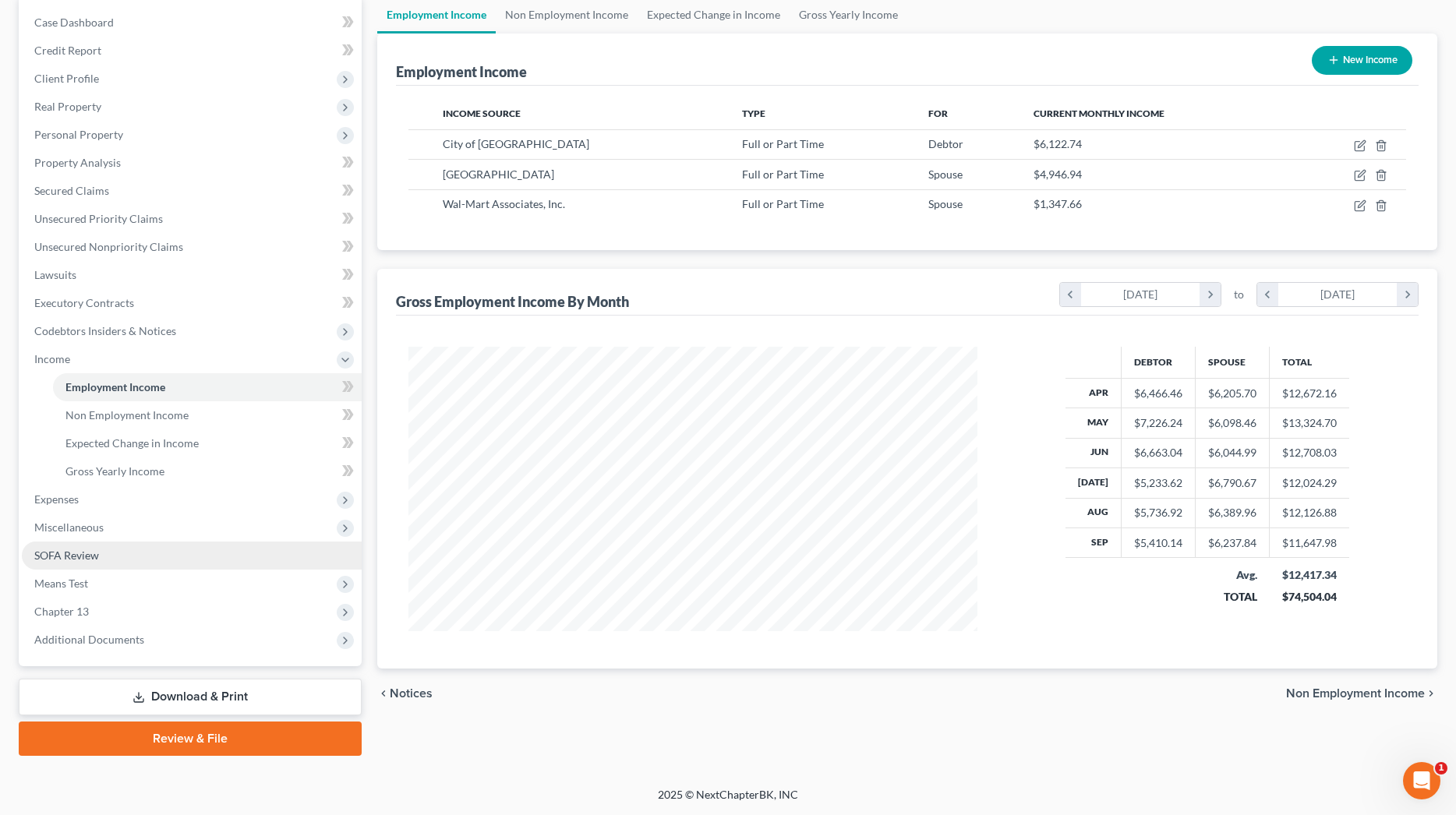
scroll to position [154, 0]
click at [92, 585] on span "Means Test" at bounding box center [191, 584] width 340 height 28
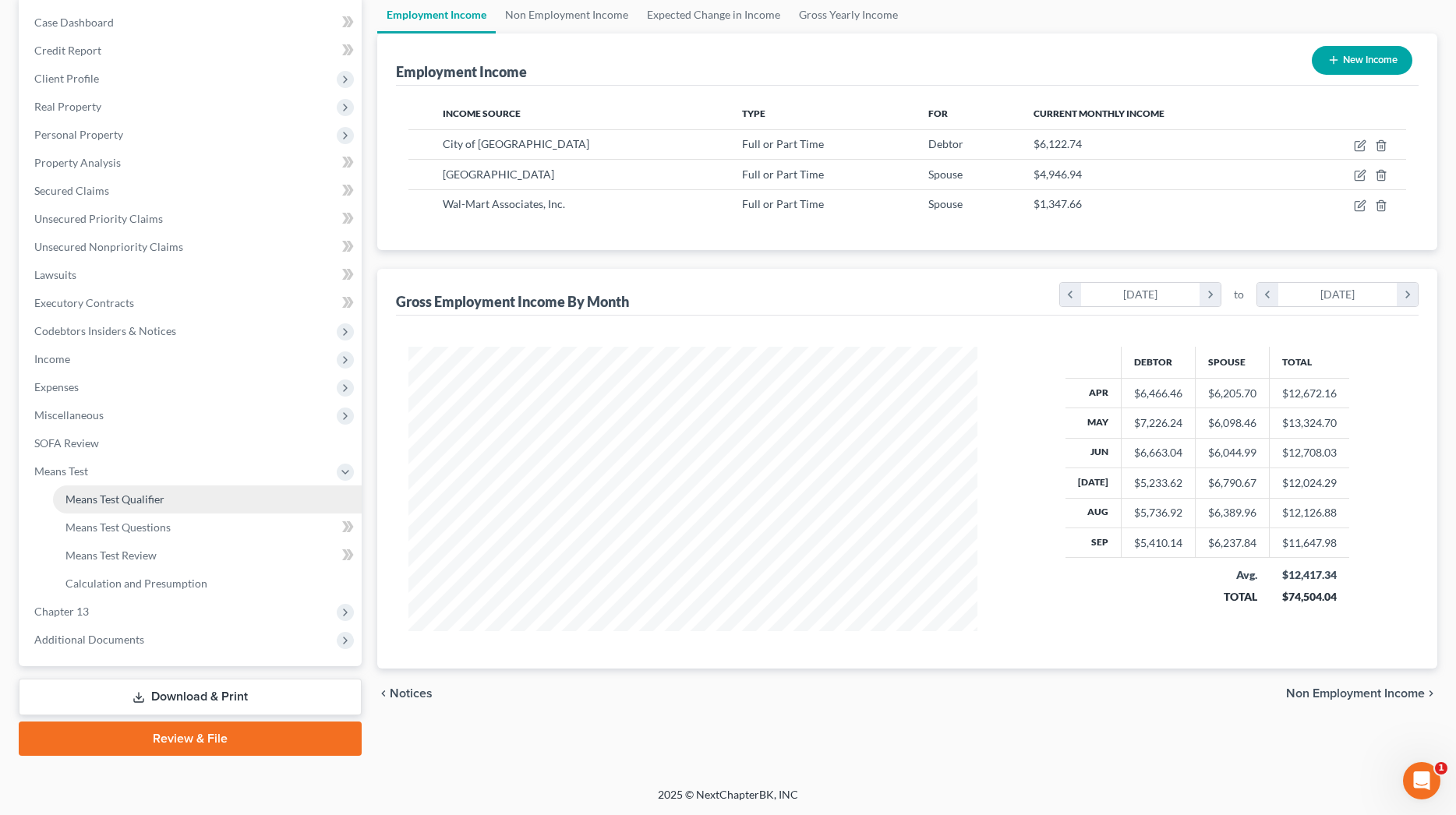
click at [126, 496] on span "Means Test Qualifier" at bounding box center [115, 499] width 99 height 13
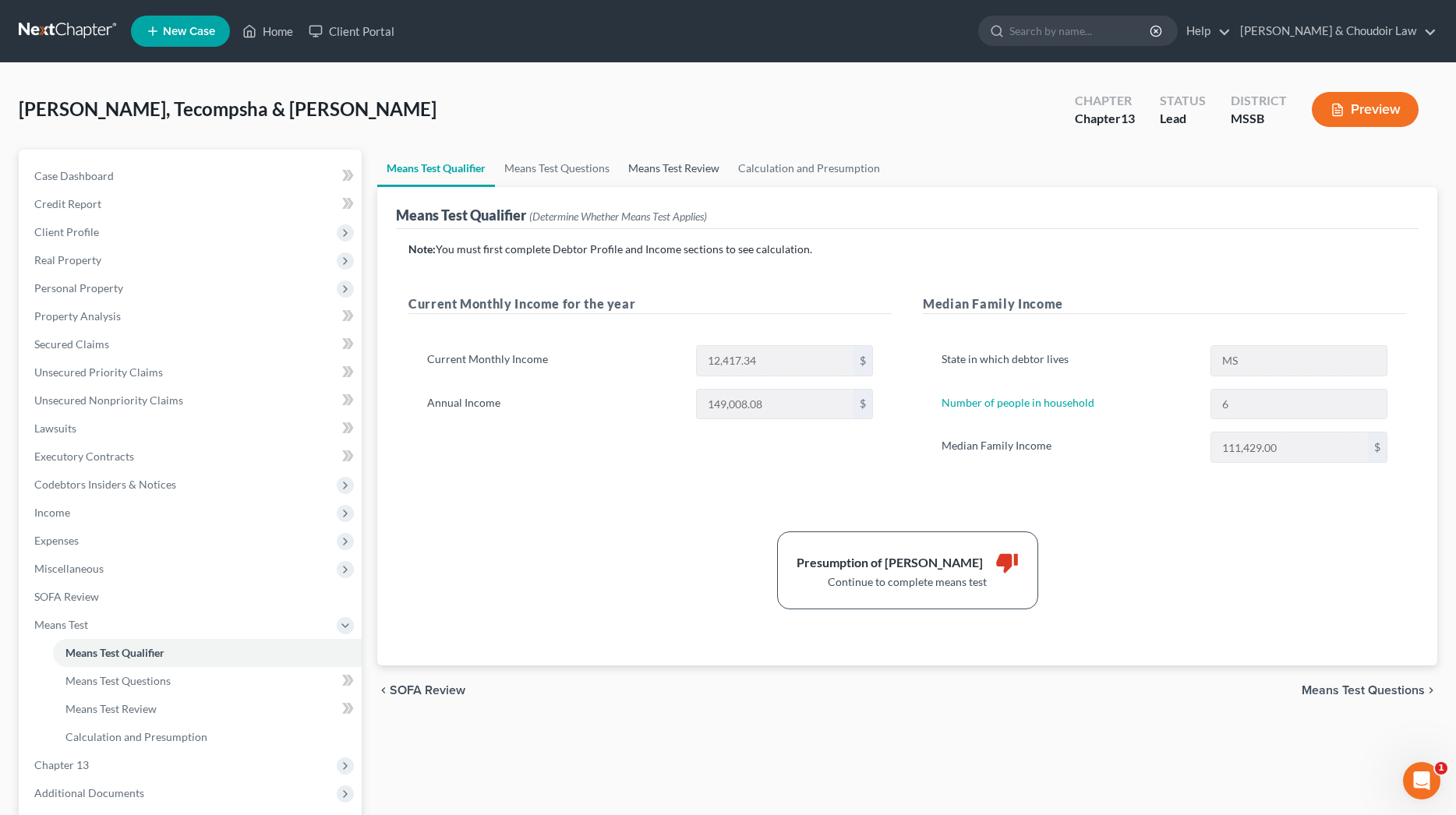
click at [679, 172] on link "Means Test Review" at bounding box center [673, 168] width 110 height 37
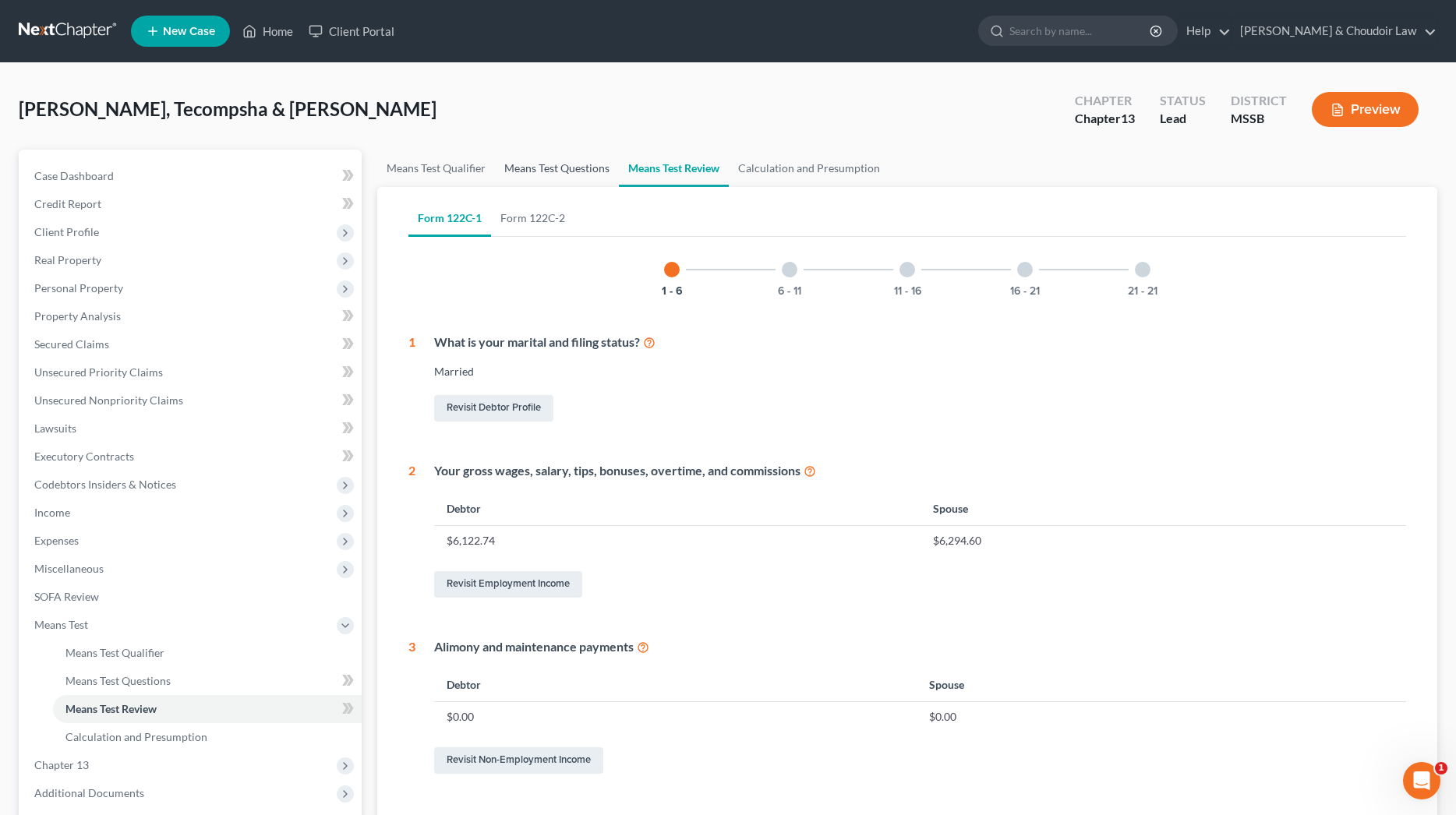
click at [556, 173] on link "Means Test Questions" at bounding box center [556, 168] width 124 height 37
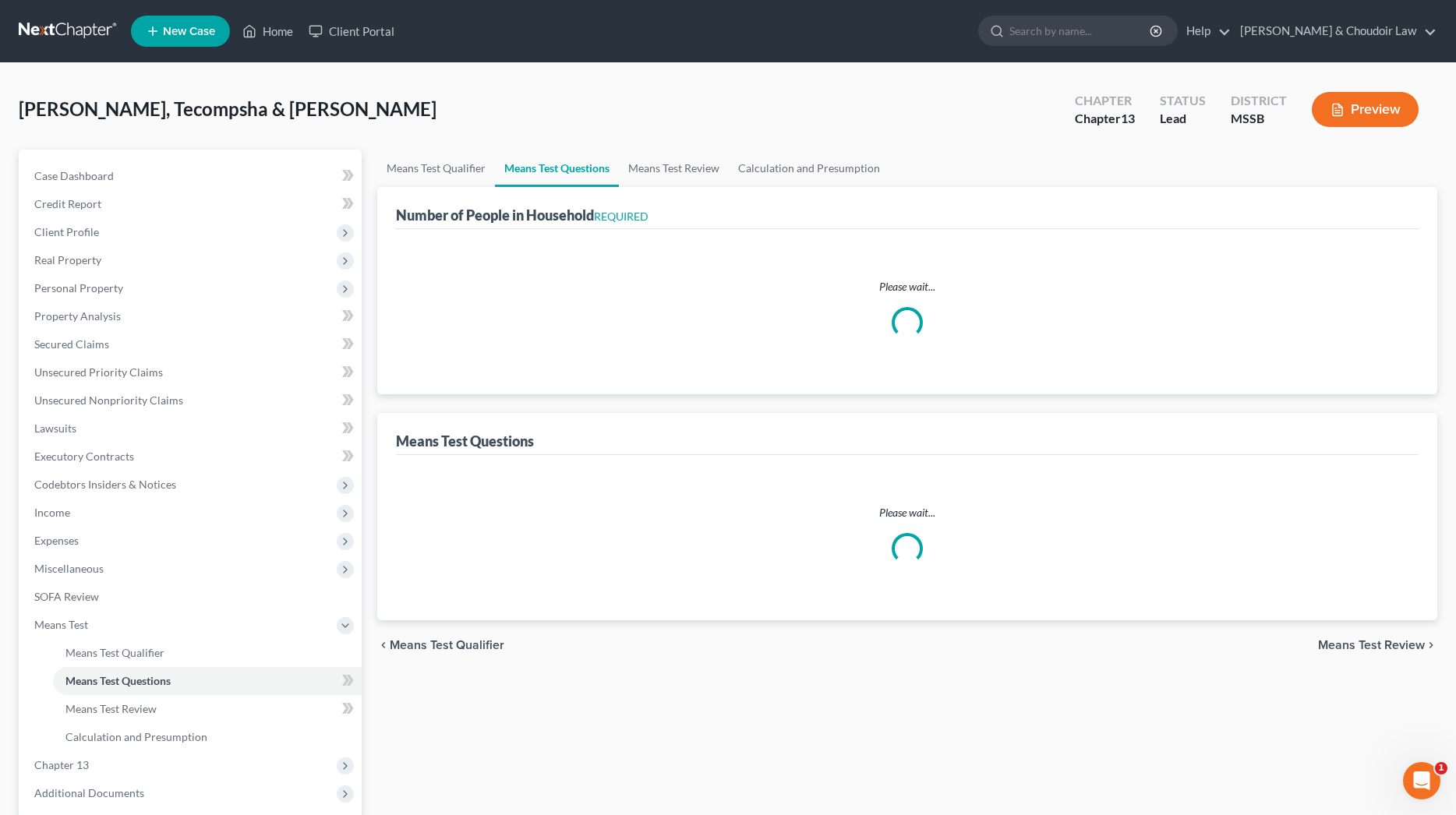
select select "0"
select select "60"
select select "1"
select select "60"
select select "2"
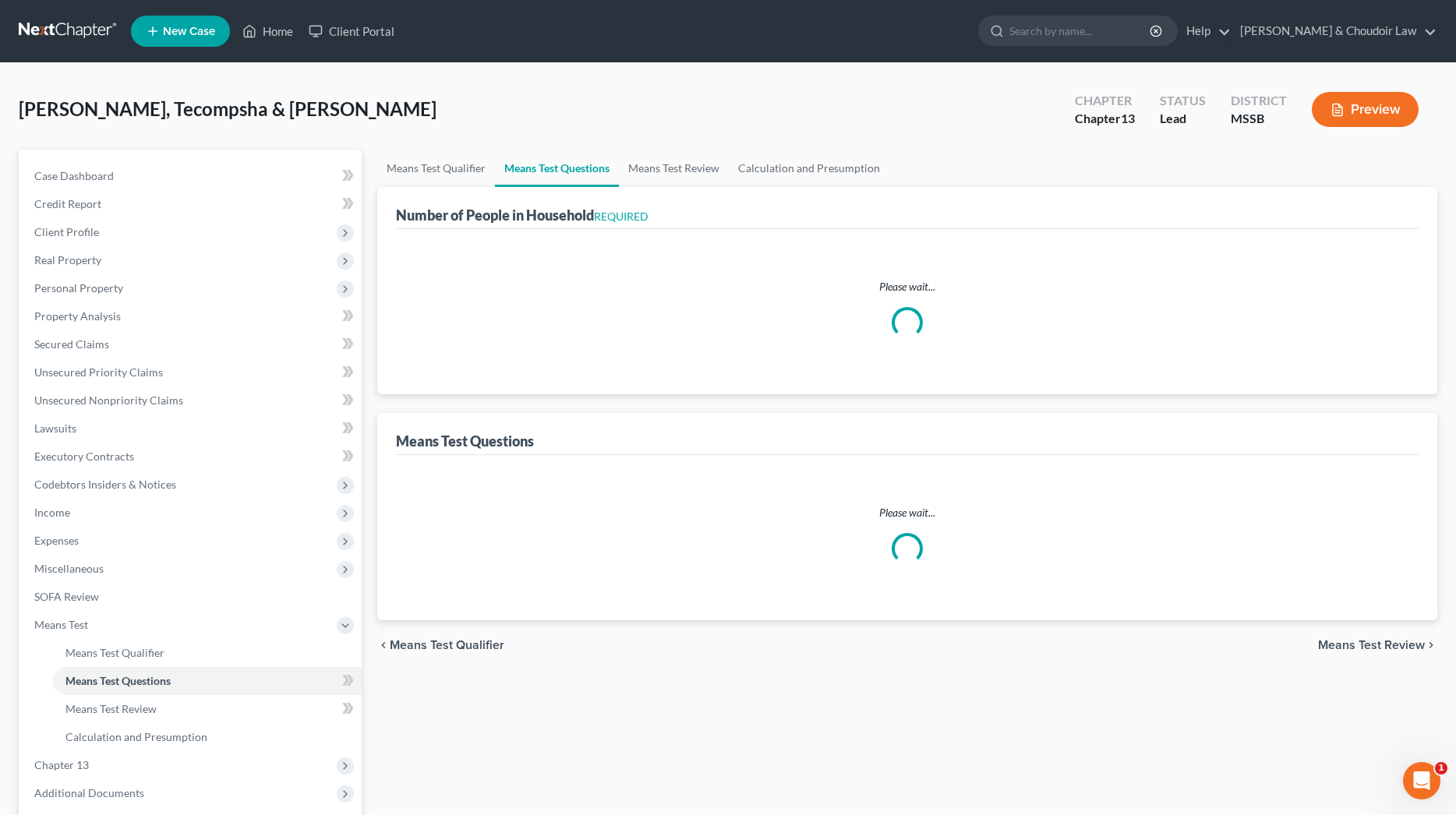
select select "60"
select select "1"
select select "60"
select select "6"
select select "3"
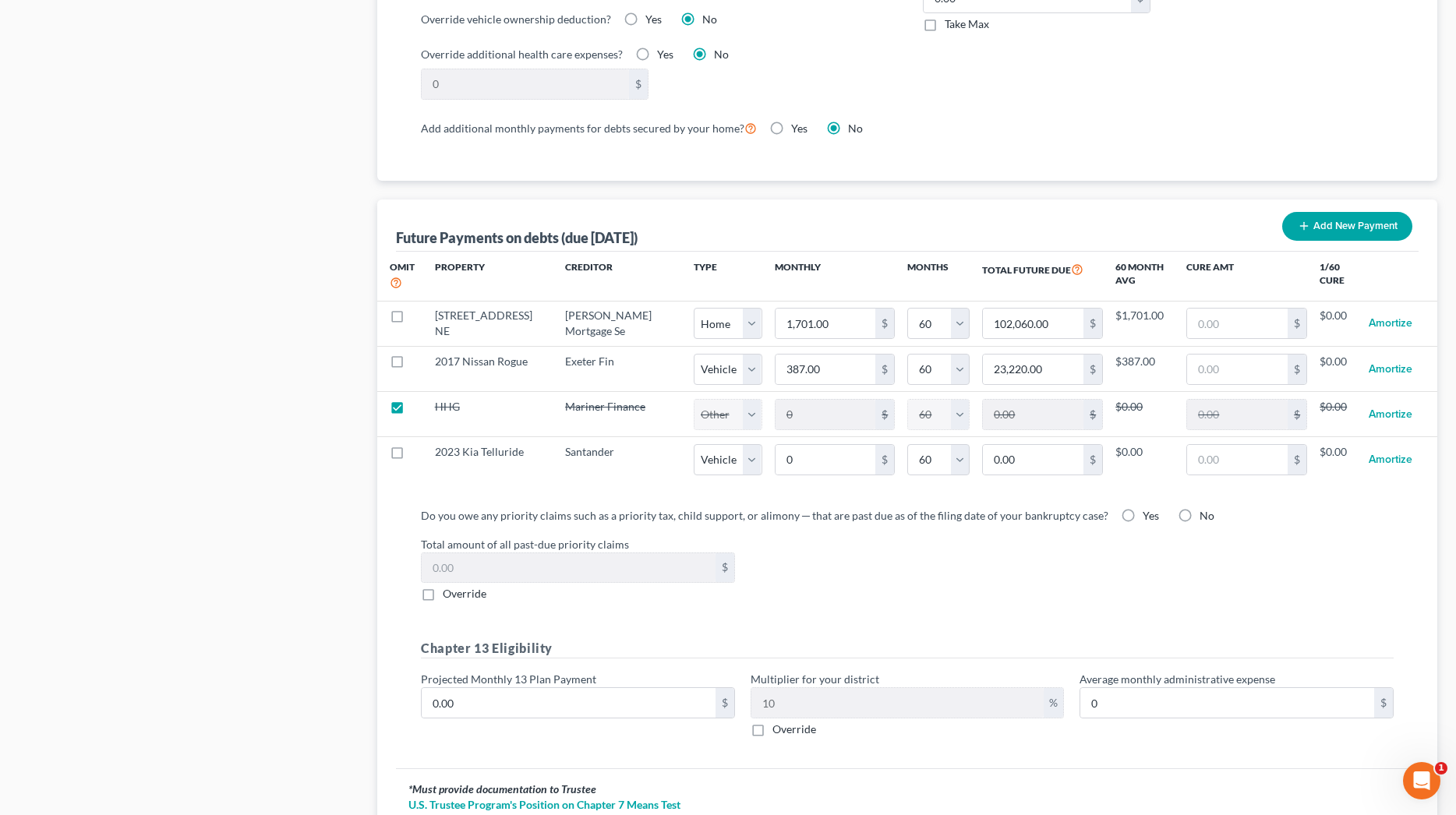
scroll to position [1387, 0]
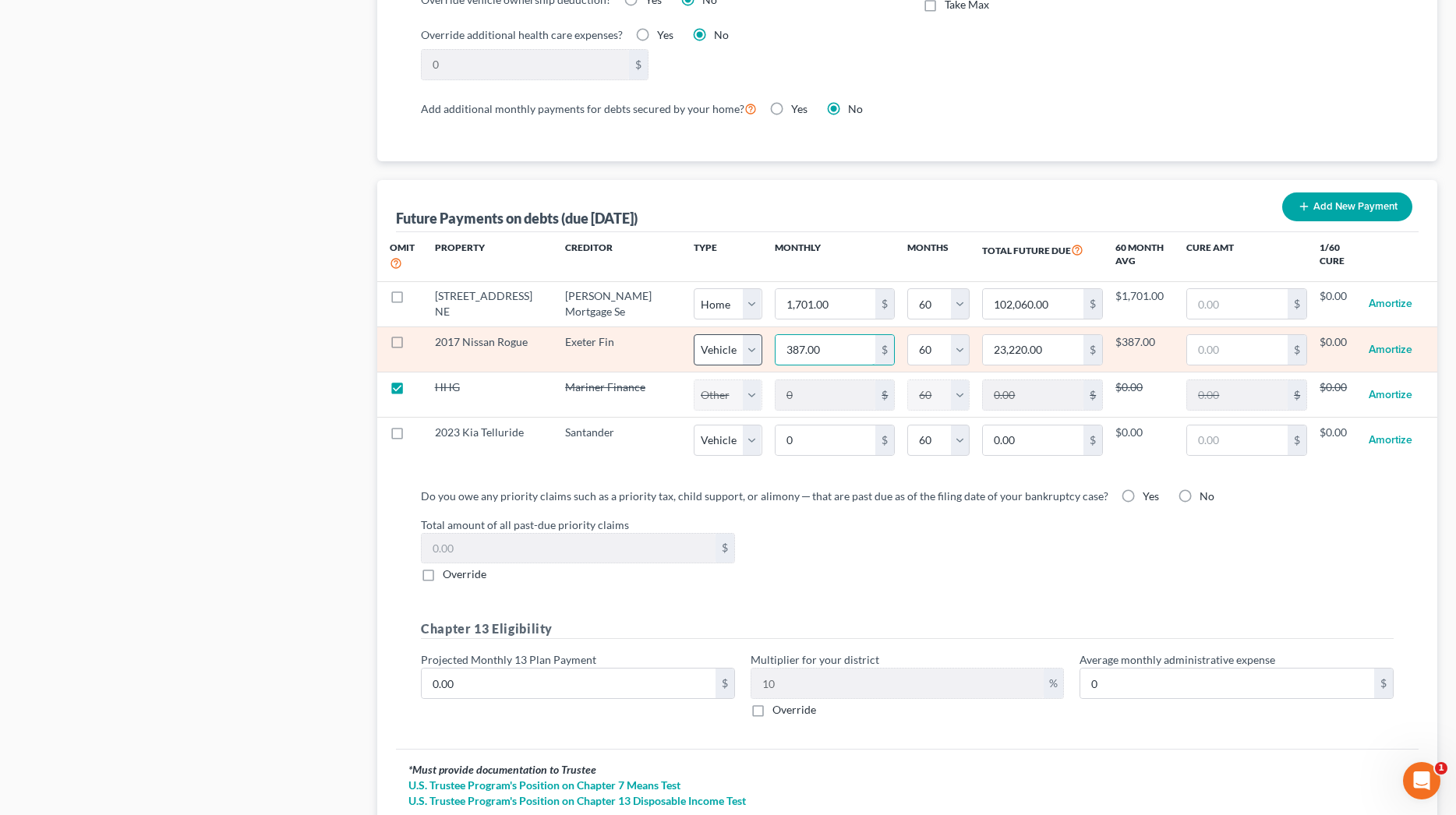
drag, startPoint x: 736, startPoint y: 352, endPoint x: 665, endPoint y: 351, distance: 71.0
click at [665, 351] on tr "2017 Nissan Rogue Exeter Fin Select Home Vehicle Other 387.00 $ 0 1 2 3 4 5 6 7…" at bounding box center [907, 350] width 1060 height 45
type input "2"
type input "120.00"
type input "29"
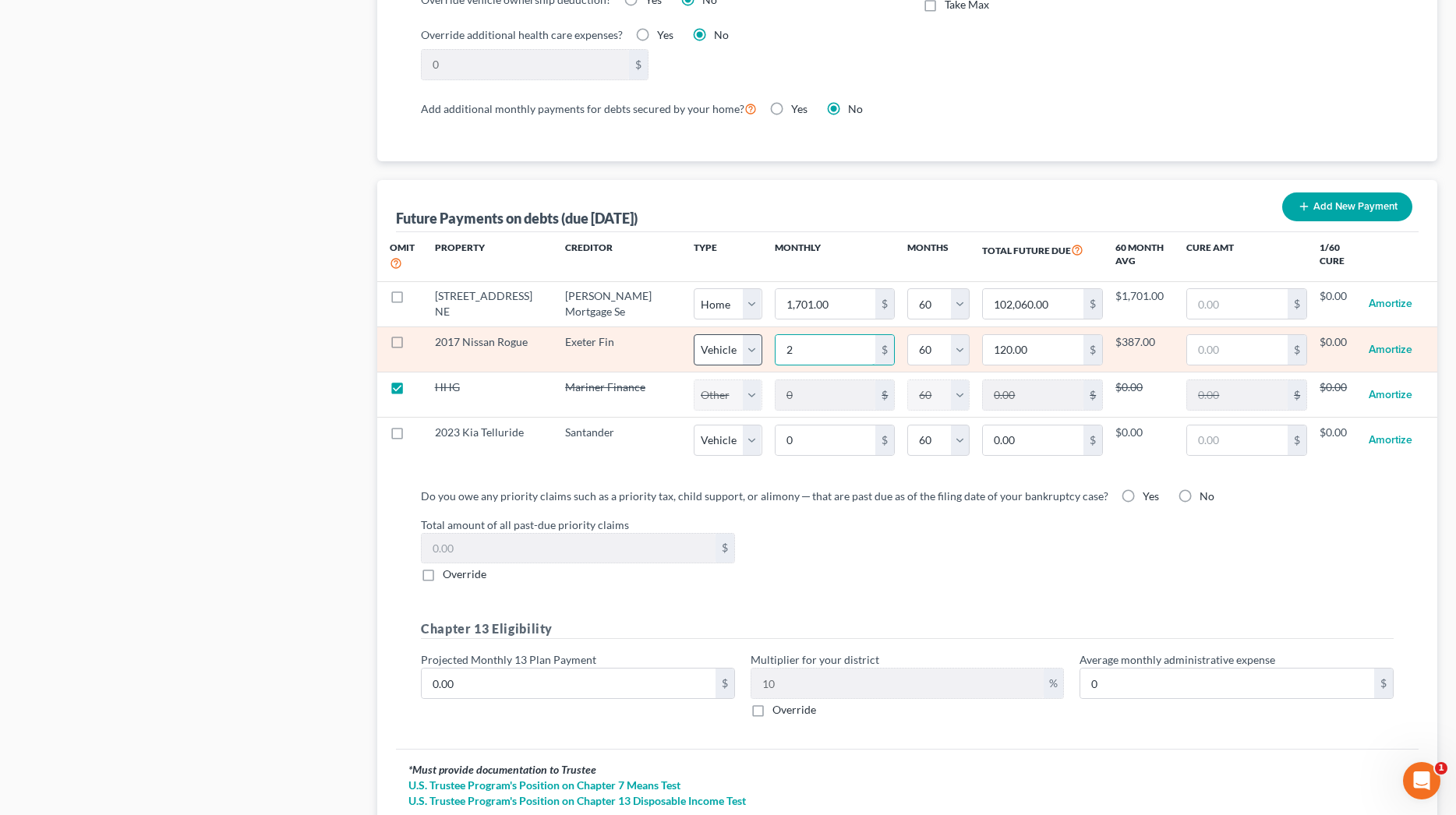
type input "1,740.00"
select select "1"
select select "60"
drag, startPoint x: 799, startPoint y: 345, endPoint x: 782, endPoint y: 346, distance: 17.0
click at [782, 346] on input "29.00" at bounding box center [825, 350] width 101 height 30
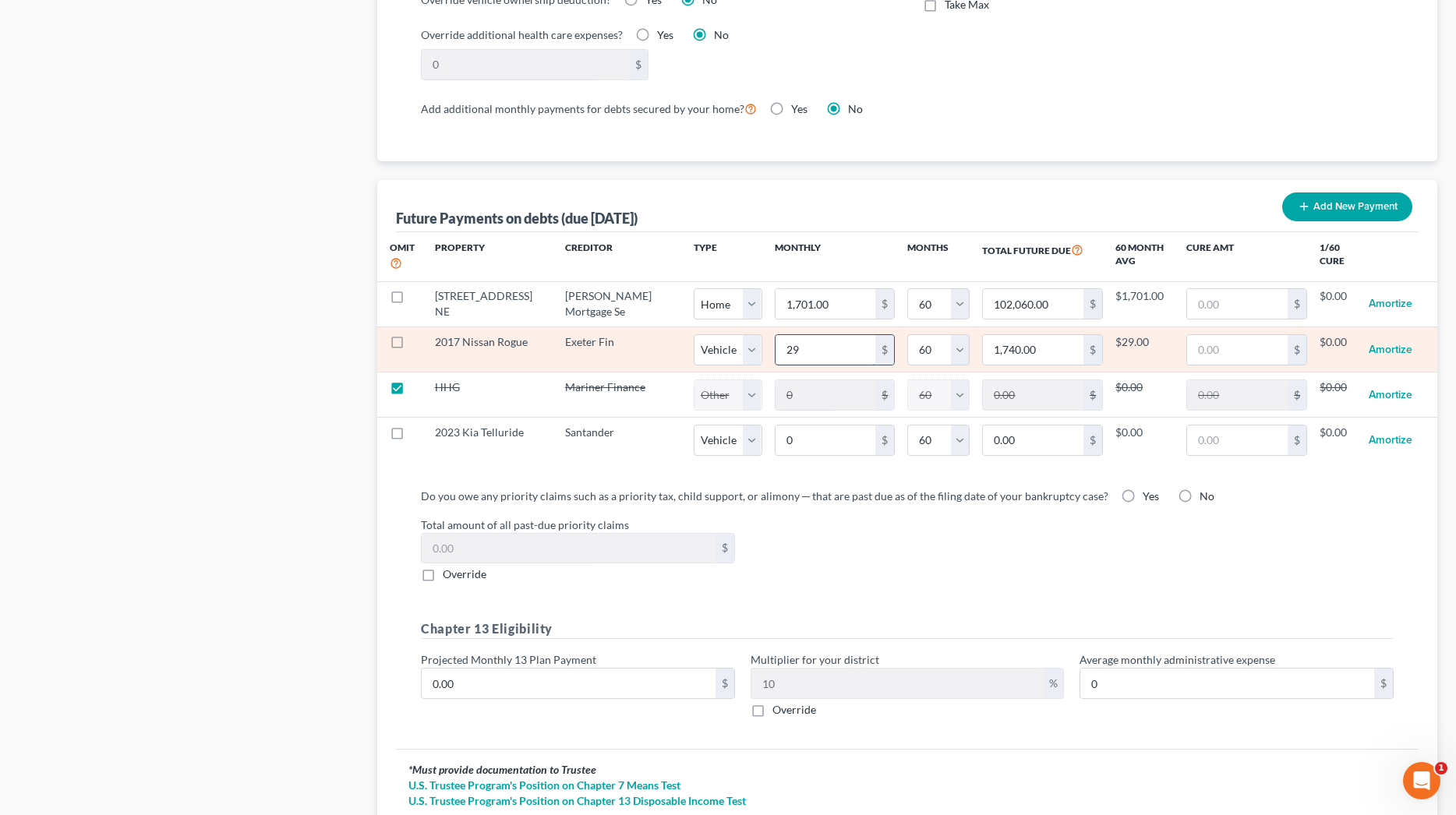
type input "290"
type input "17,400.00"
select select "1"
select select "60"
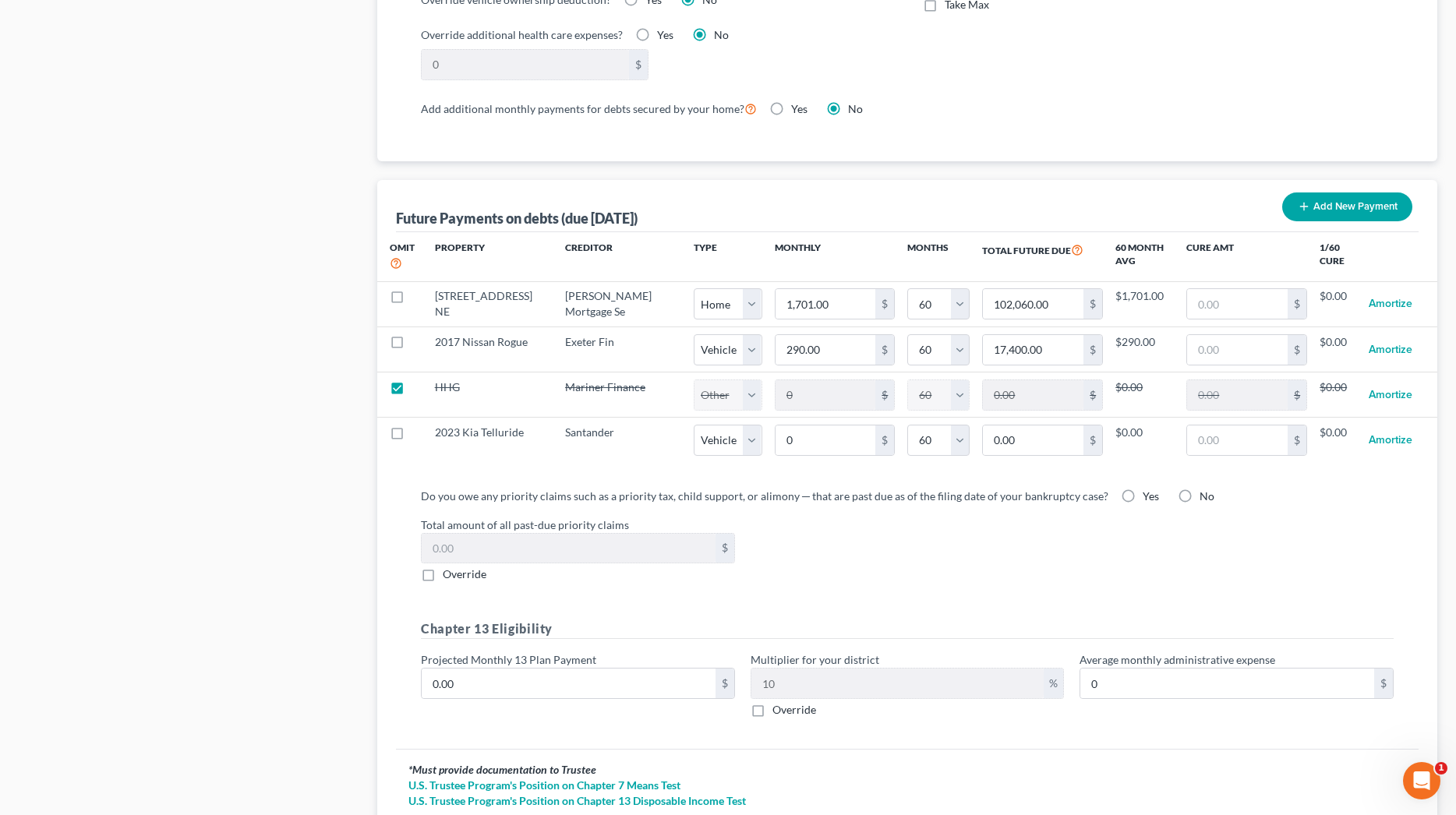
select select "1"
select select "60"
select select "1"
select select "60"
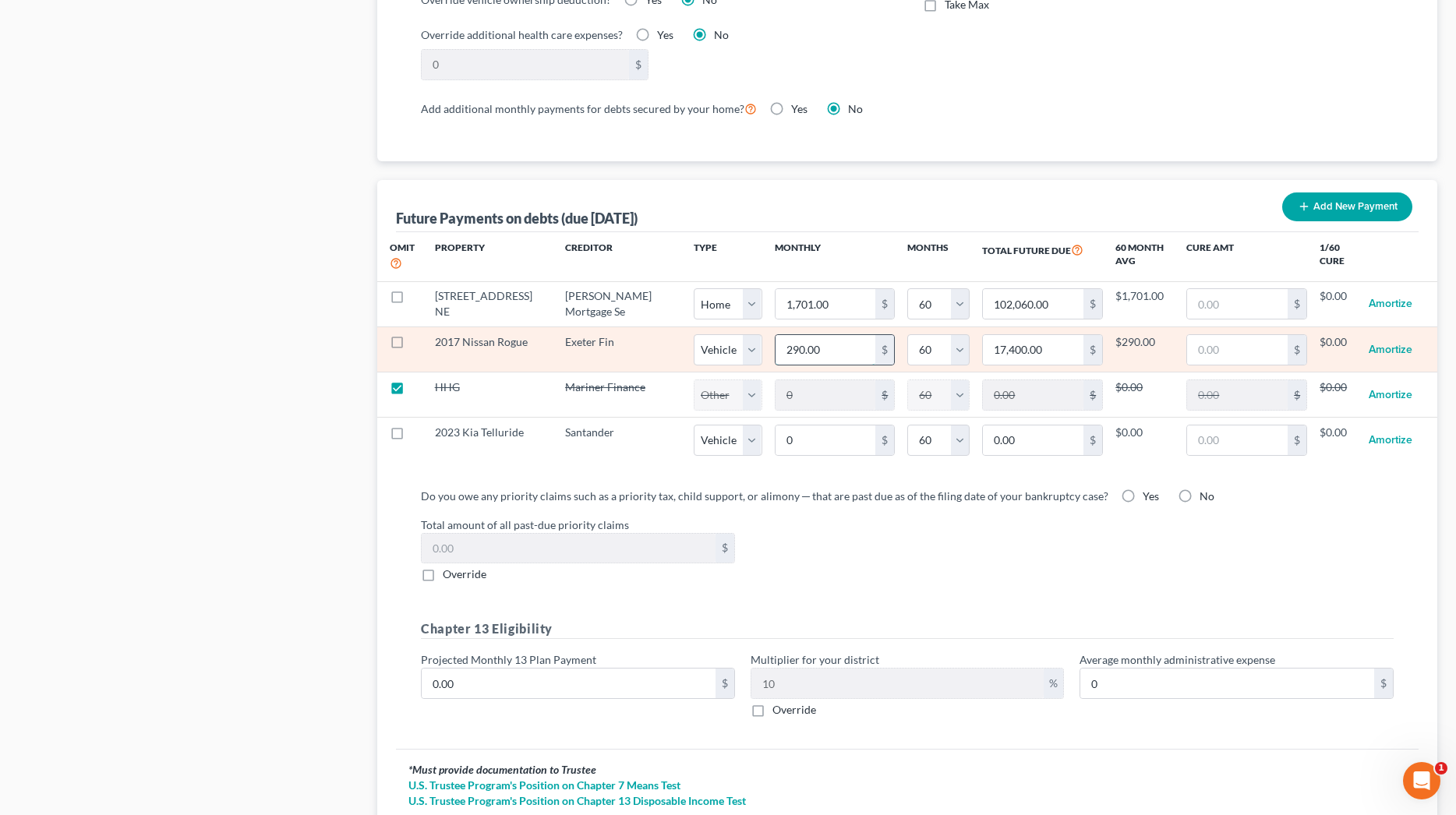
click at [788, 352] on input "290.00" at bounding box center [825, 350] width 101 height 30
type input "290.4"
type input "17,424.00"
type input "290.45"
type input "17,427.00"
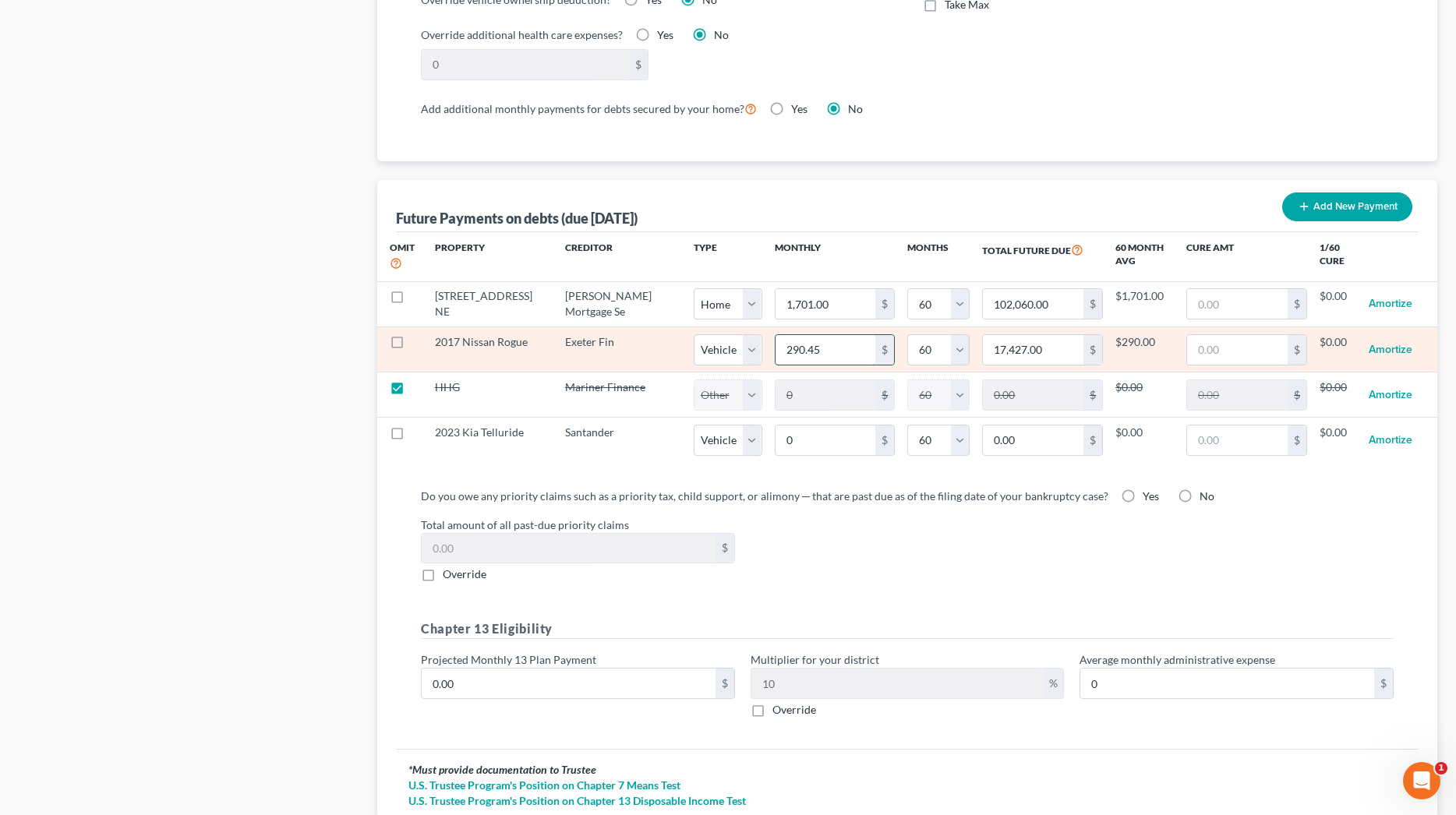
select select "1"
select select "60"
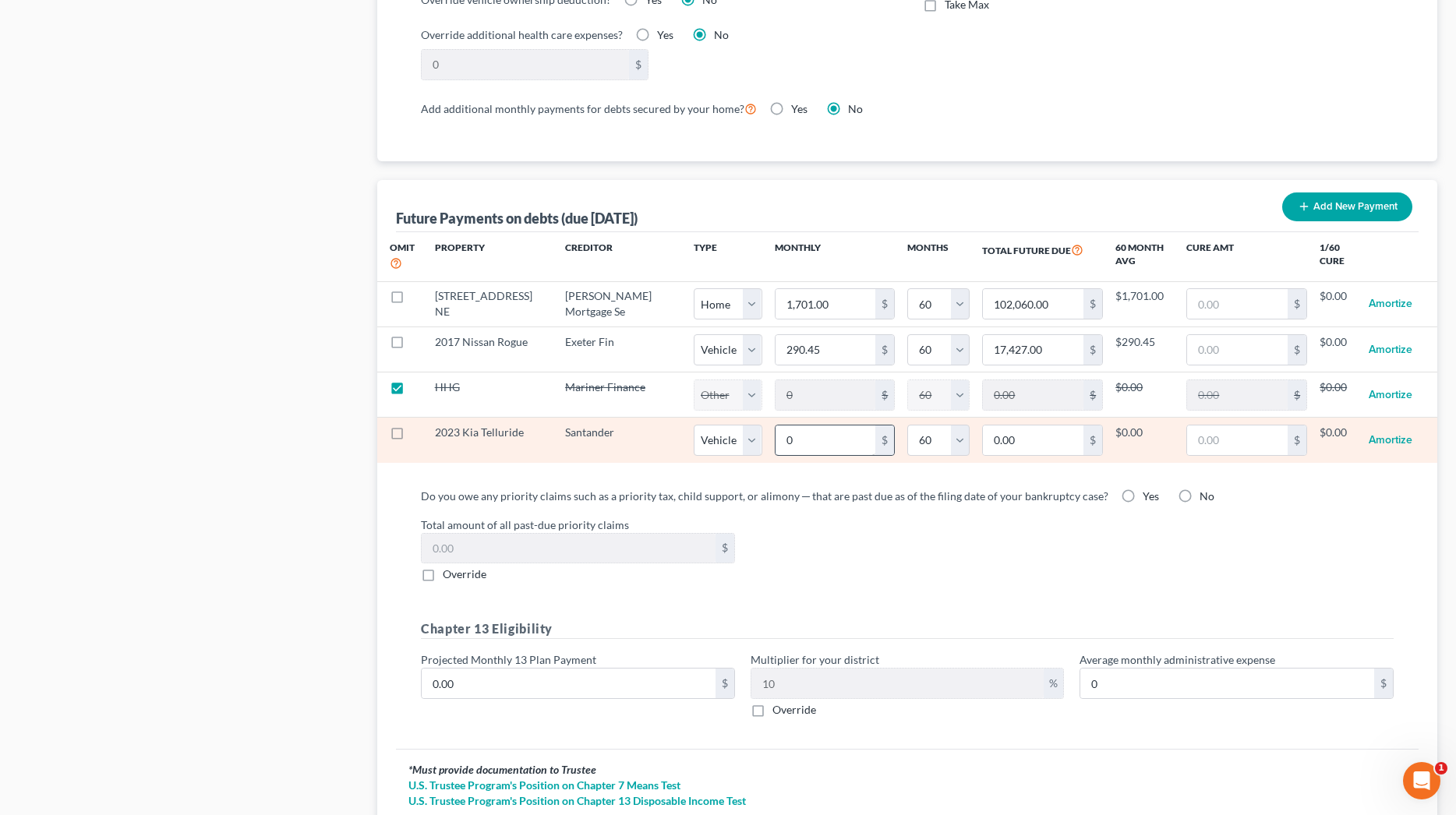
select select "1"
select select "60"
click at [788, 440] on input "0" at bounding box center [825, 440] width 101 height 30
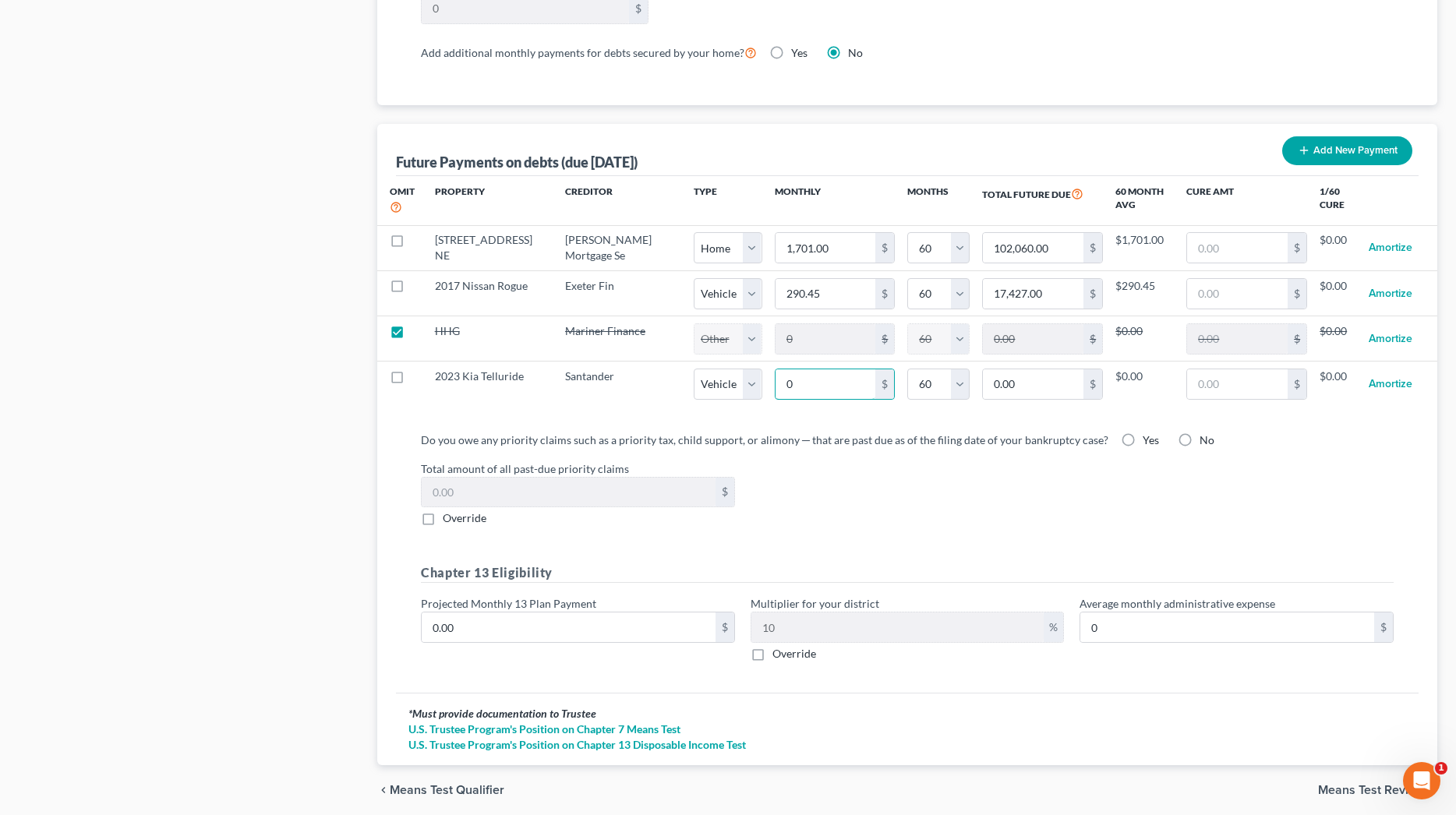
scroll to position [1443, 0]
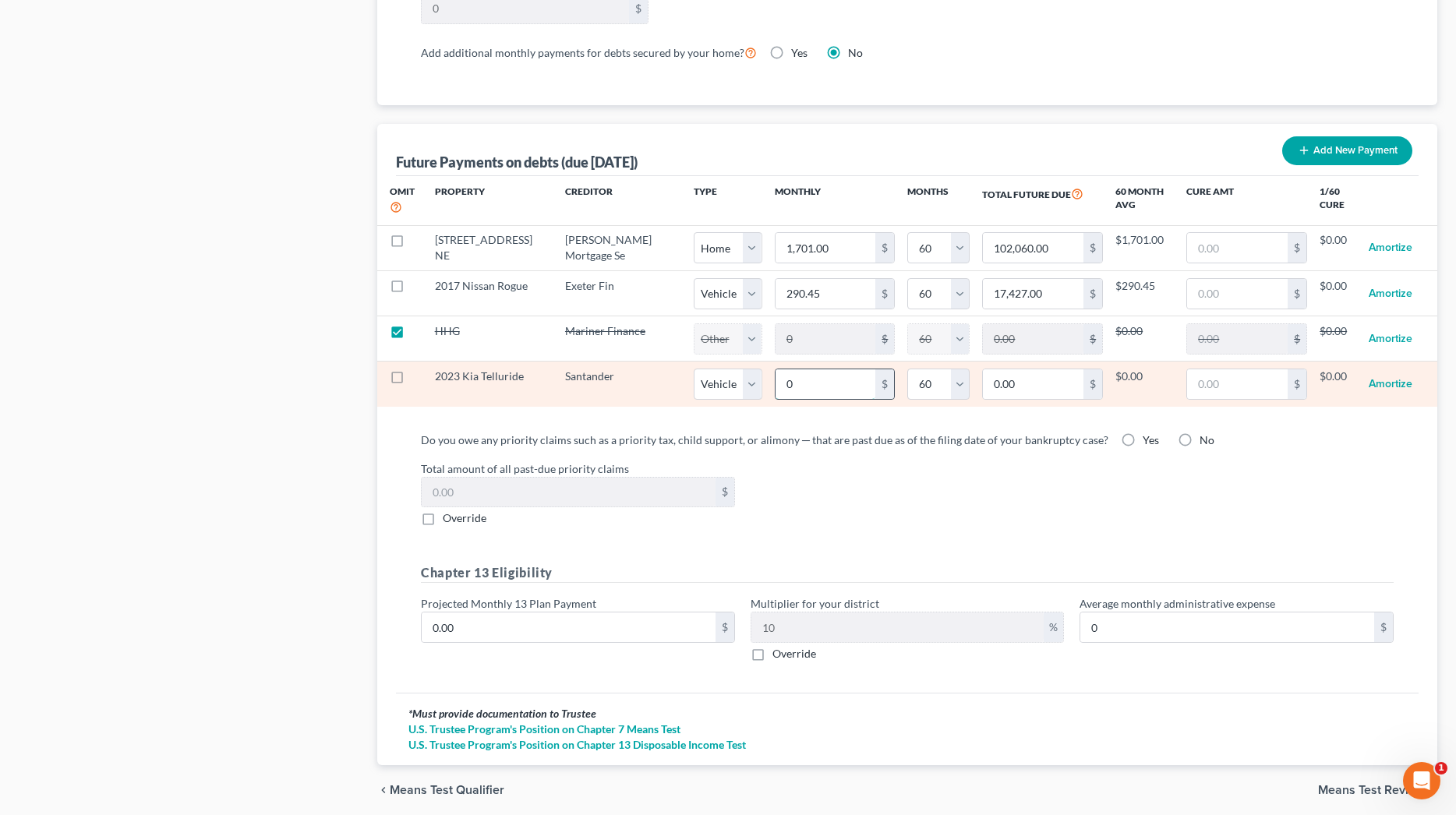
type input "8"
type input "480.00"
type input "83"
type input "4,980.00"
type input "839"
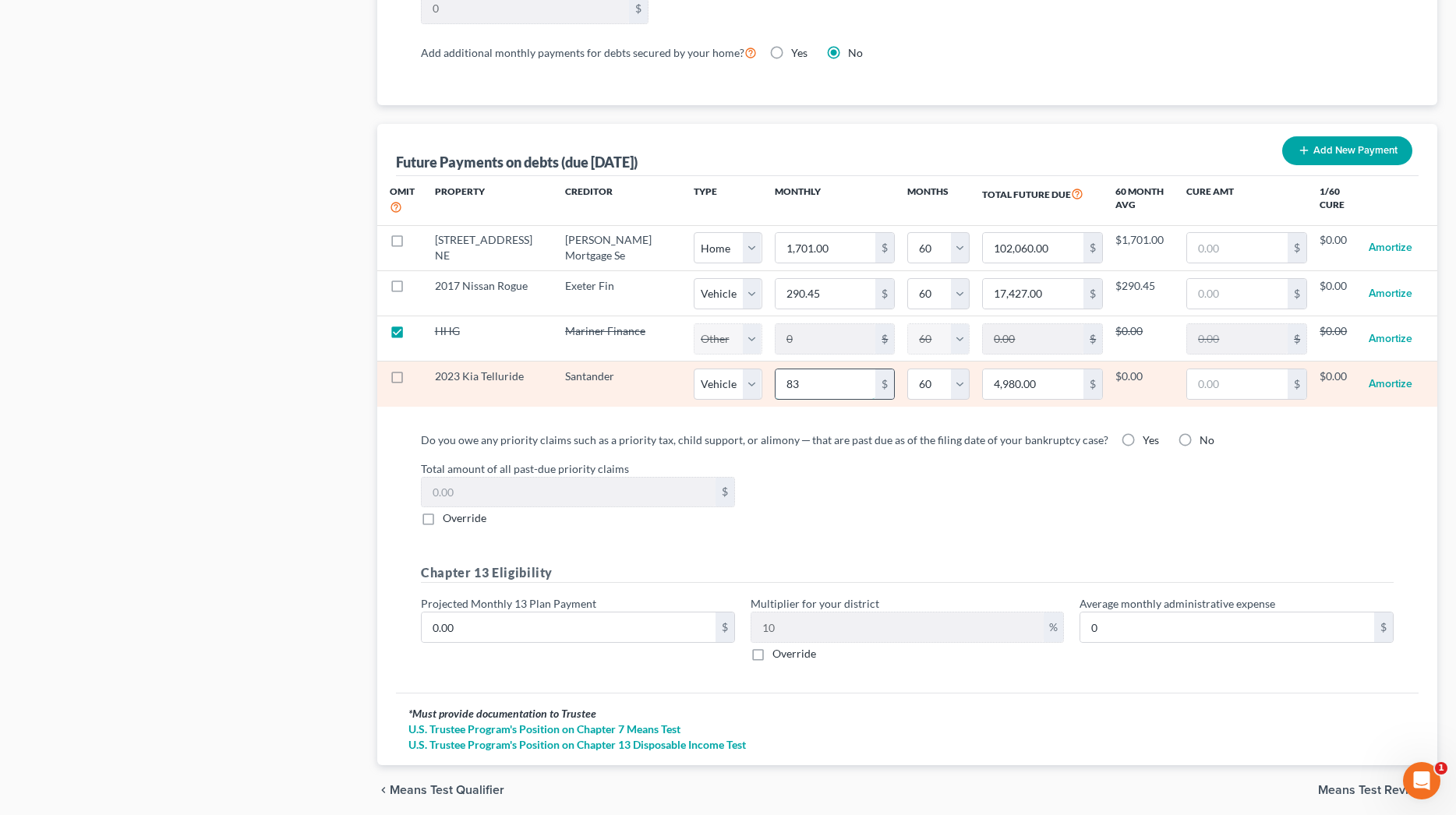
type input "50,340.00"
select select "1"
select select "60"
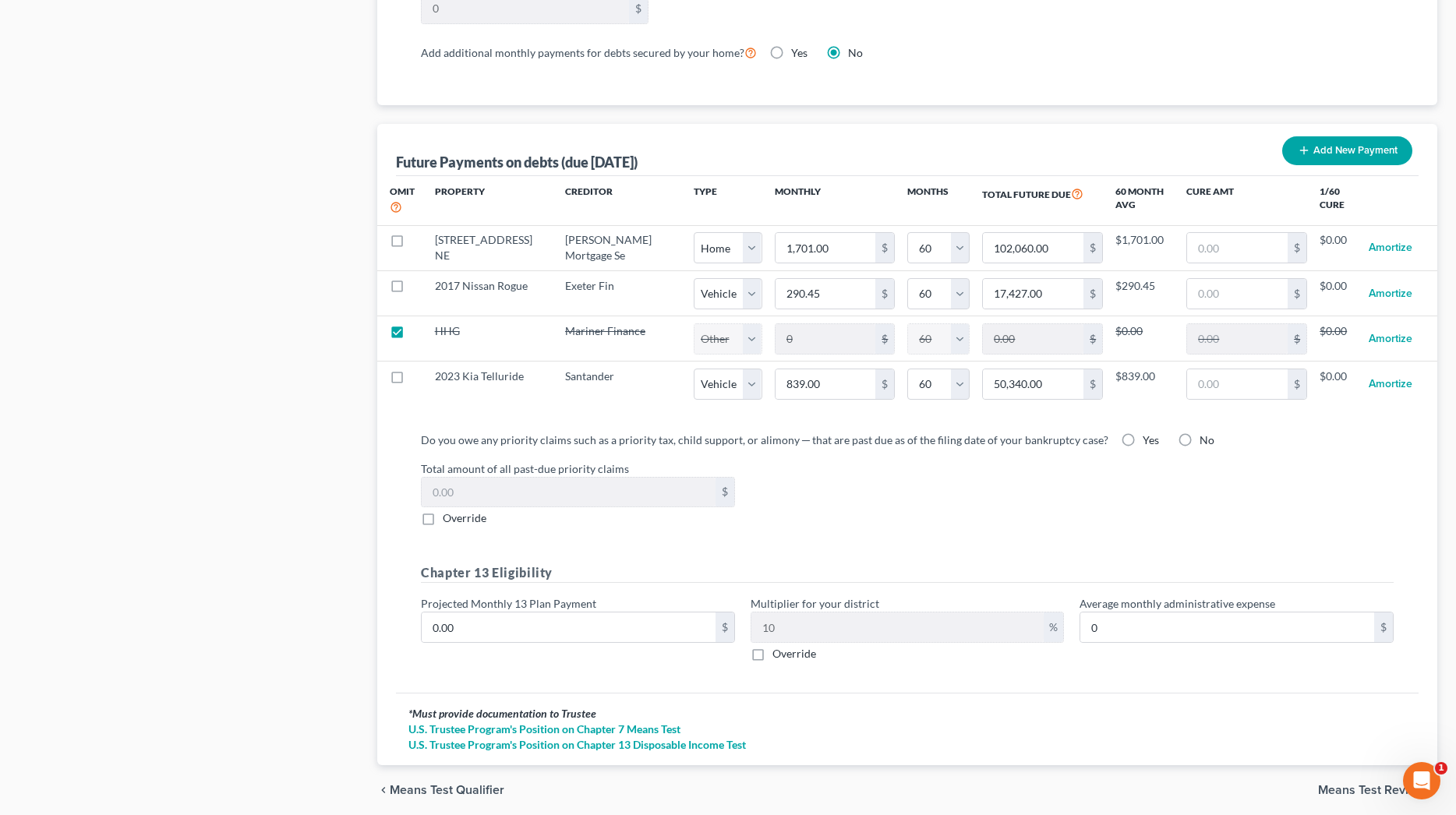
select select "1"
select select "60"
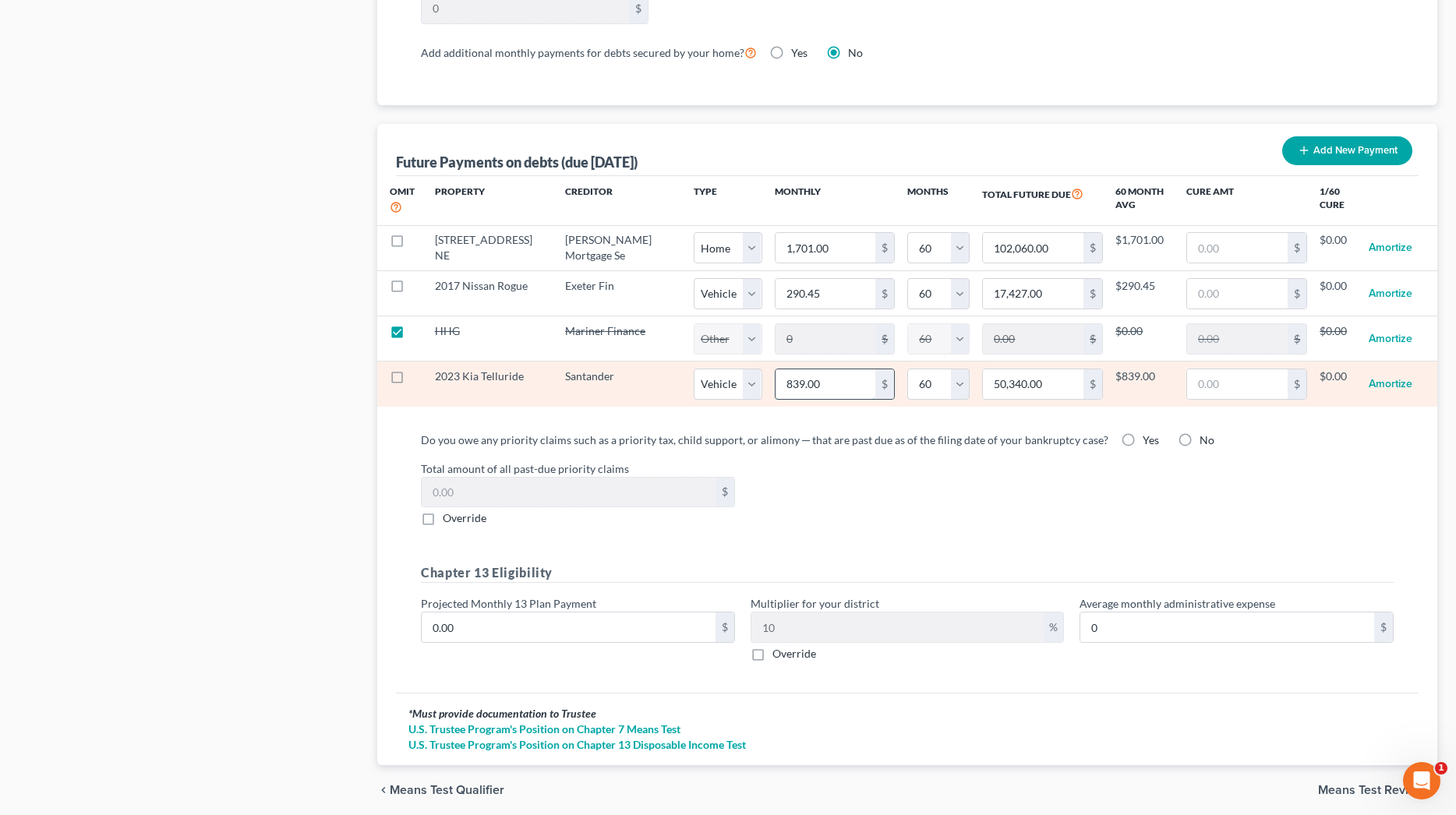
click at [811, 389] on input "839.00" at bounding box center [825, 384] width 101 height 30
type input "839.3"
type input "50,358.00"
type input "839.36"
type input "50,361.60"
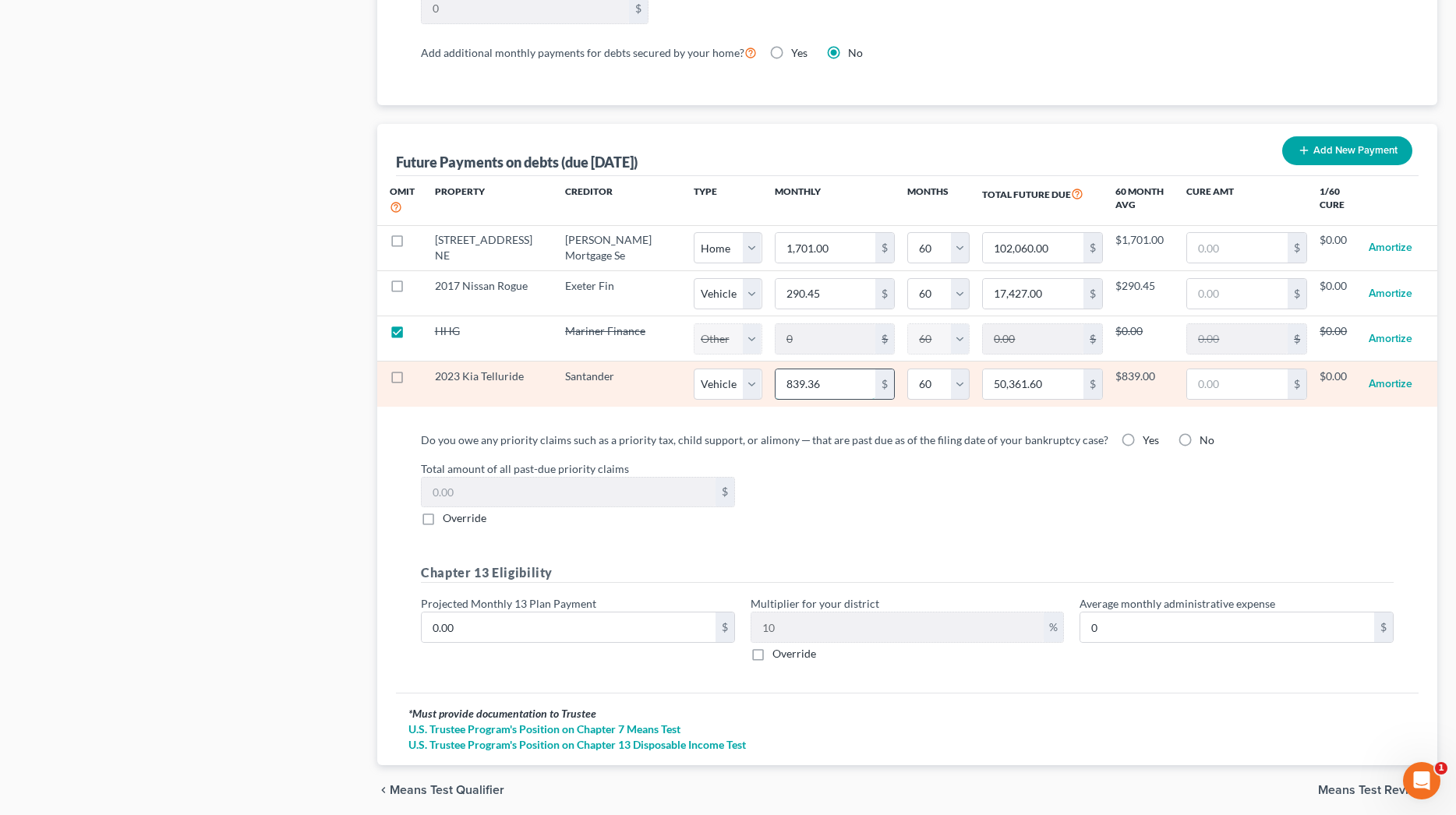
select select "1"
select select "60"
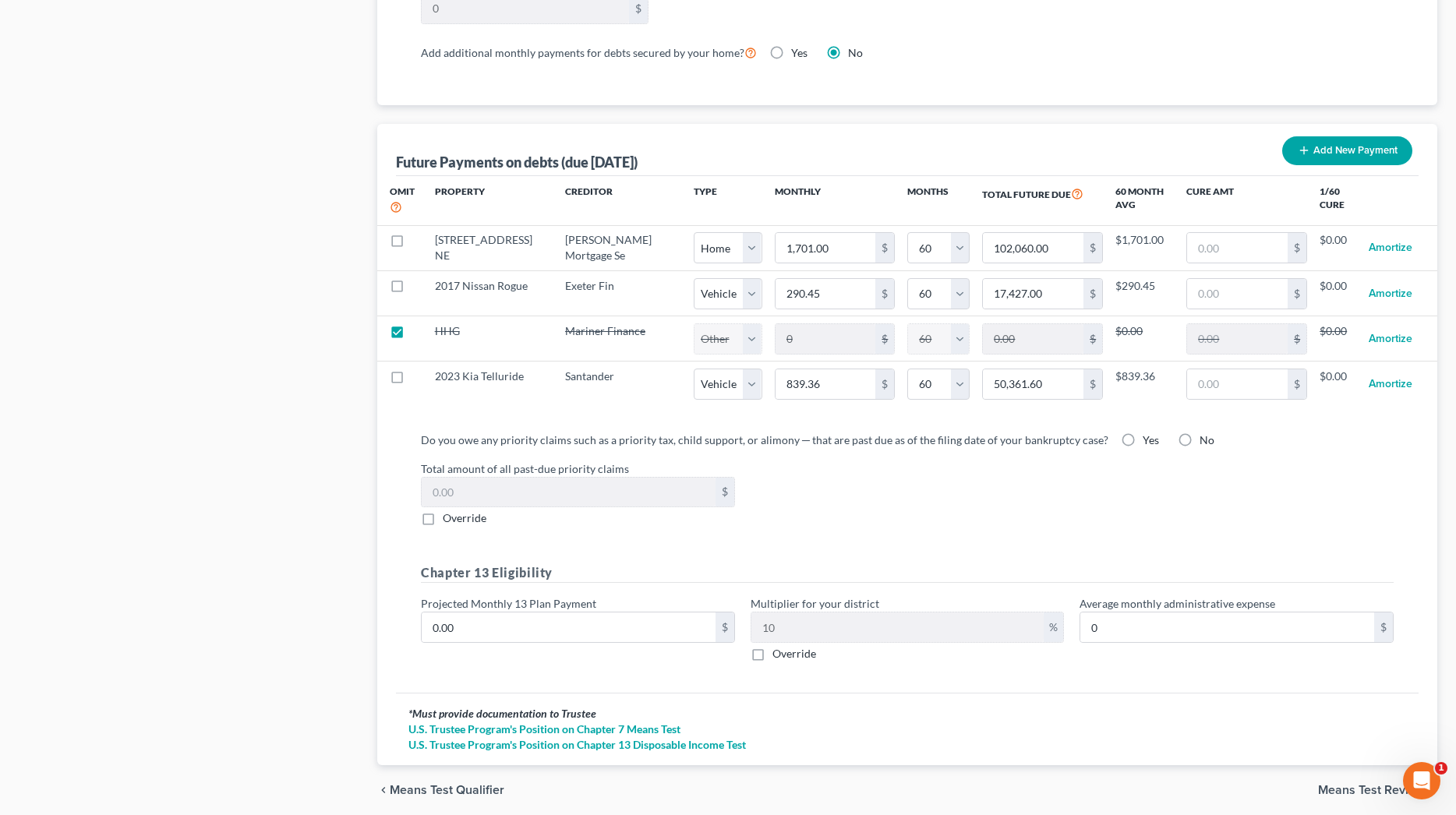
select select "1"
select select "60"
select select "1"
select select "60"
click at [953, 504] on div "Total amount of all past-due priority claims $ Override" at bounding box center [907, 493] width 988 height 66
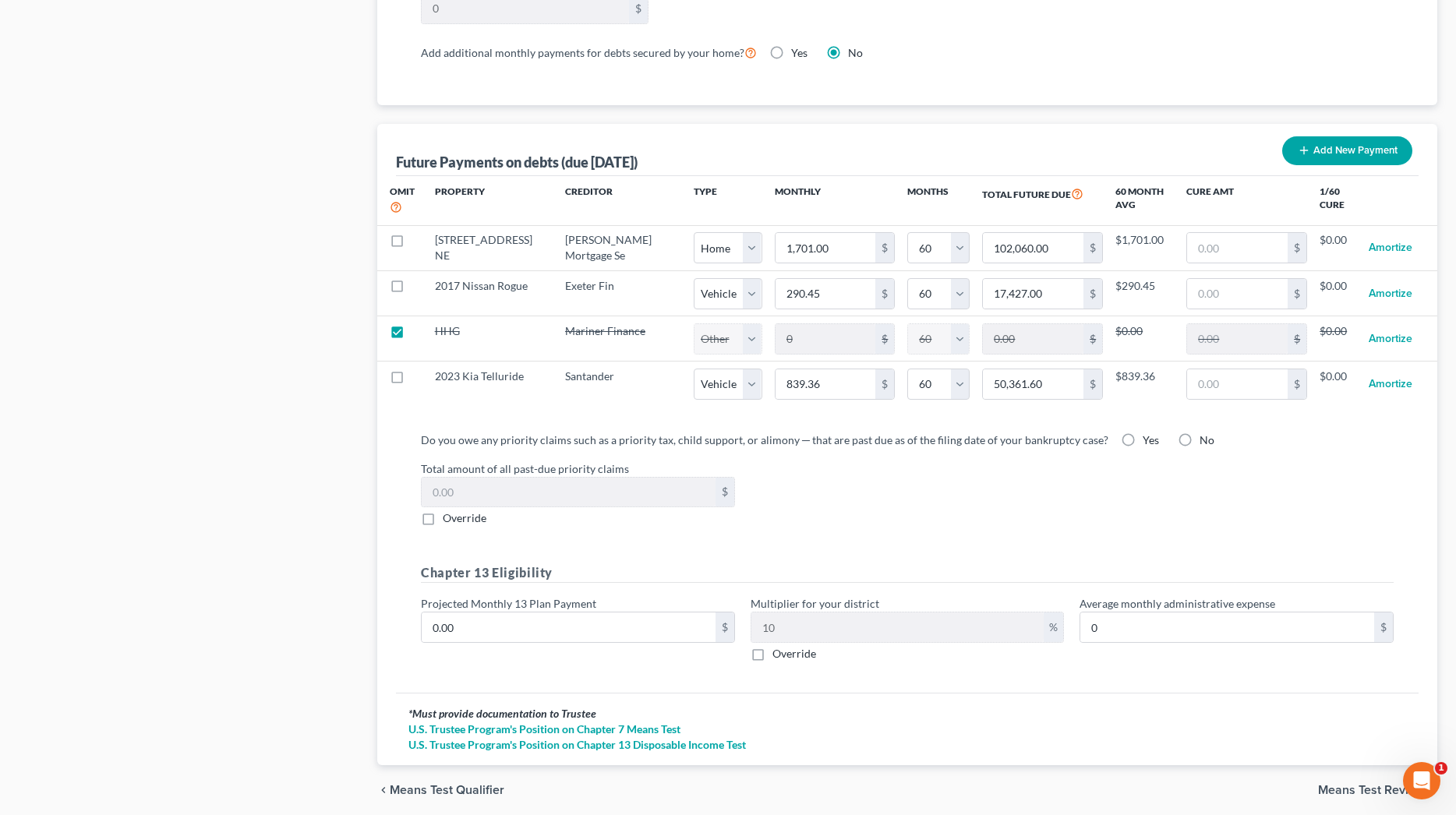
click at [1199, 439] on label "No" at bounding box center [1207, 440] width 15 height 16
click at [1205, 439] on input "No" at bounding box center [1210, 437] width 10 height 10
radio input "true"
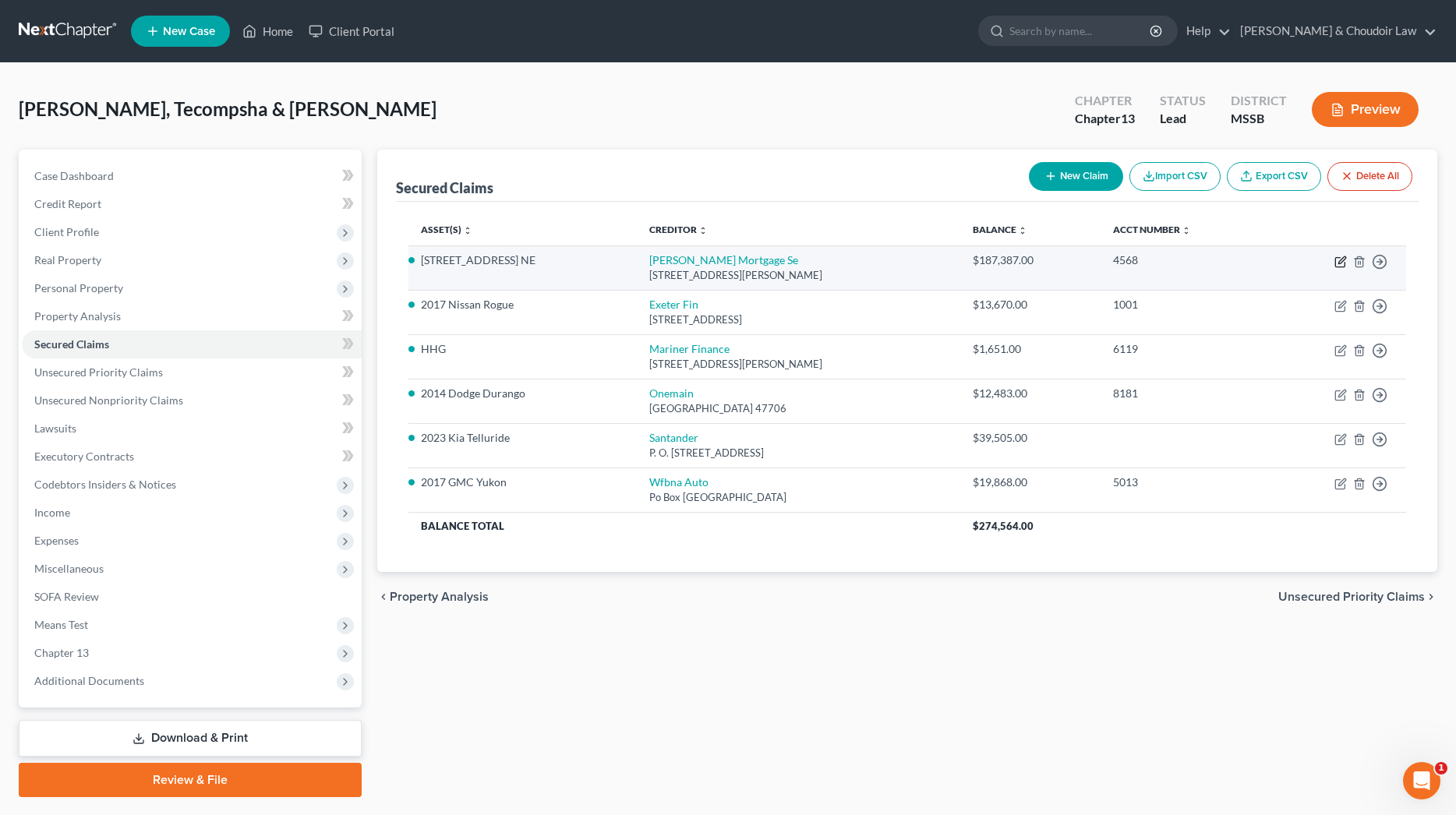
click at [1340, 259] on icon "button" at bounding box center [1341, 260] width 7 height 7
select select "4"
select select "2"
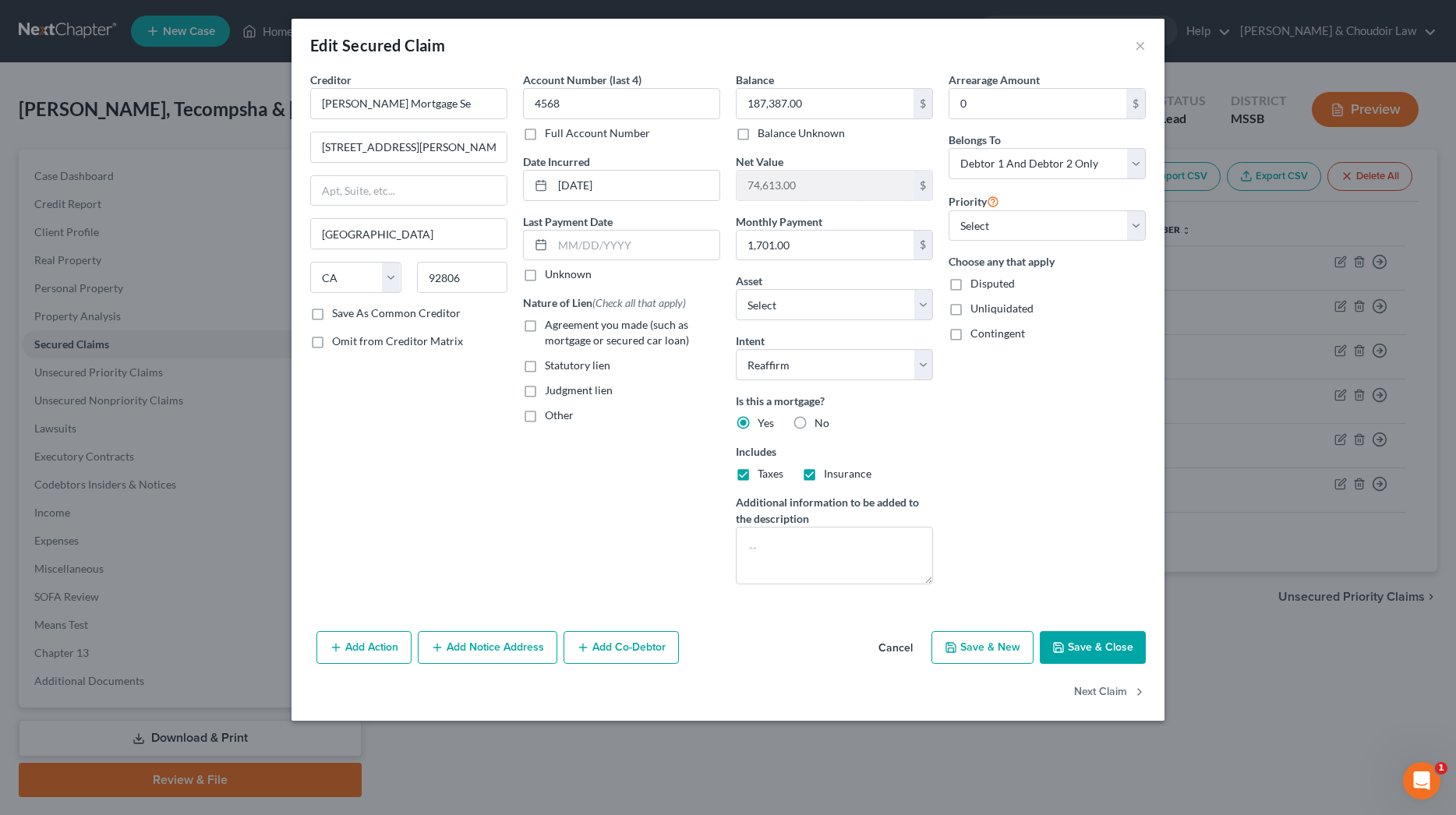
scroll to position [1, 0]
click at [1120, 656] on button "Save & Close" at bounding box center [1092, 647] width 106 height 33
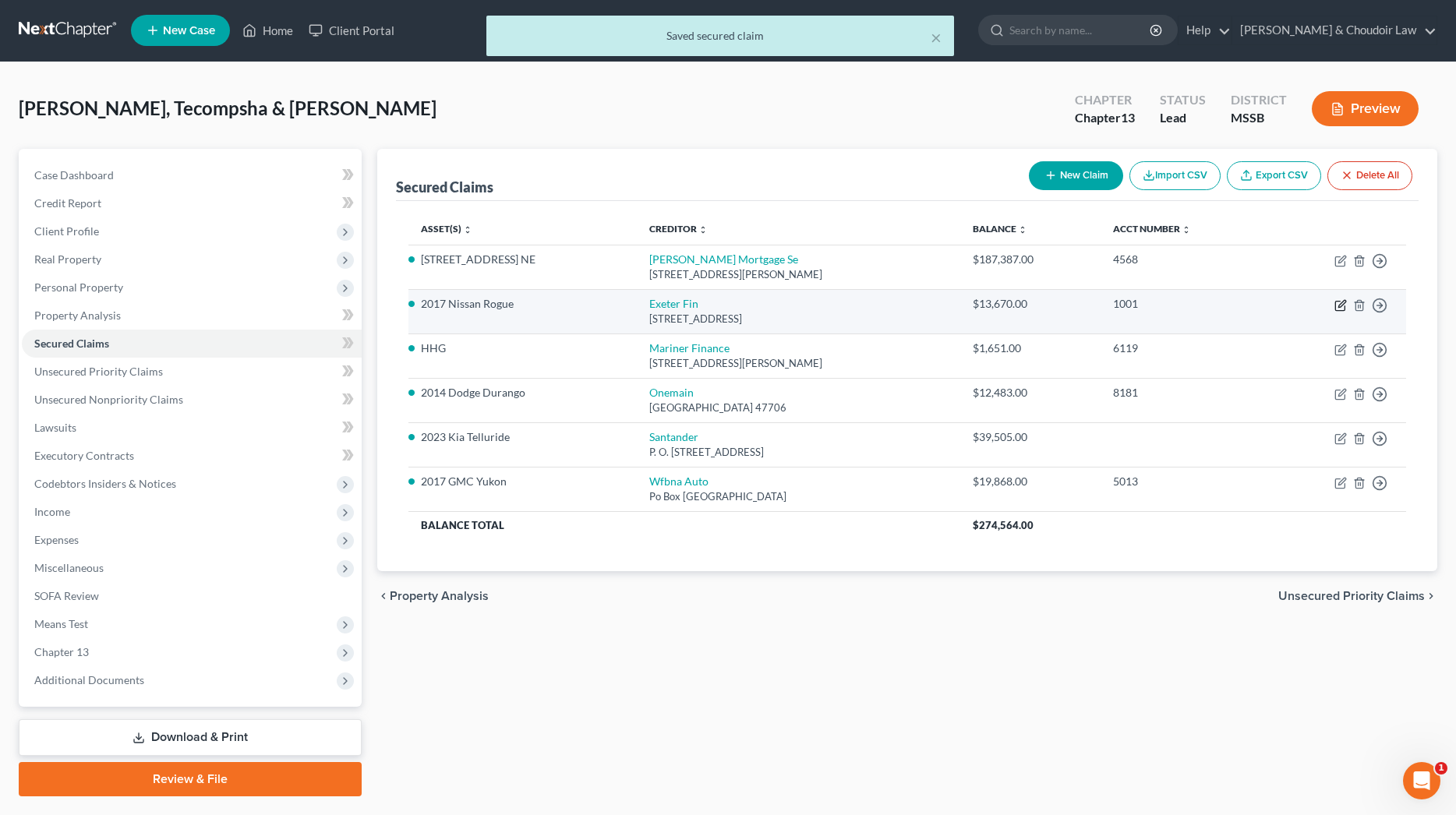
click at [1338, 301] on icon "button" at bounding box center [1339, 305] width 12 height 12
select select "45"
select select "2"
select select "1"
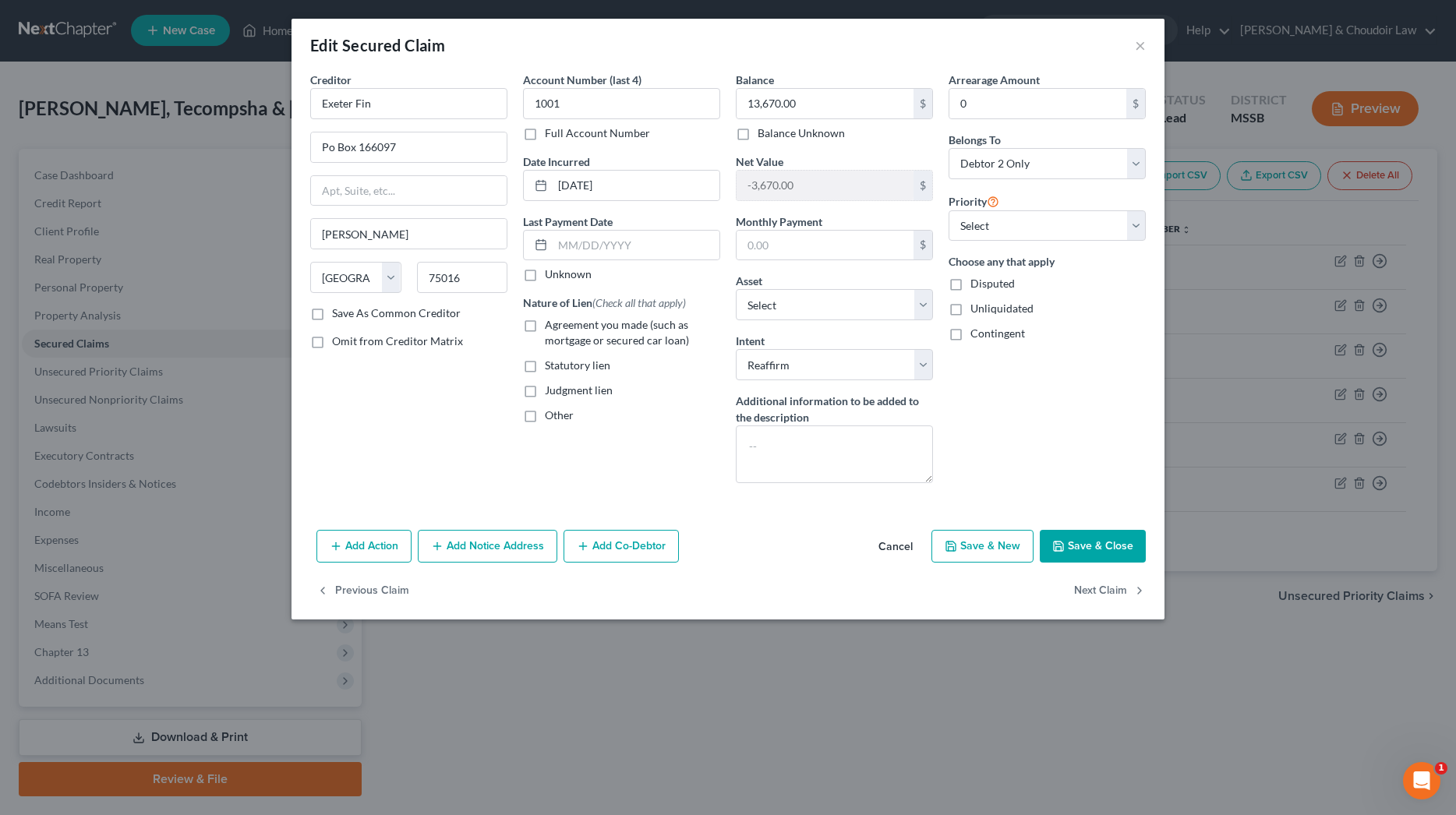
click at [1087, 538] on button "Save & Close" at bounding box center [1092, 546] width 106 height 33
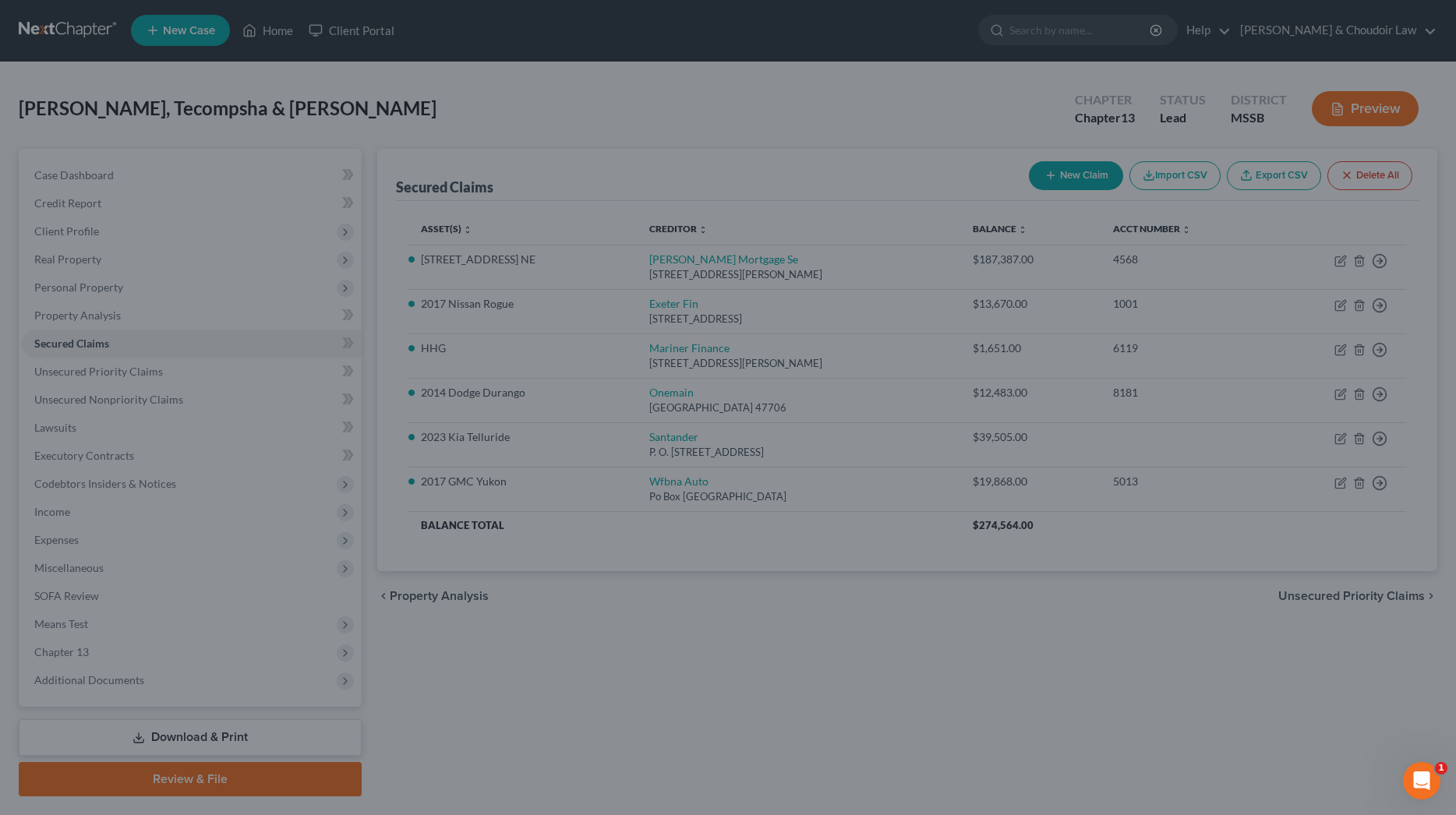
select select "6"
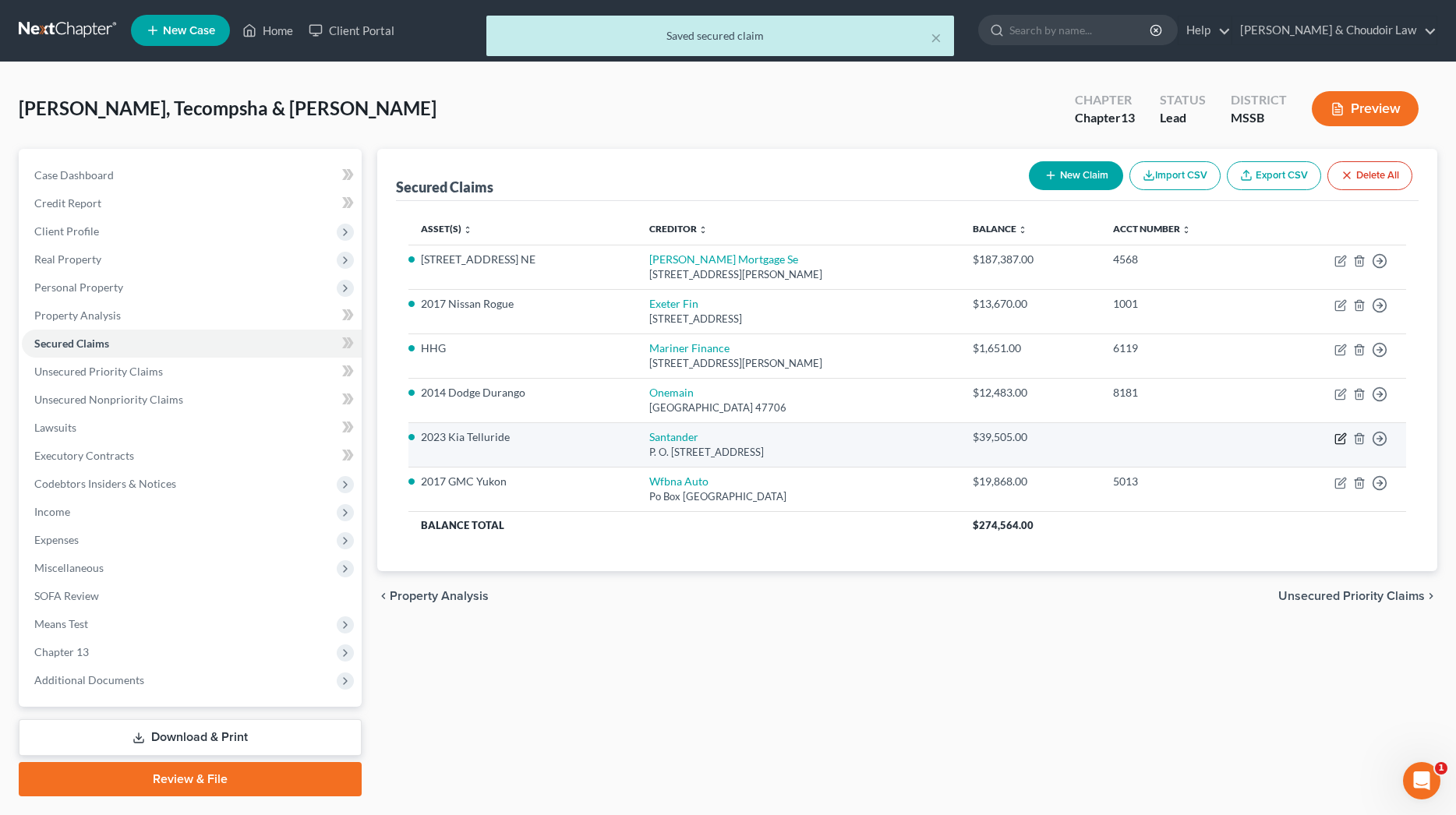
click at [1339, 435] on icon "button" at bounding box center [1339, 438] width 12 height 12
select select "45"
select select "2"
select select "0"
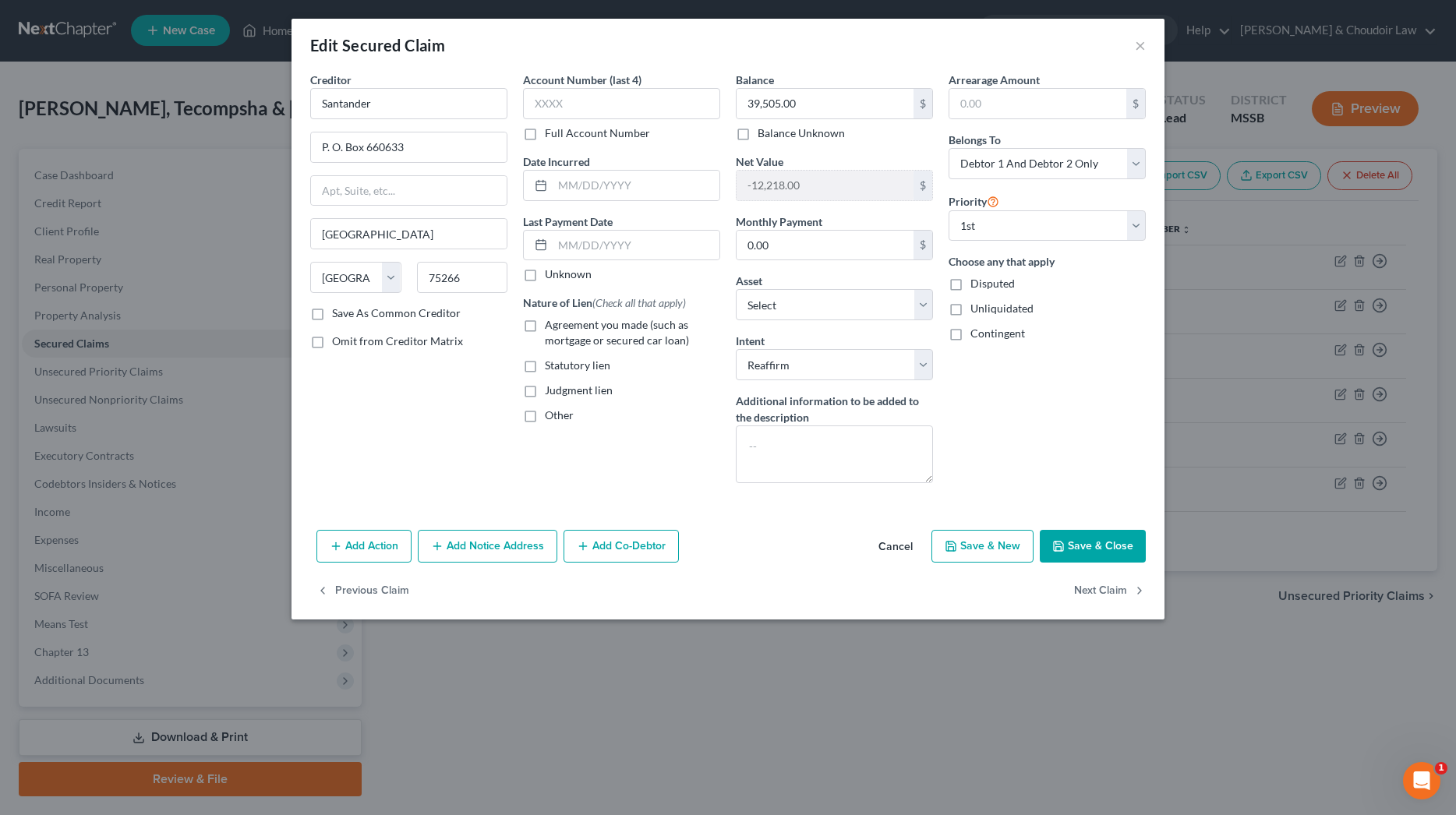
drag, startPoint x: 1292, startPoint y: 629, endPoint x: 1290, endPoint y: 281, distance: 348.0
click at [1292, 629] on div "Edit Secured Claim × Creditor * Santander P. O. Box 660633 [GEOGRAPHIC_DATA] [U…" at bounding box center [728, 408] width 1456 height 815
click at [1122, 544] on button "Save & Close" at bounding box center [1092, 546] width 106 height 33
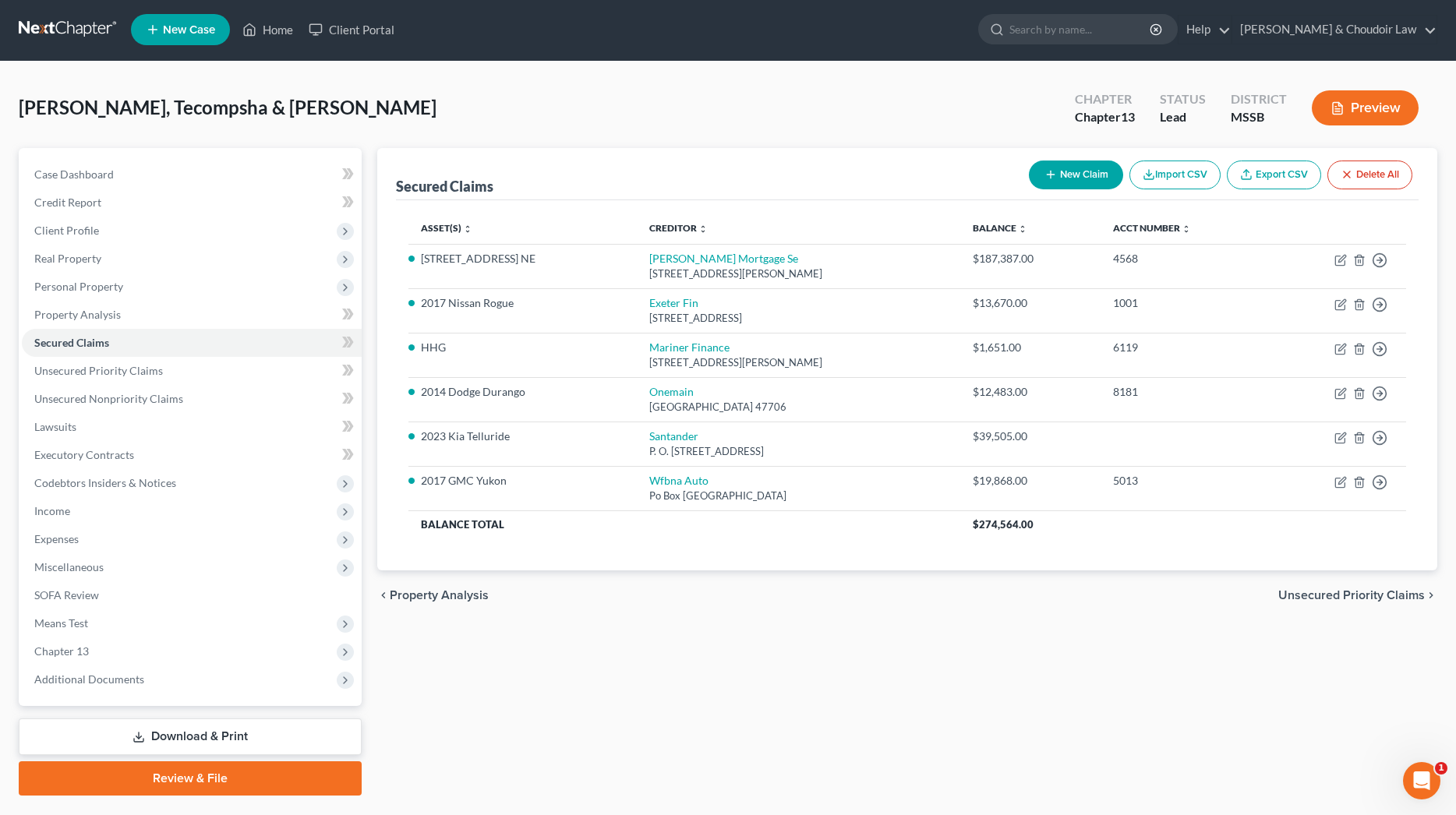
scroll to position [2, 0]
click at [98, 405] on span "Unsecured Nonpriority Claims" at bounding box center [109, 398] width 149 height 13
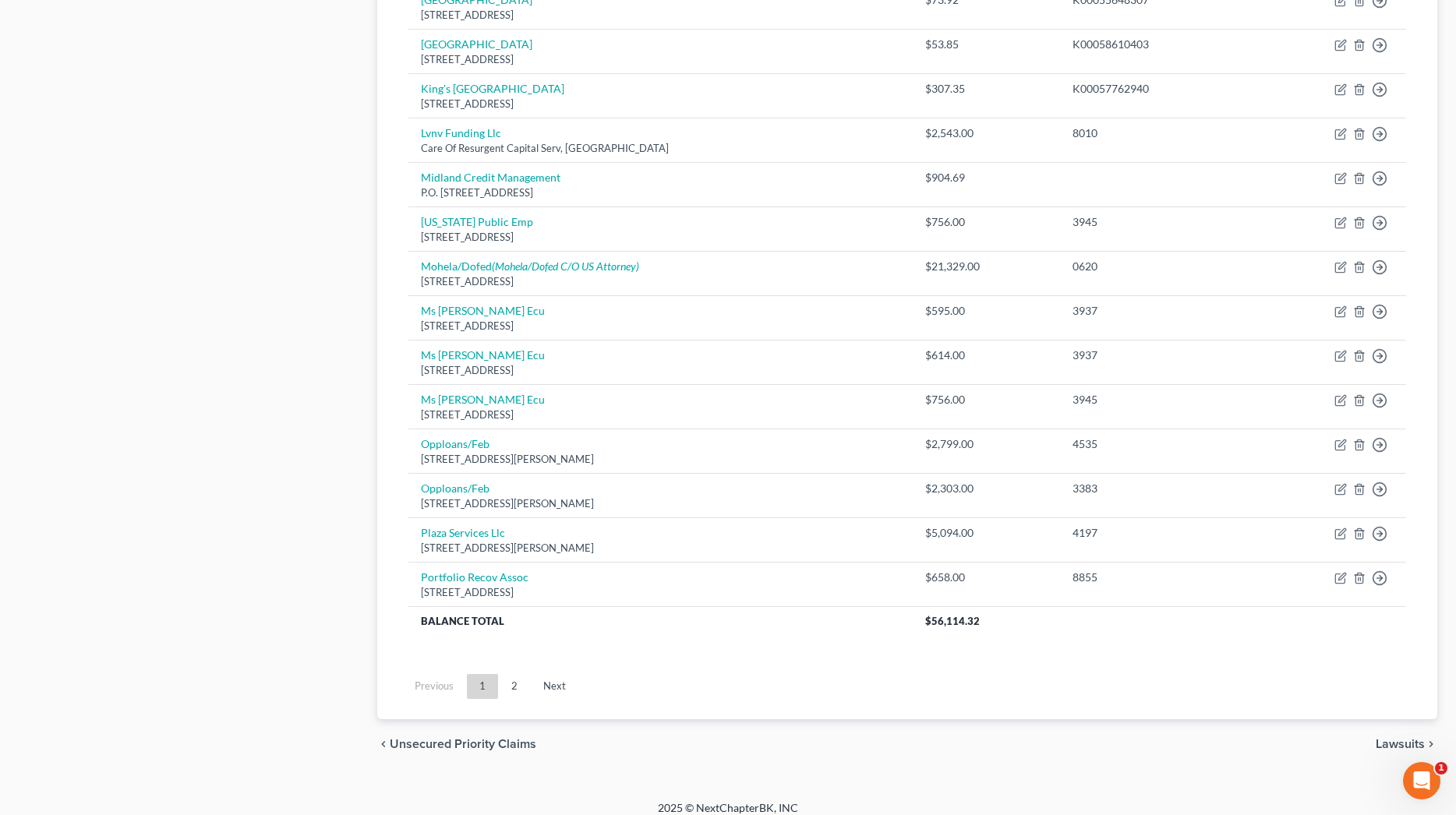
scroll to position [970, 0]
